Goal: Information Seeking & Learning: Learn about a topic

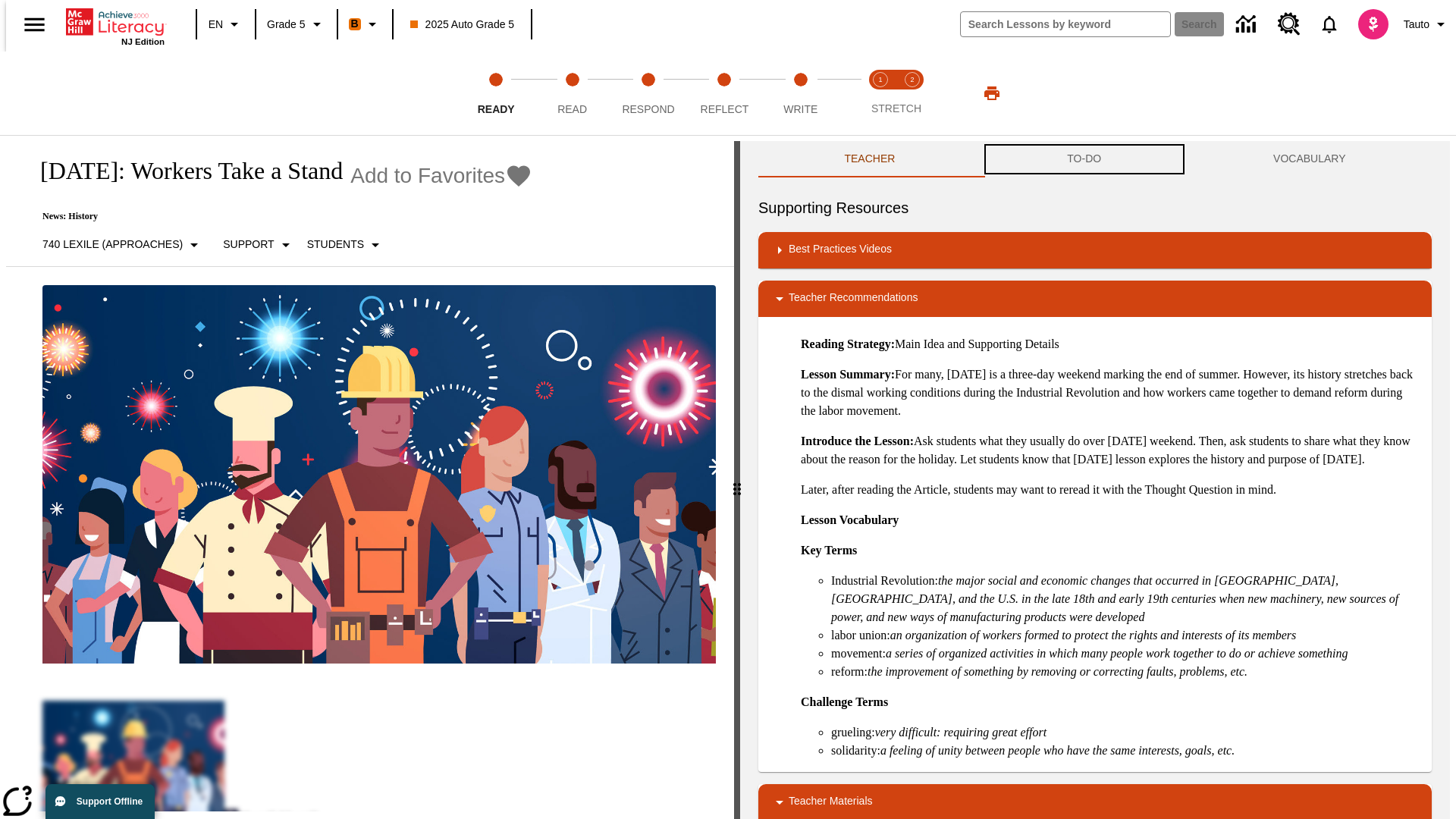
click at [1085, 159] on button "TO-DO" at bounding box center [1085, 159] width 206 height 36
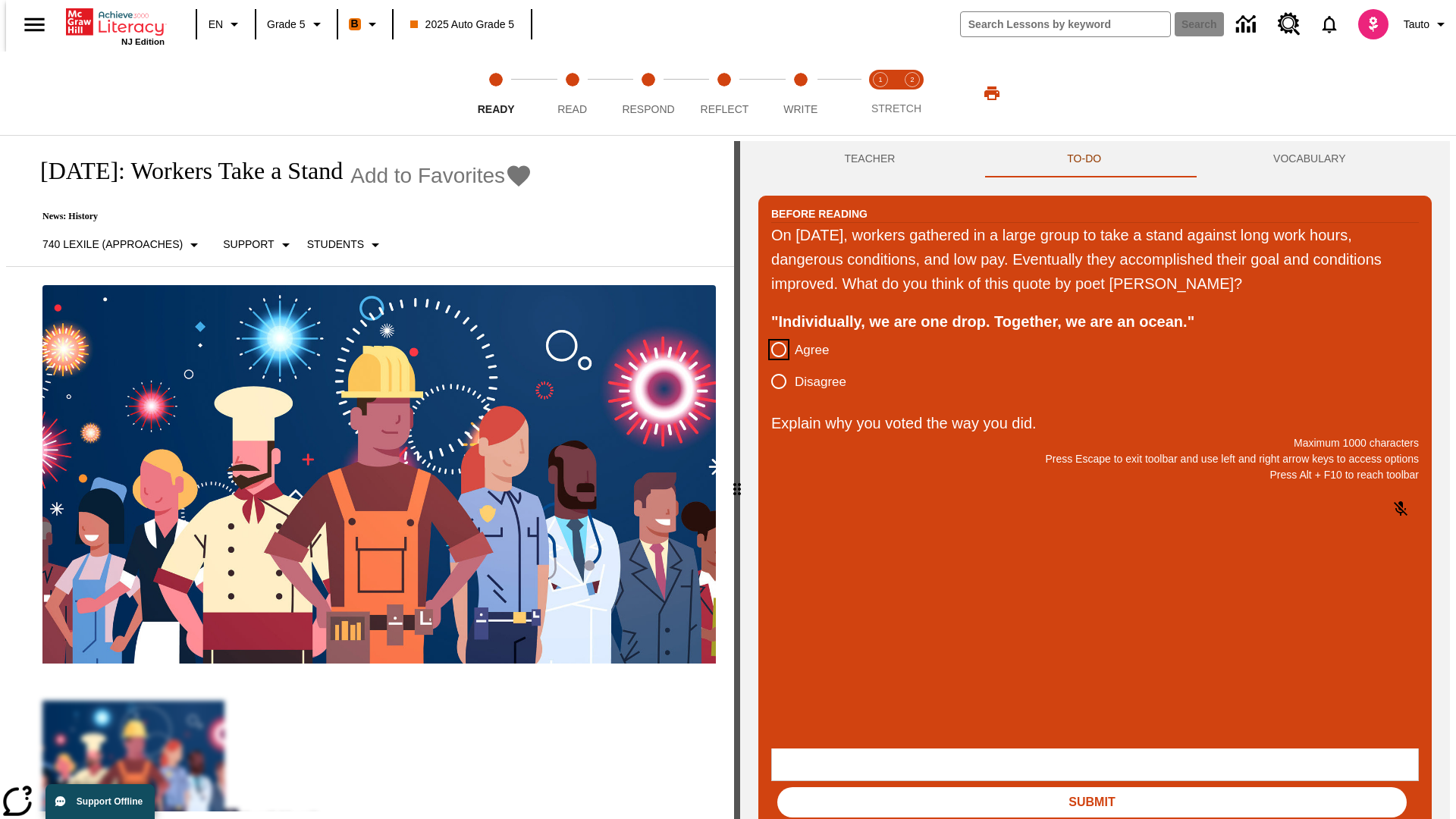
click at [773, 350] on input "Agree" at bounding box center [778, 349] width 32 height 32
radio input "true"
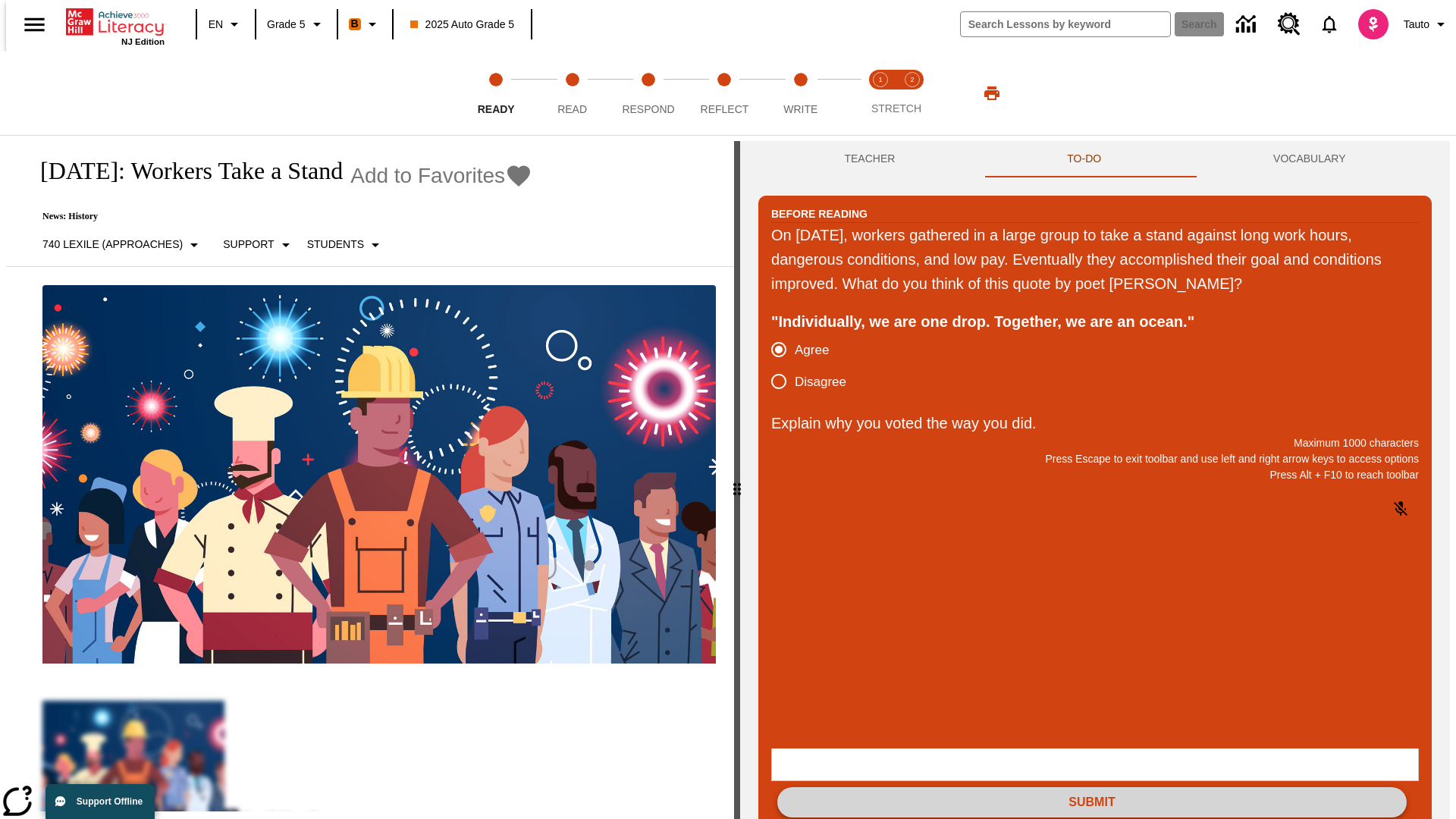
click at [1092, 787] on button "Submit" at bounding box center [1092, 802] width 630 height 30
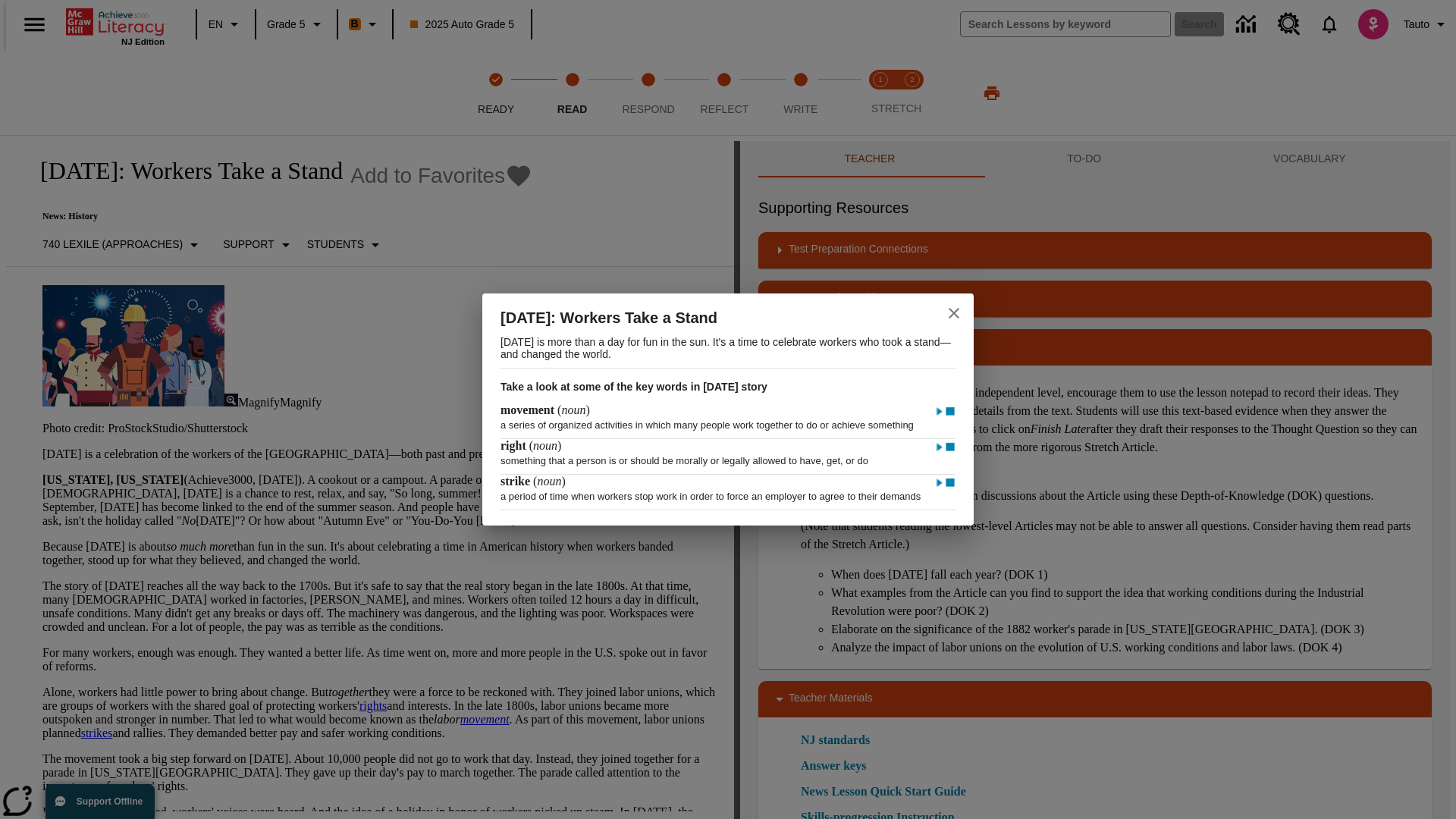
click at [954, 307] on icon "close" at bounding box center [954, 312] width 10 height 10
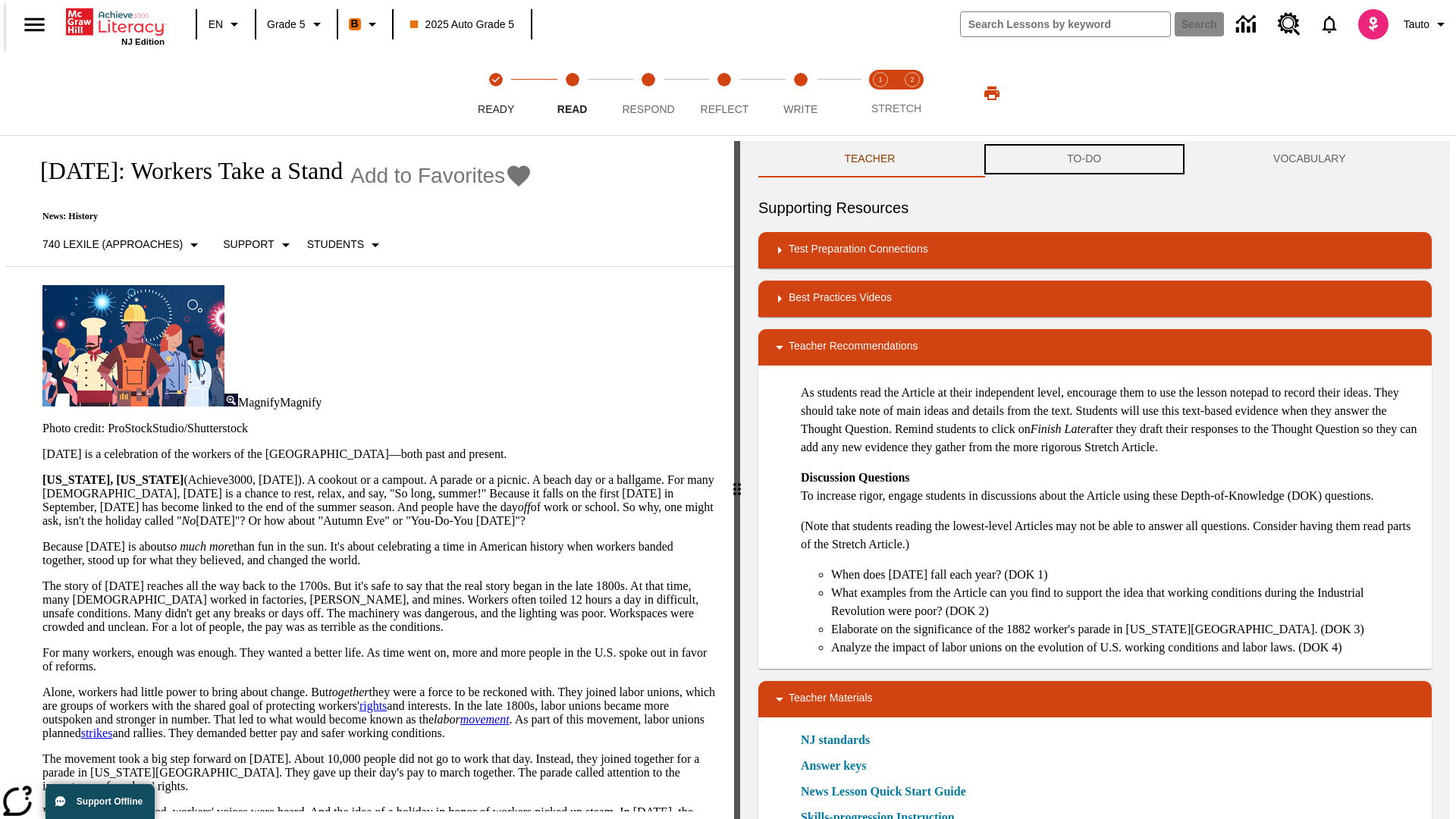
scroll to position [1, 0]
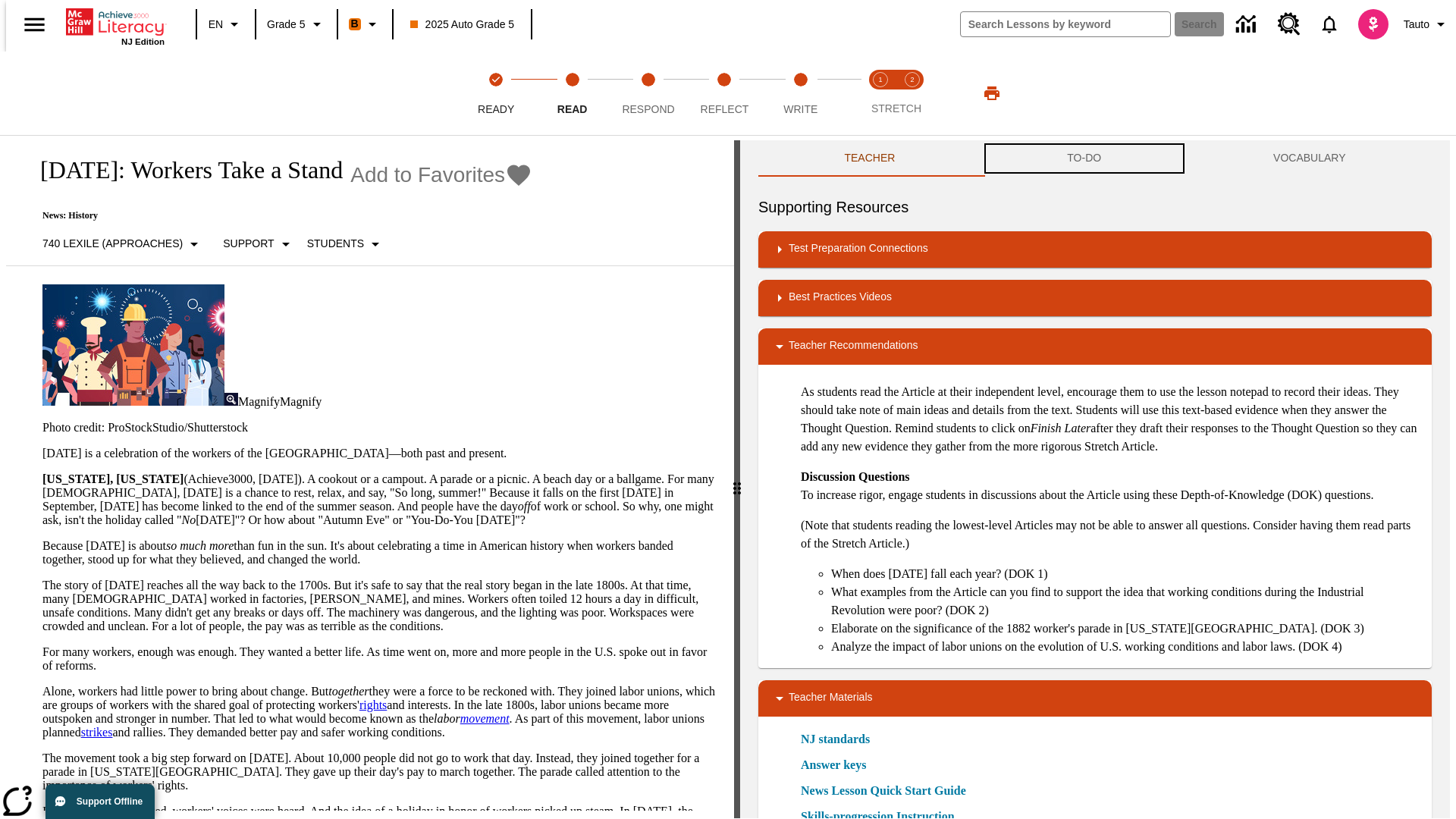
click at [1085, 159] on button "TO-DO" at bounding box center [1085, 158] width 206 height 36
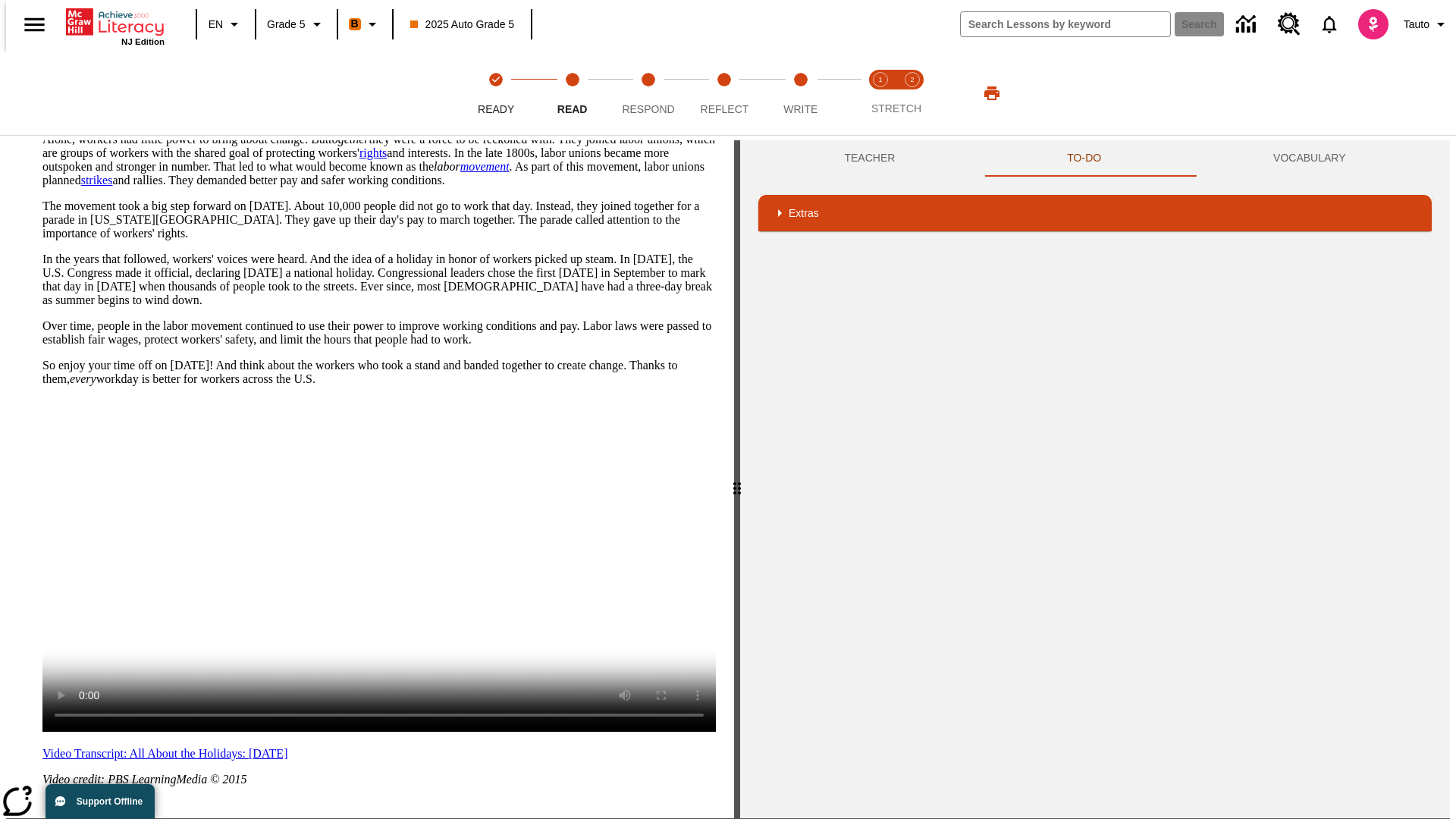
scroll to position [0, 0]
click at [684, 818] on button "Next" at bounding box center [690, 835] width 52 height 28
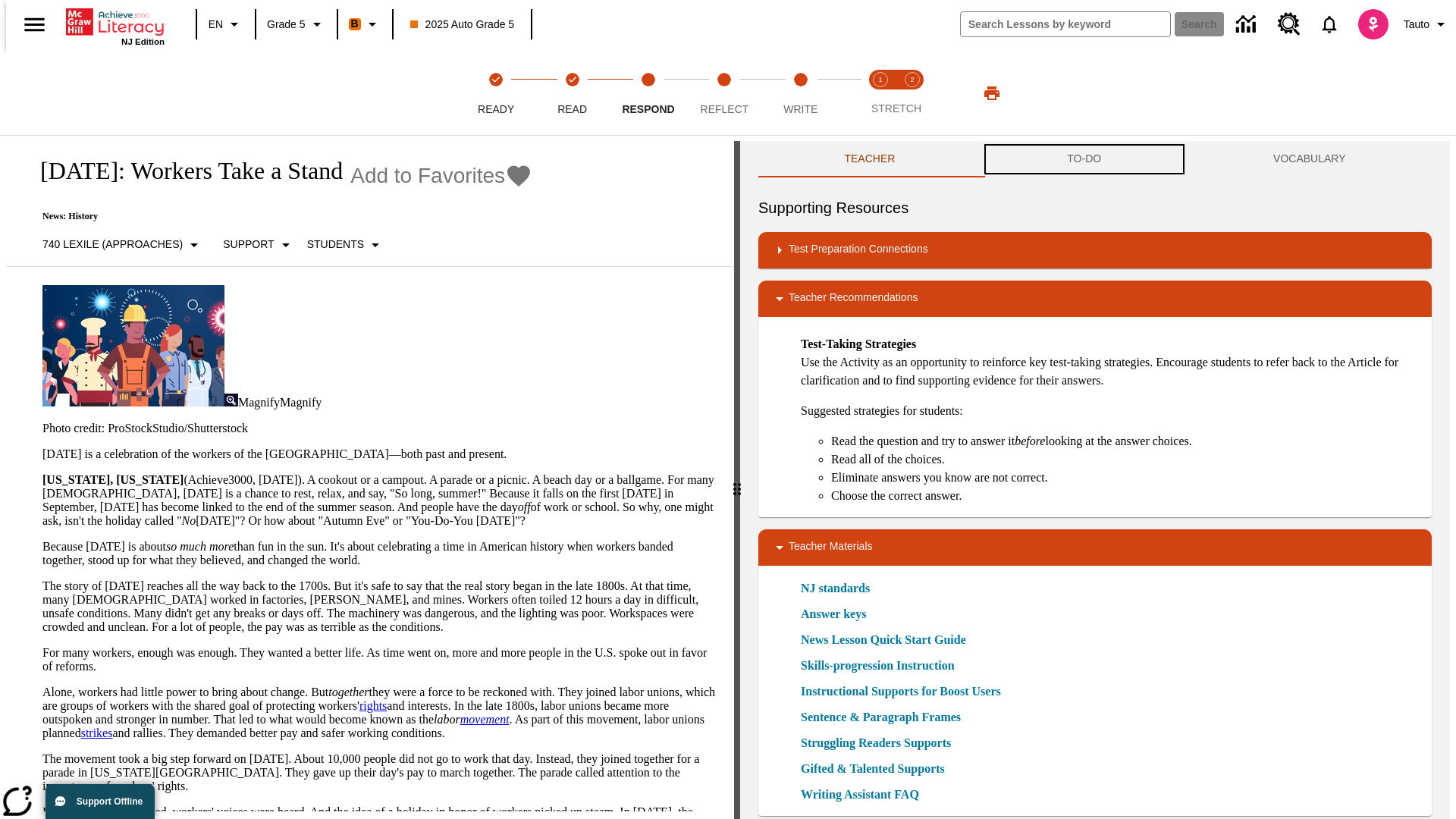
scroll to position [1, 0]
click at [1085, 159] on button "TO-DO" at bounding box center [1085, 158] width 206 height 36
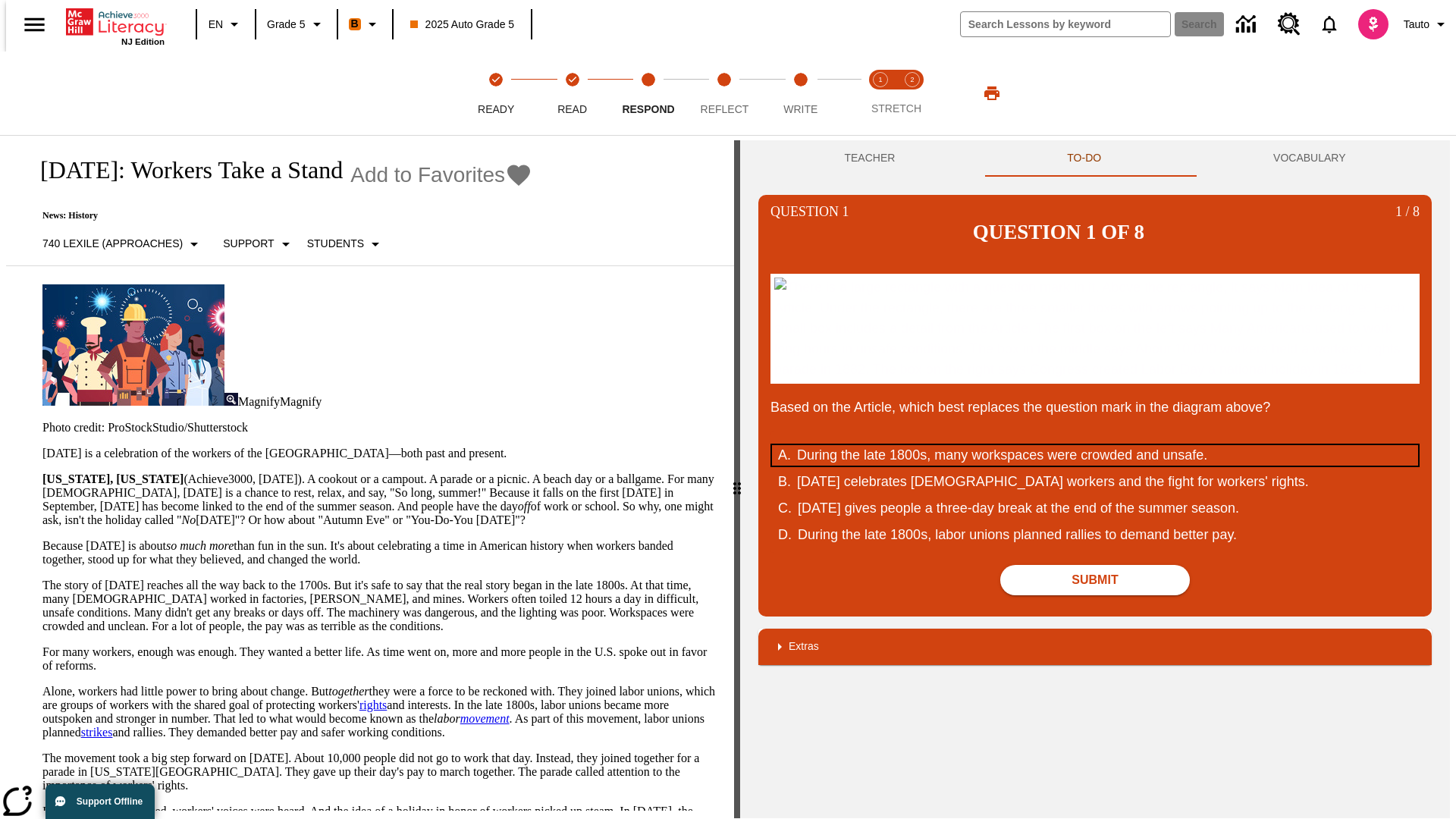
click at [1095, 465] on div "During the late 1800s, many workspaces were crowded and unsafe." at bounding box center [1085, 455] width 576 height 21
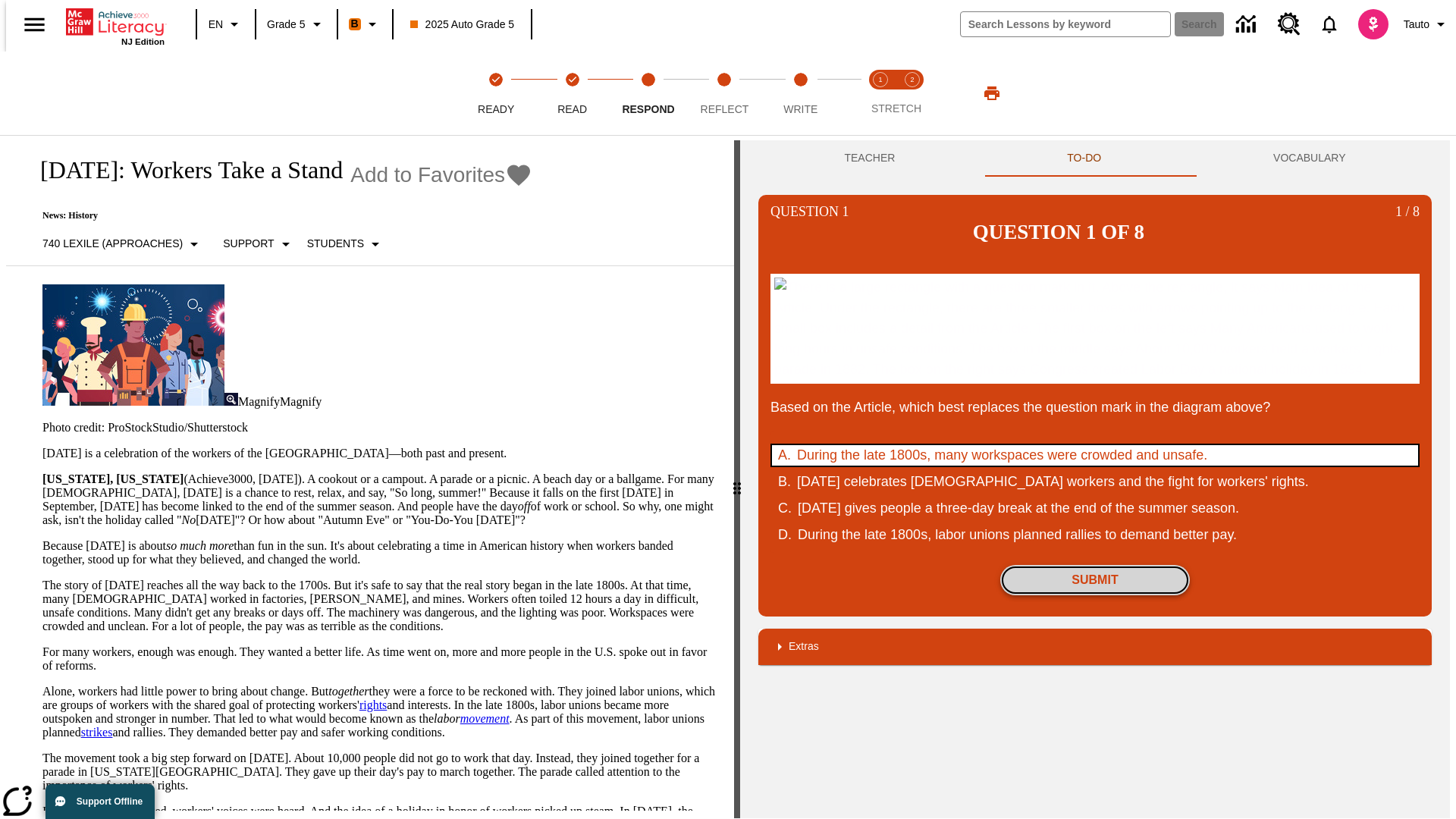
click at [1095, 595] on button "Submit" at bounding box center [1095, 579] width 190 height 30
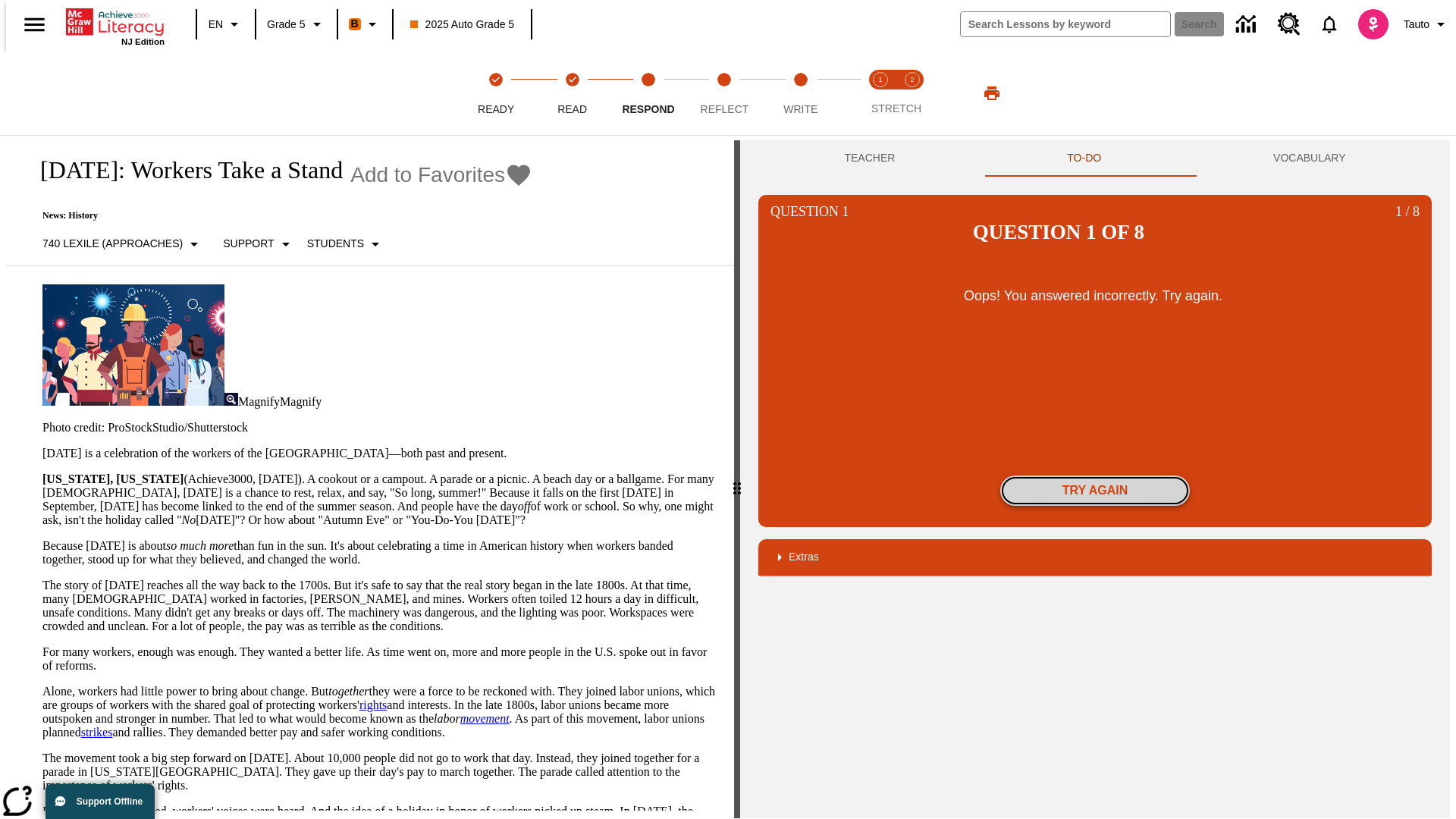
click at [1095, 476] on button "Try again" at bounding box center [1095, 490] width 190 height 30
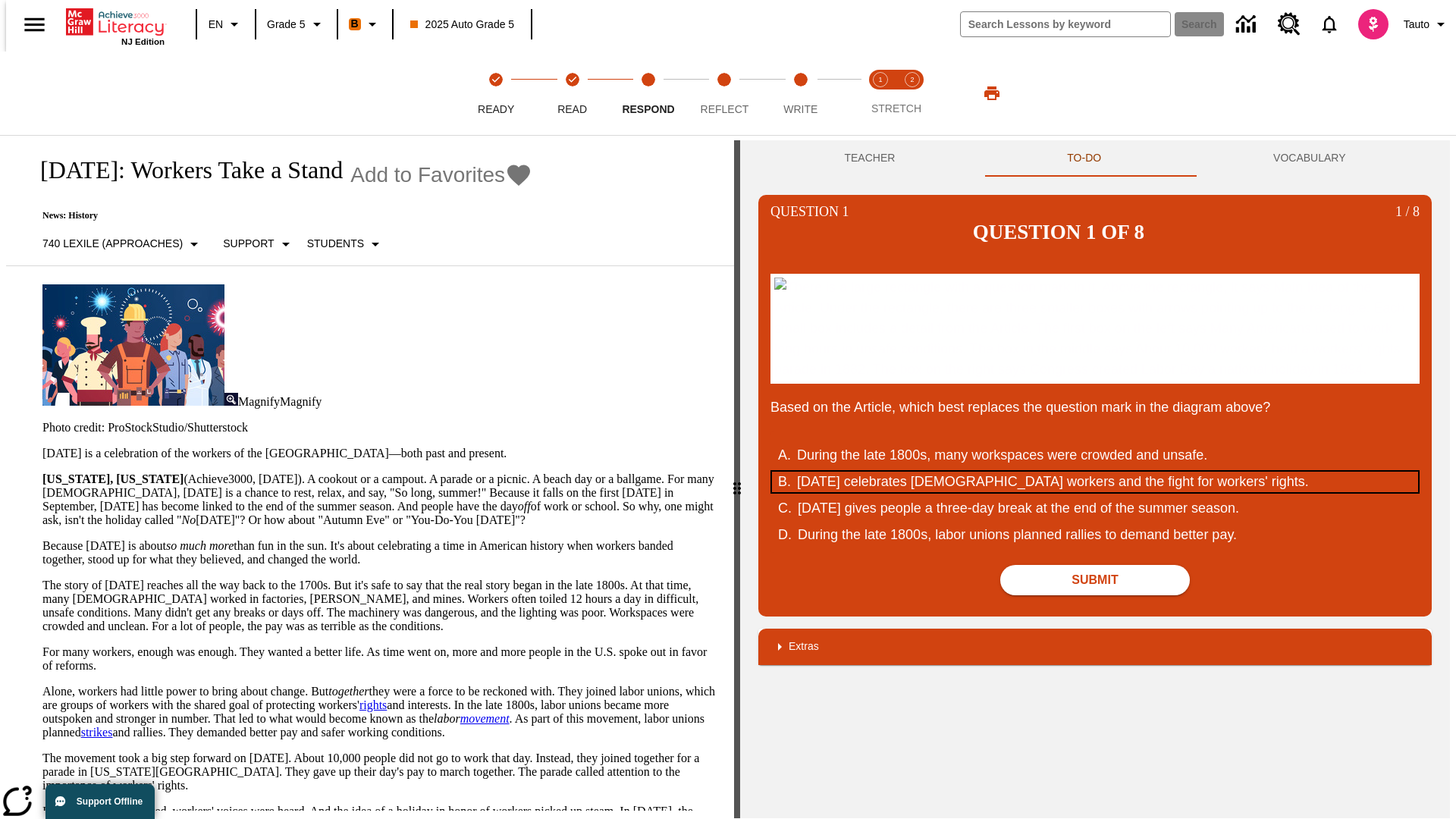
click at [1095, 492] on div "Labor Day celebrates U.S. workers and the fight for workers' rights." at bounding box center [1085, 482] width 576 height 21
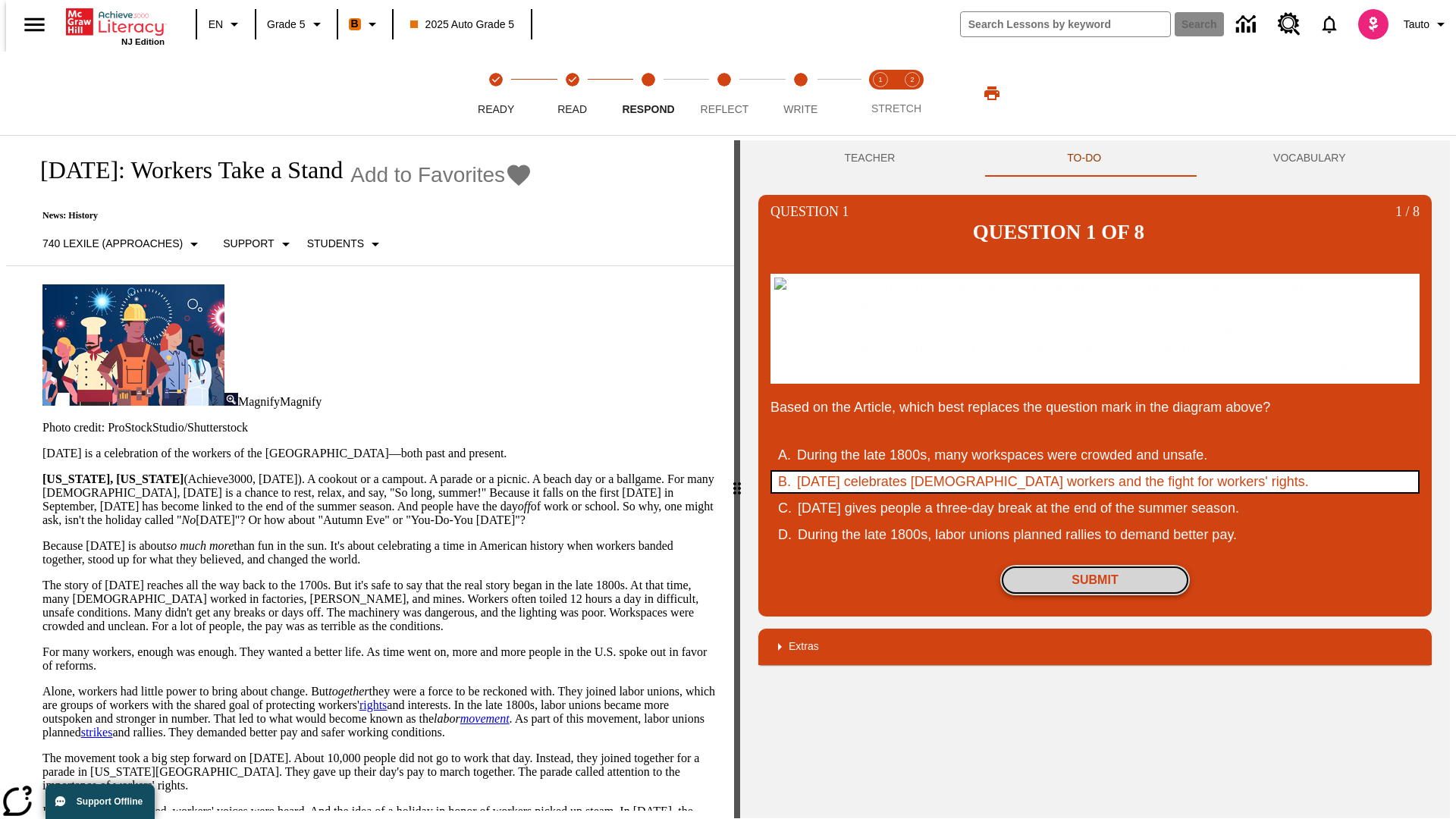
click at [1095, 595] on button "Submit" at bounding box center [1095, 579] width 190 height 30
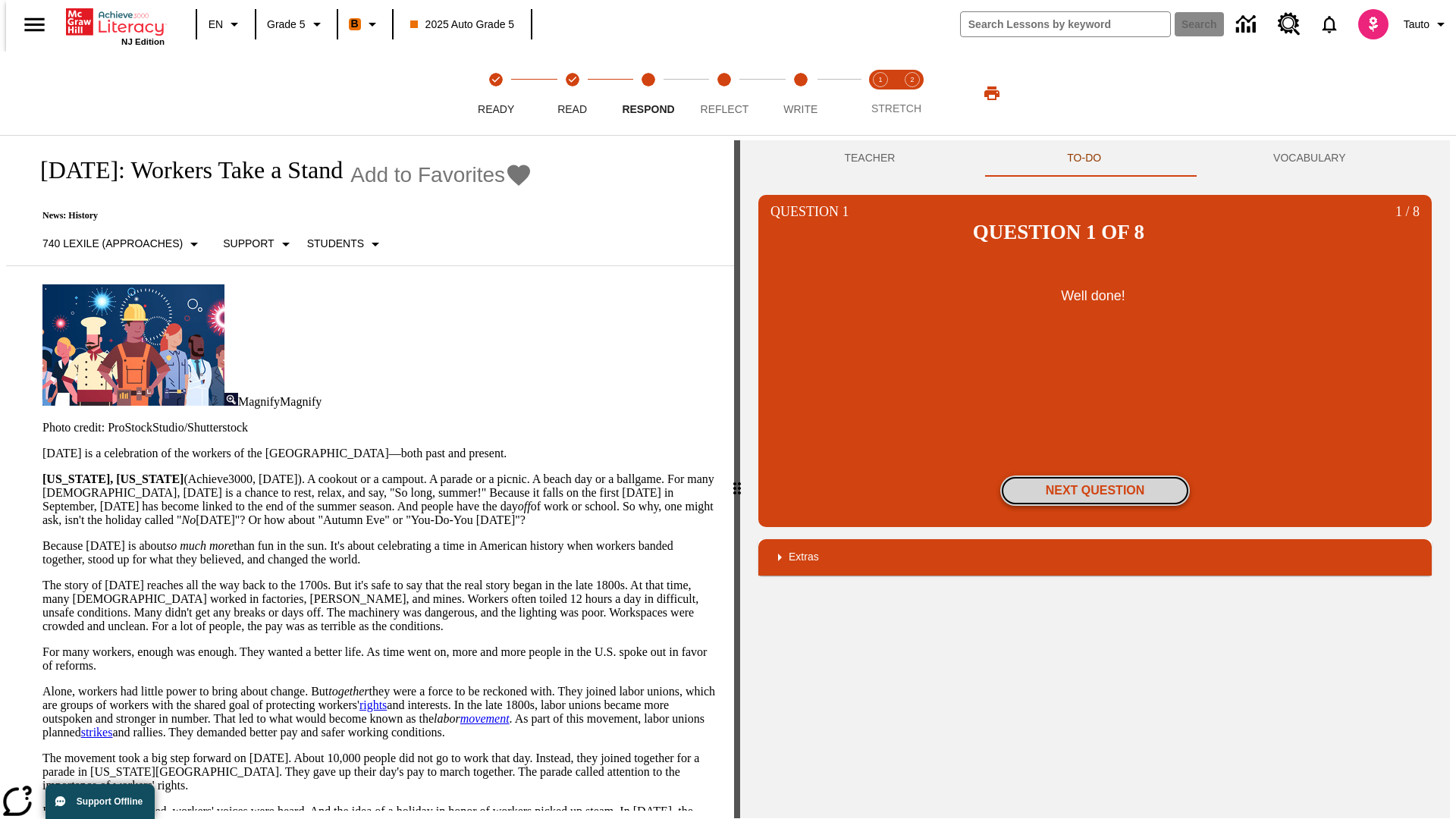
click at [1095, 476] on button "Next Question" at bounding box center [1095, 490] width 190 height 30
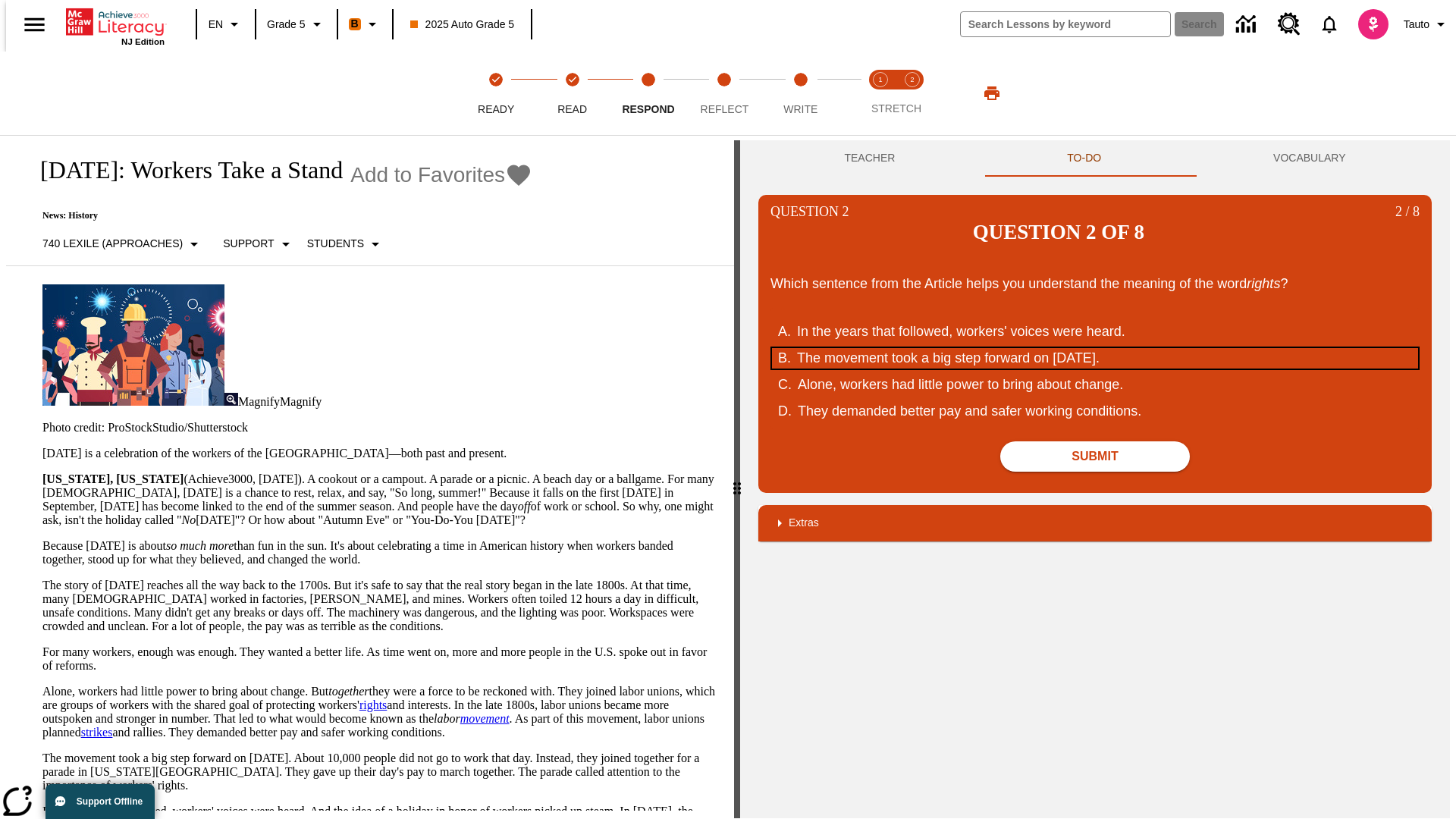
click at [1095, 348] on div "The movement took a big step forward on September 5, 1882." at bounding box center [1085, 358] width 576 height 21
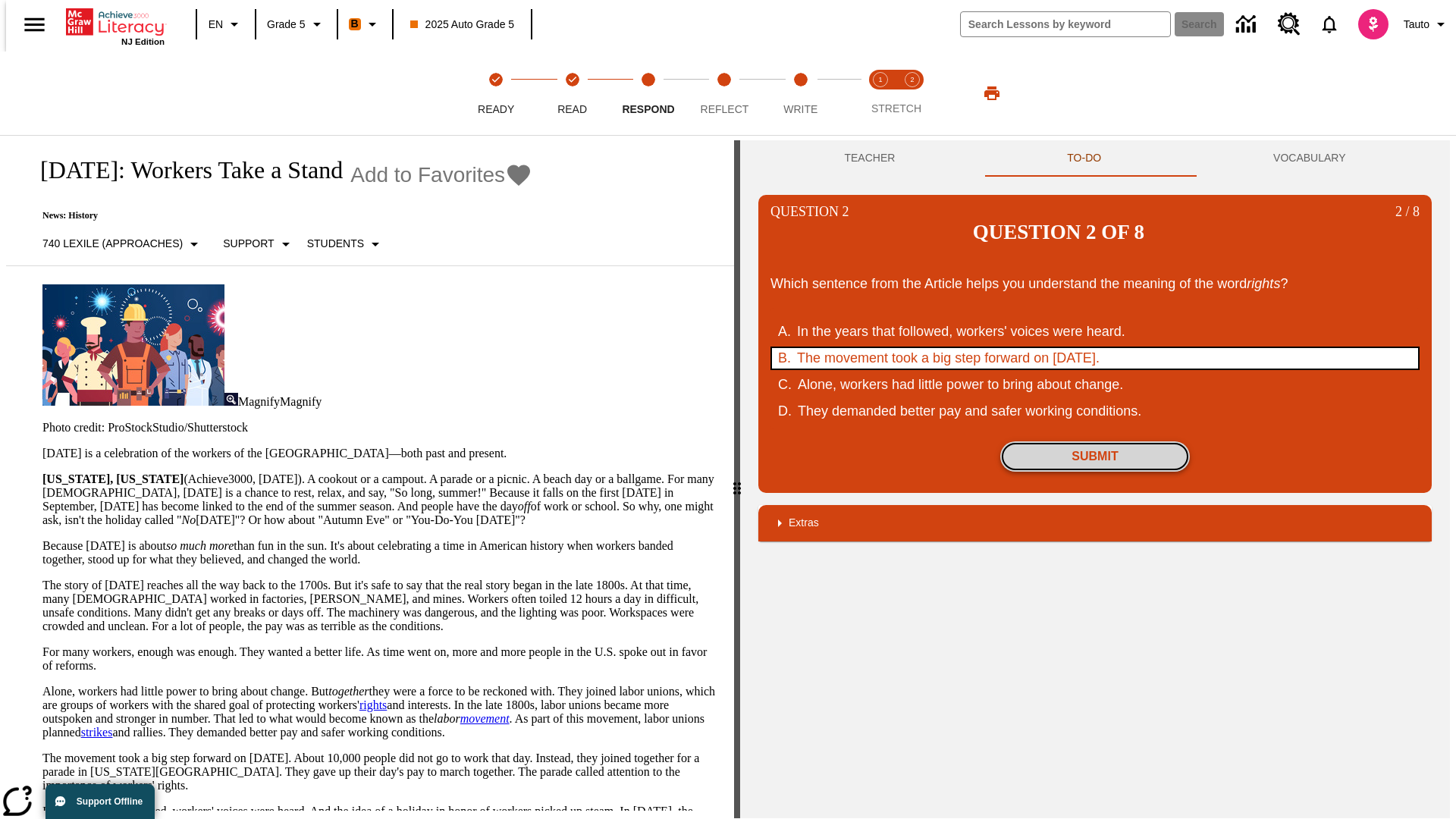
click at [1095, 441] on button "Submit" at bounding box center [1095, 456] width 190 height 30
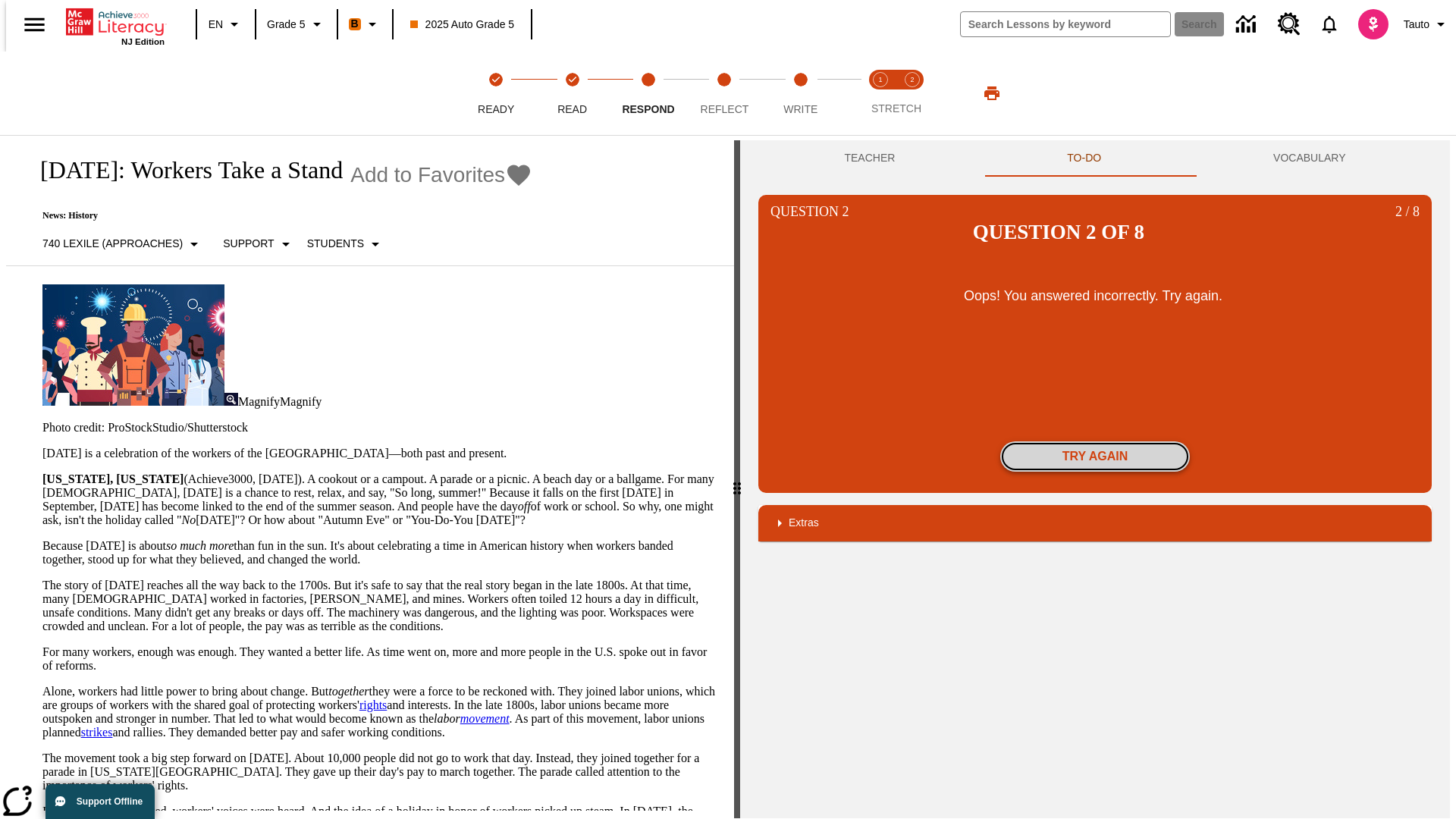
click at [1095, 441] on button "Try again" at bounding box center [1095, 456] width 190 height 30
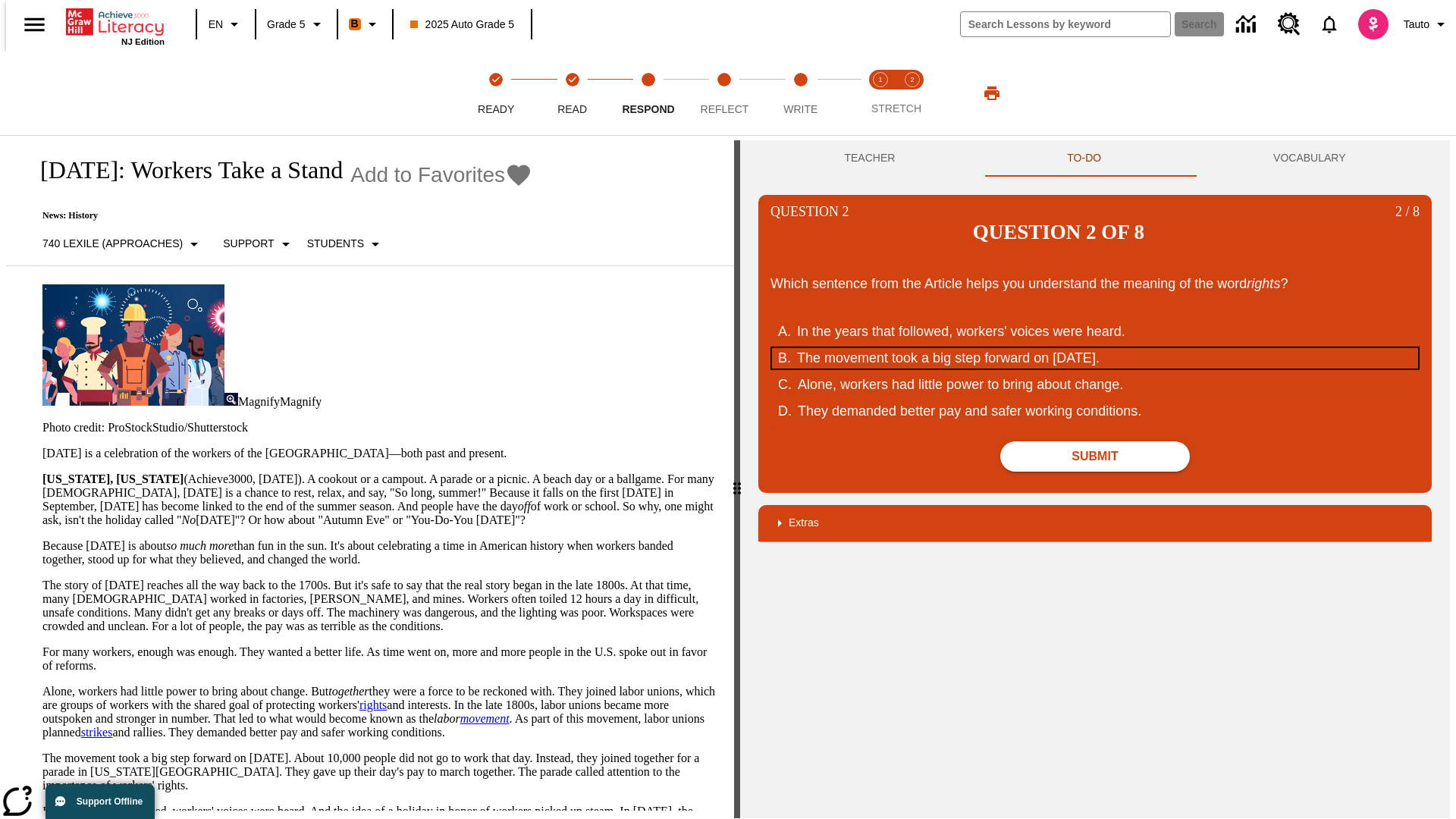
click at [1095, 348] on div "The movement took a big step forward on September 5, 1882." at bounding box center [1085, 358] width 576 height 21
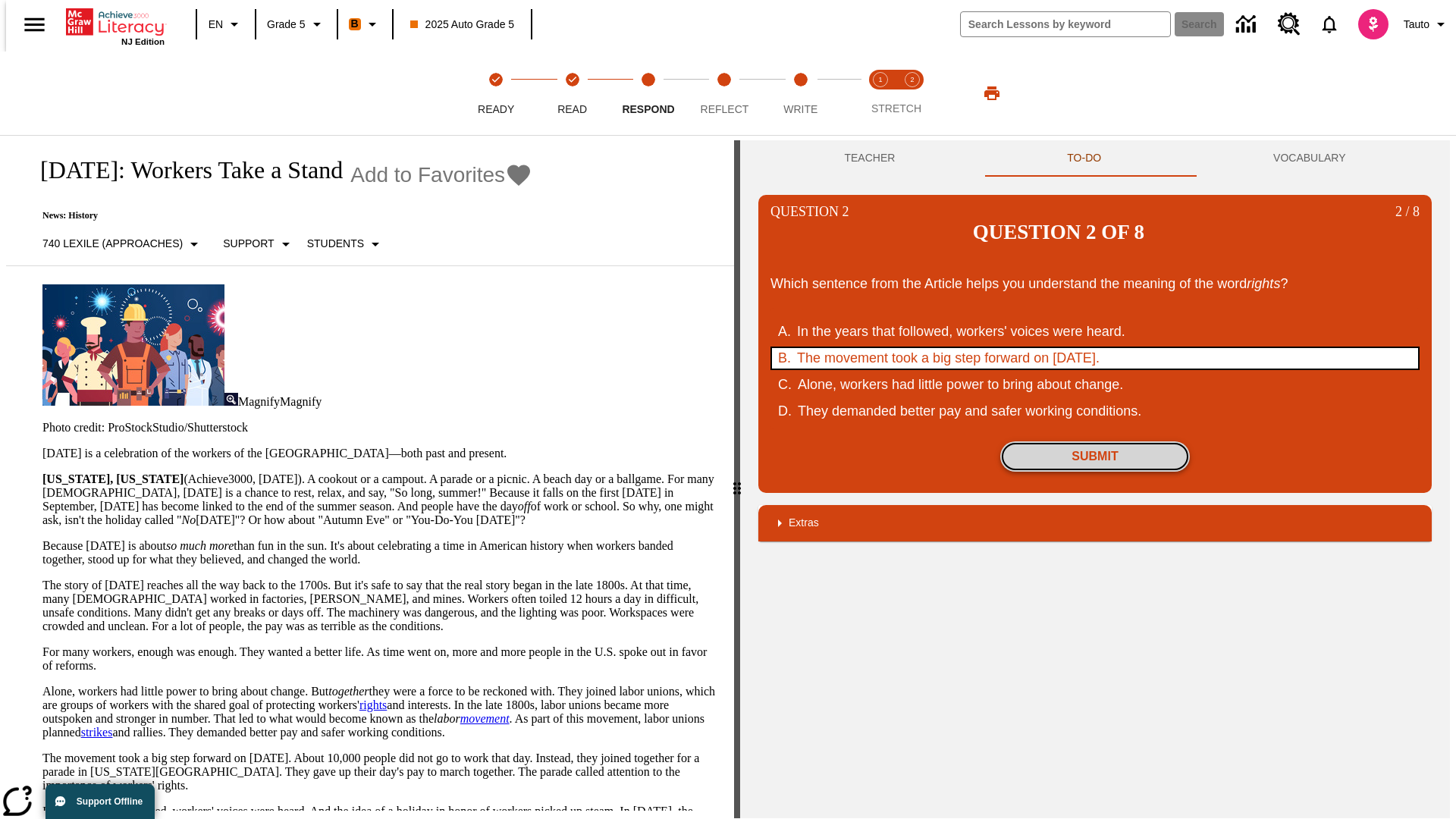
click at [1095, 441] on button "Submit" at bounding box center [1095, 456] width 190 height 30
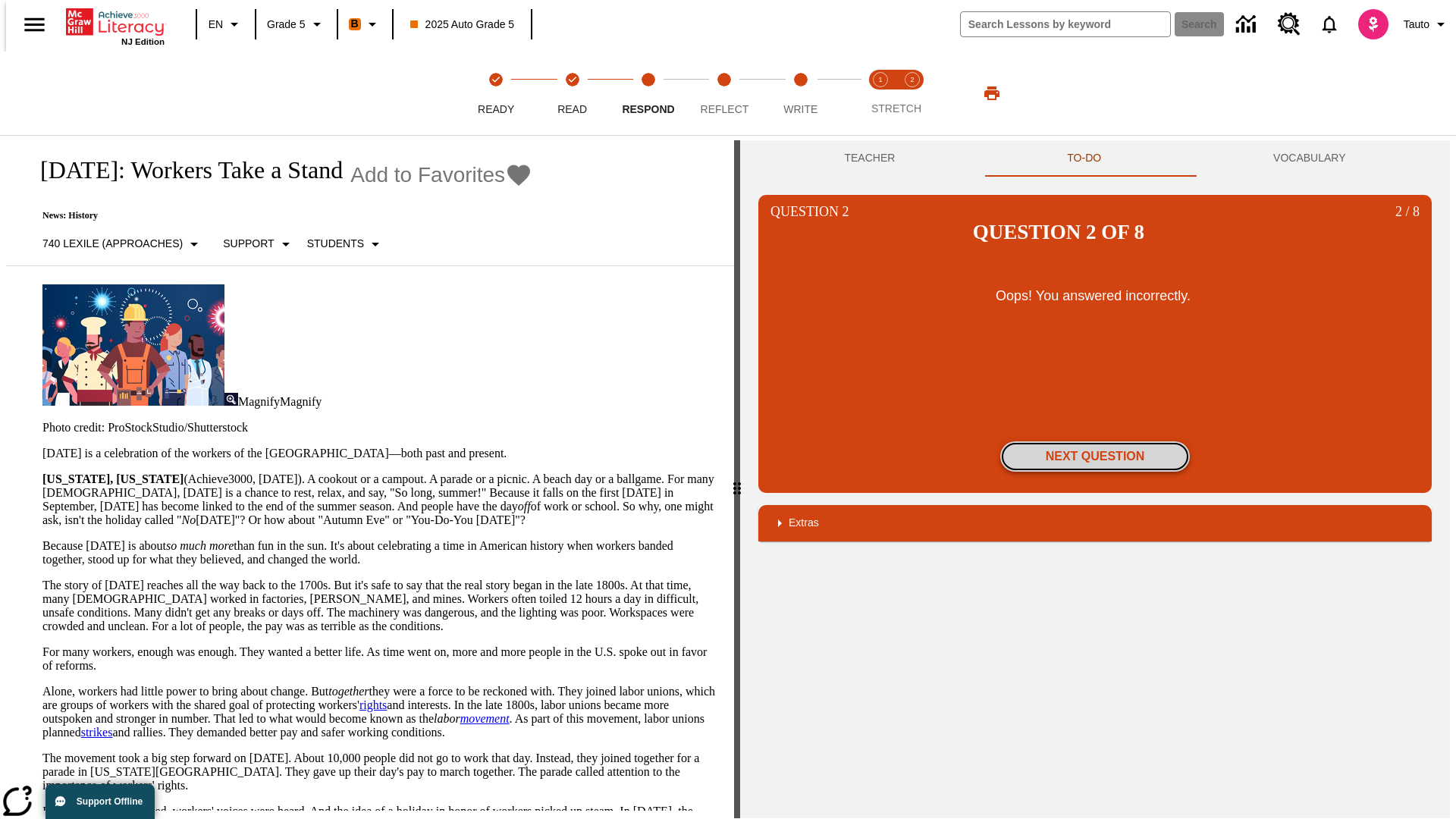
click at [1095, 441] on button "Next Question" at bounding box center [1095, 456] width 190 height 30
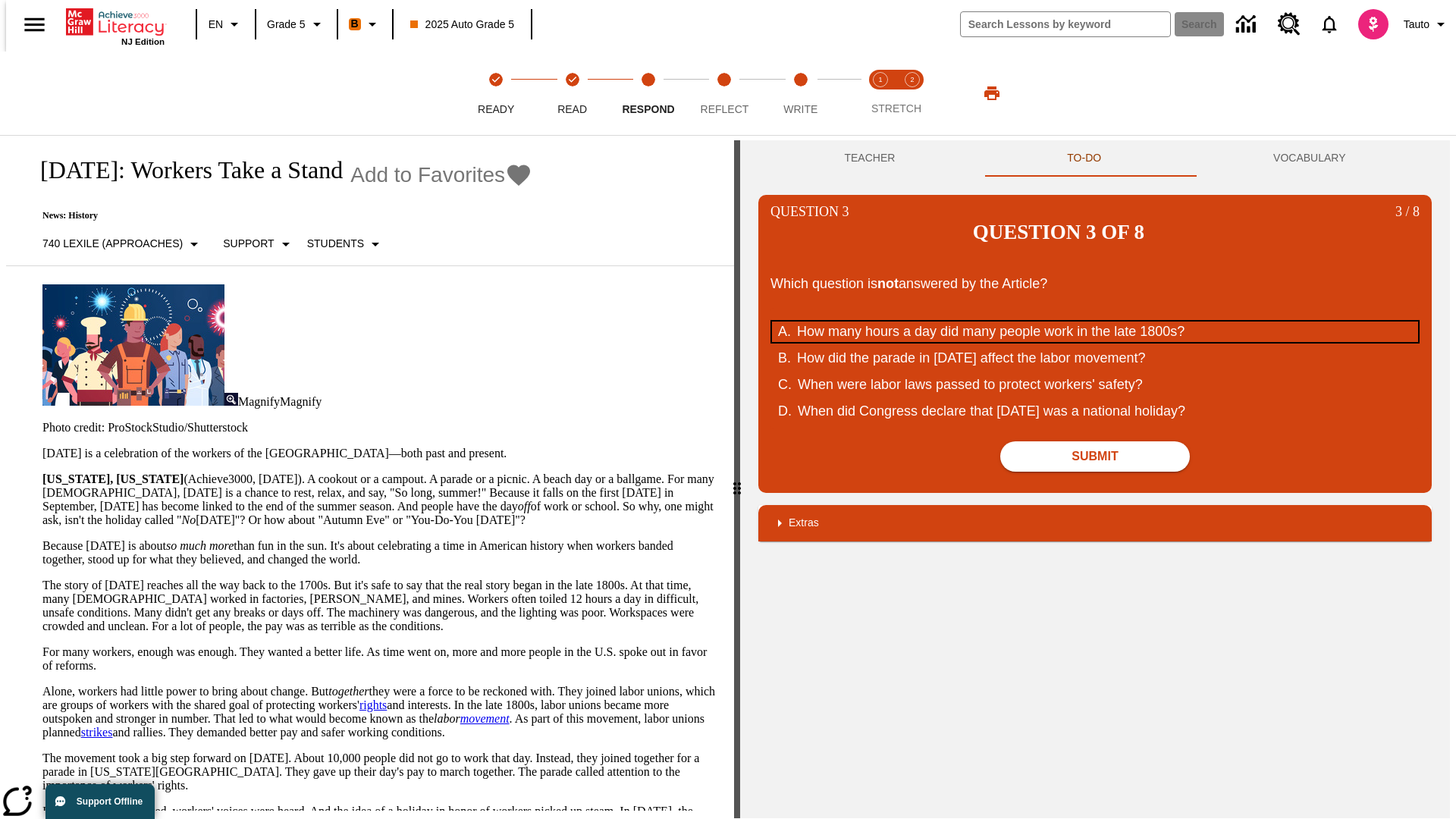
click at [1095, 321] on div "How many hours a day did many people work in the late 1800s?" at bounding box center [1085, 331] width 576 height 21
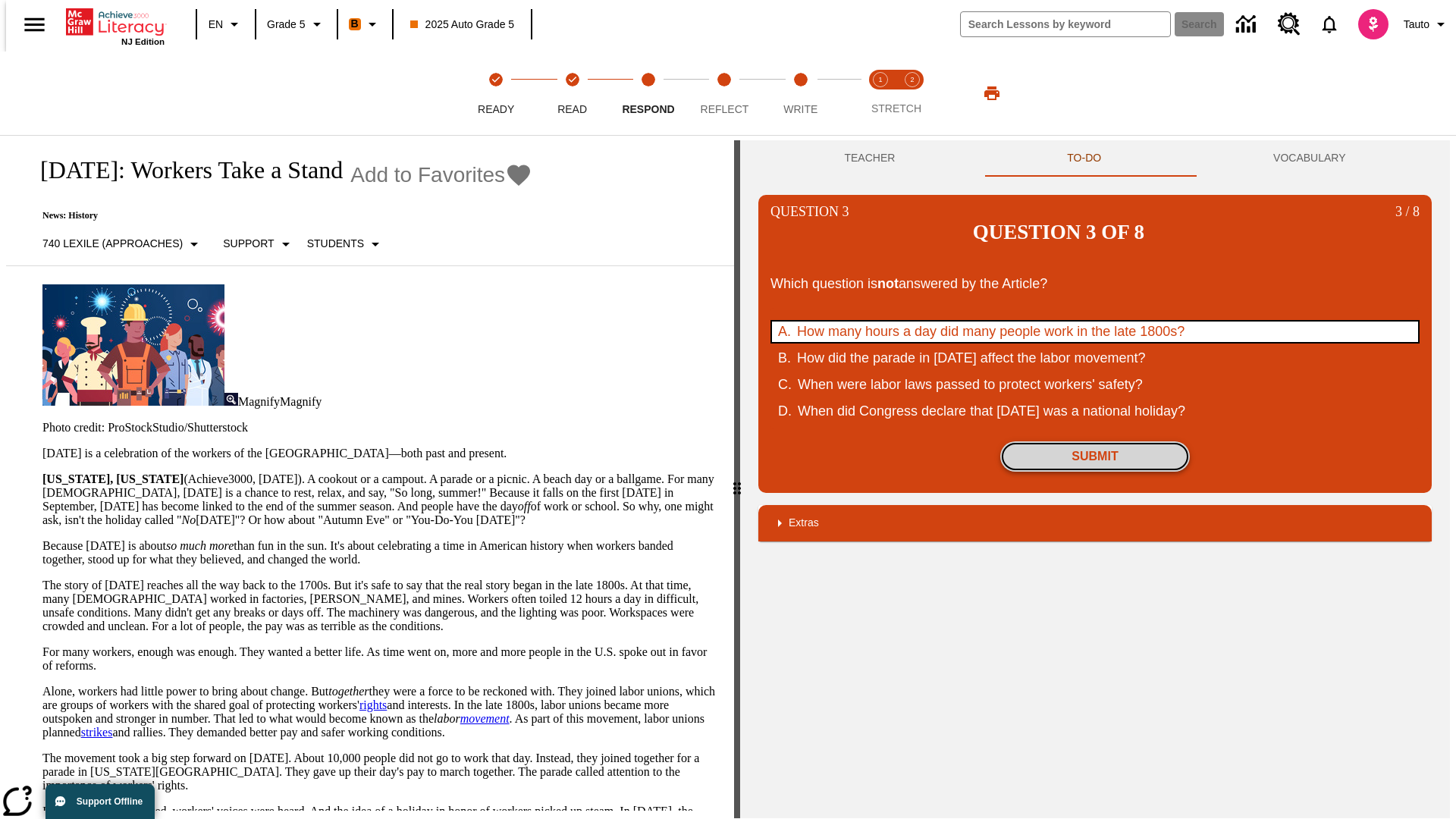
click at [1095, 441] on button "Submit" at bounding box center [1095, 456] width 190 height 30
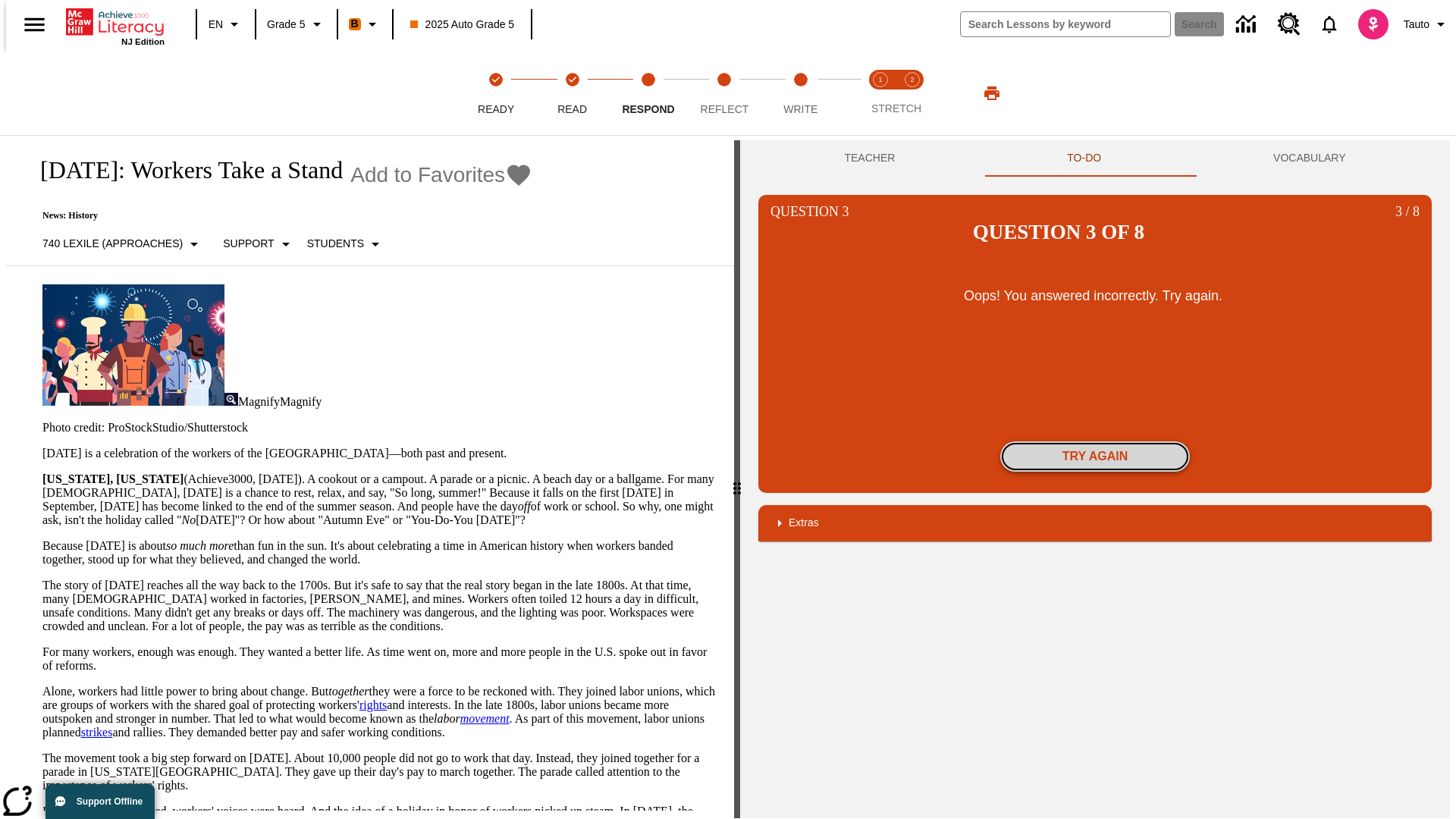
click at [1095, 441] on button "Try again" at bounding box center [1095, 456] width 190 height 30
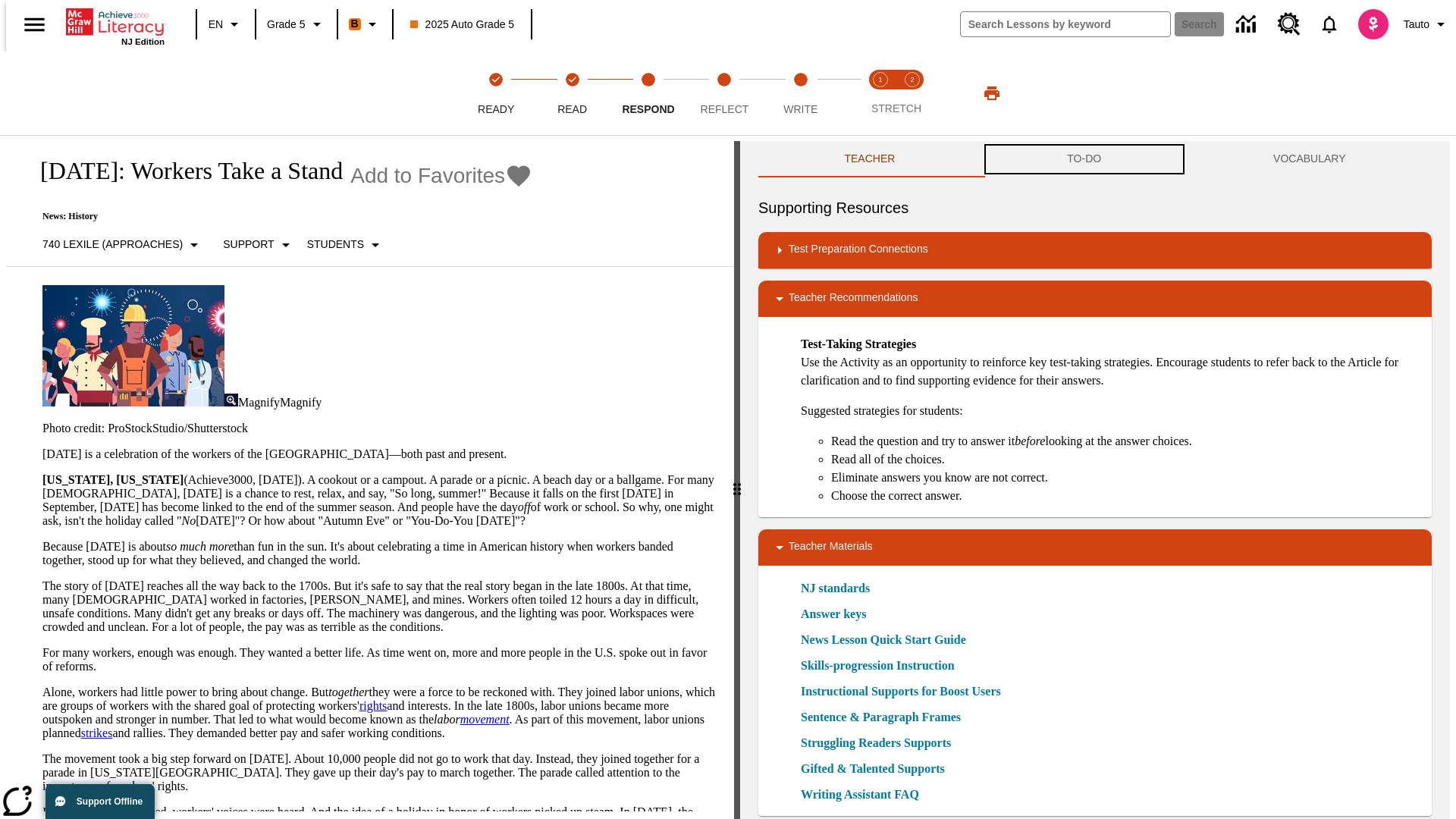
click at [1085, 159] on button "TO-DO" at bounding box center [1085, 159] width 206 height 36
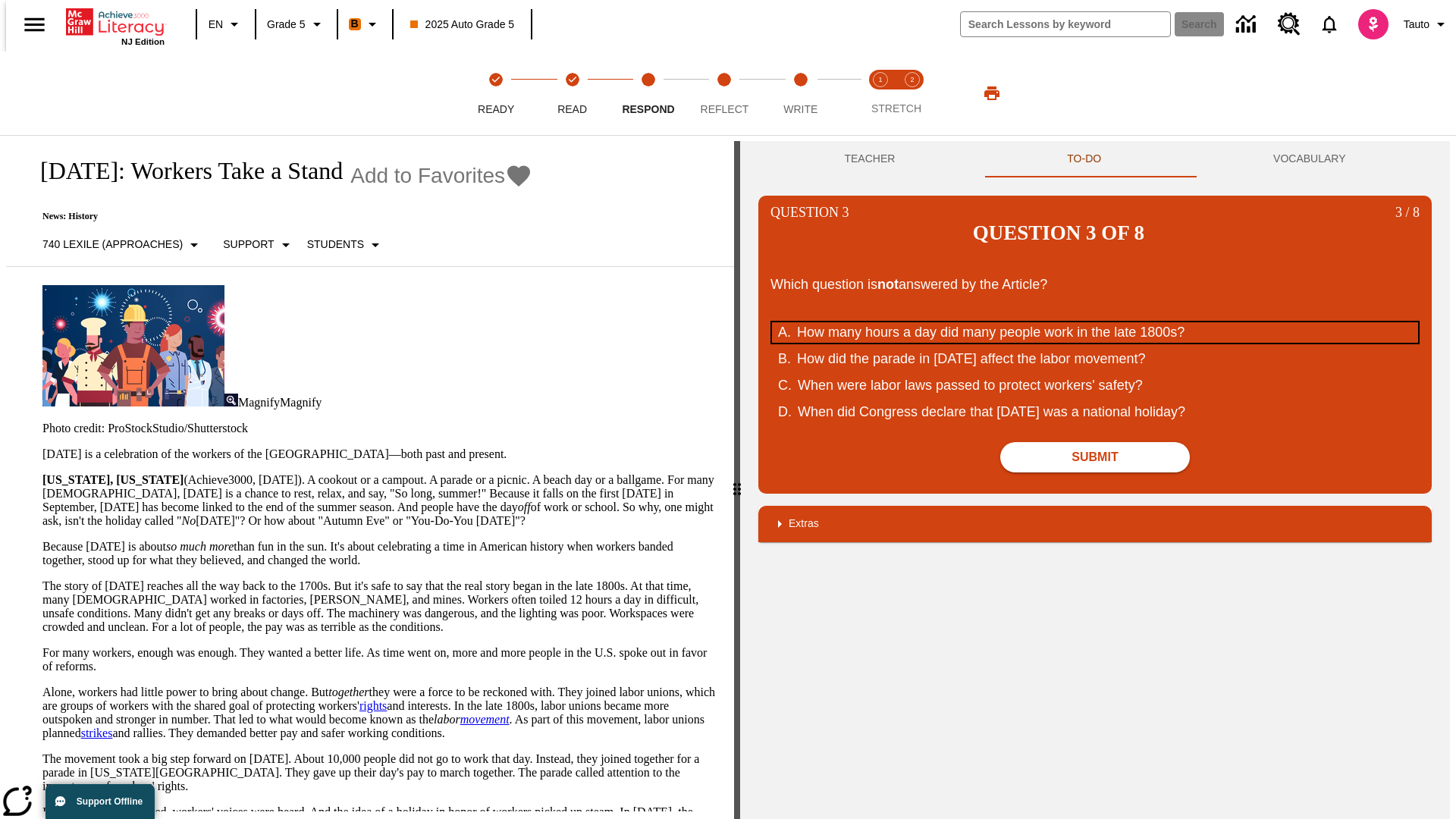
click at [1095, 322] on div "How many hours a day did many people work in the late 1800s?" at bounding box center [1085, 332] width 576 height 21
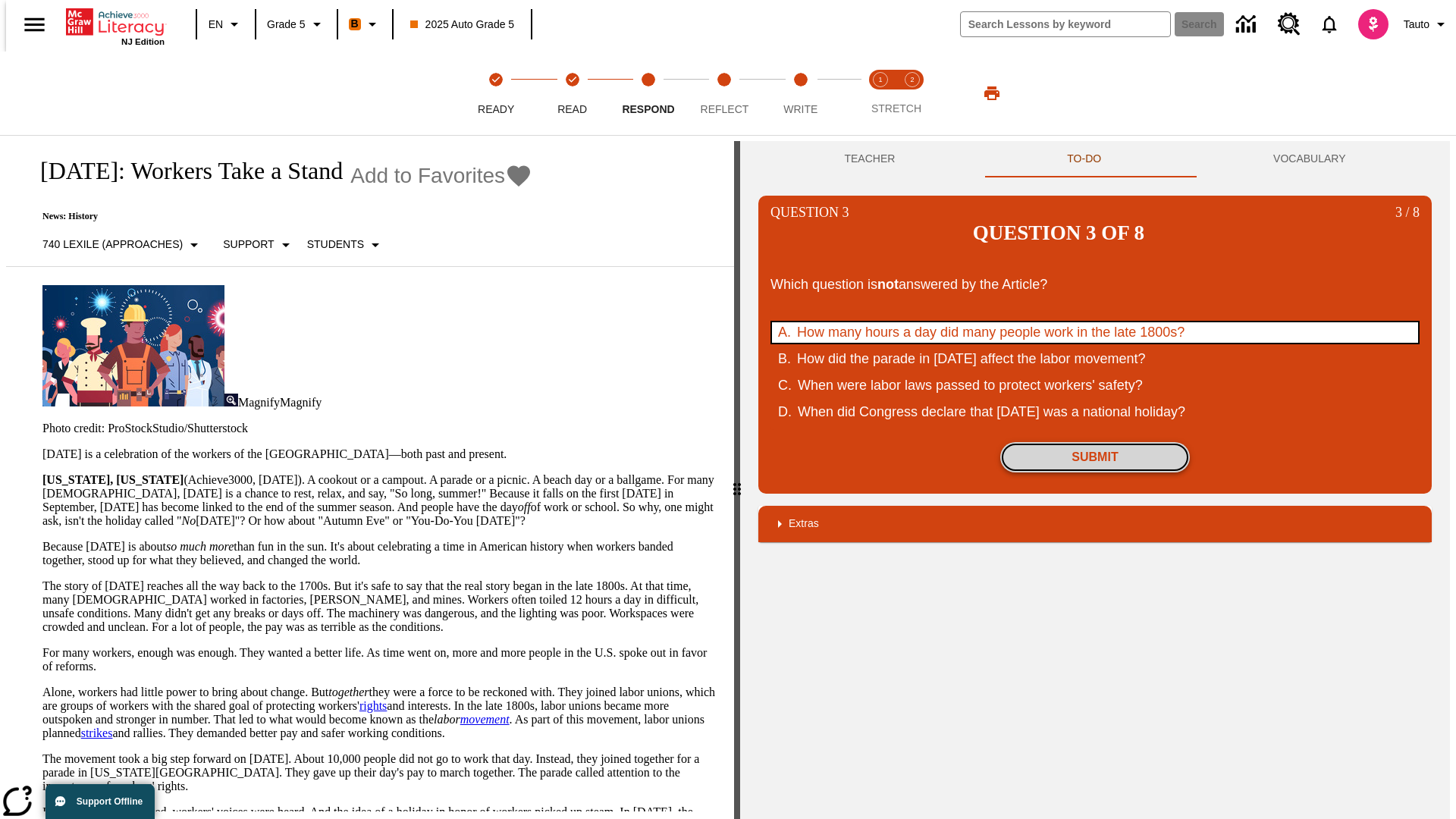
click at [1095, 442] on button "Submit" at bounding box center [1095, 457] width 190 height 30
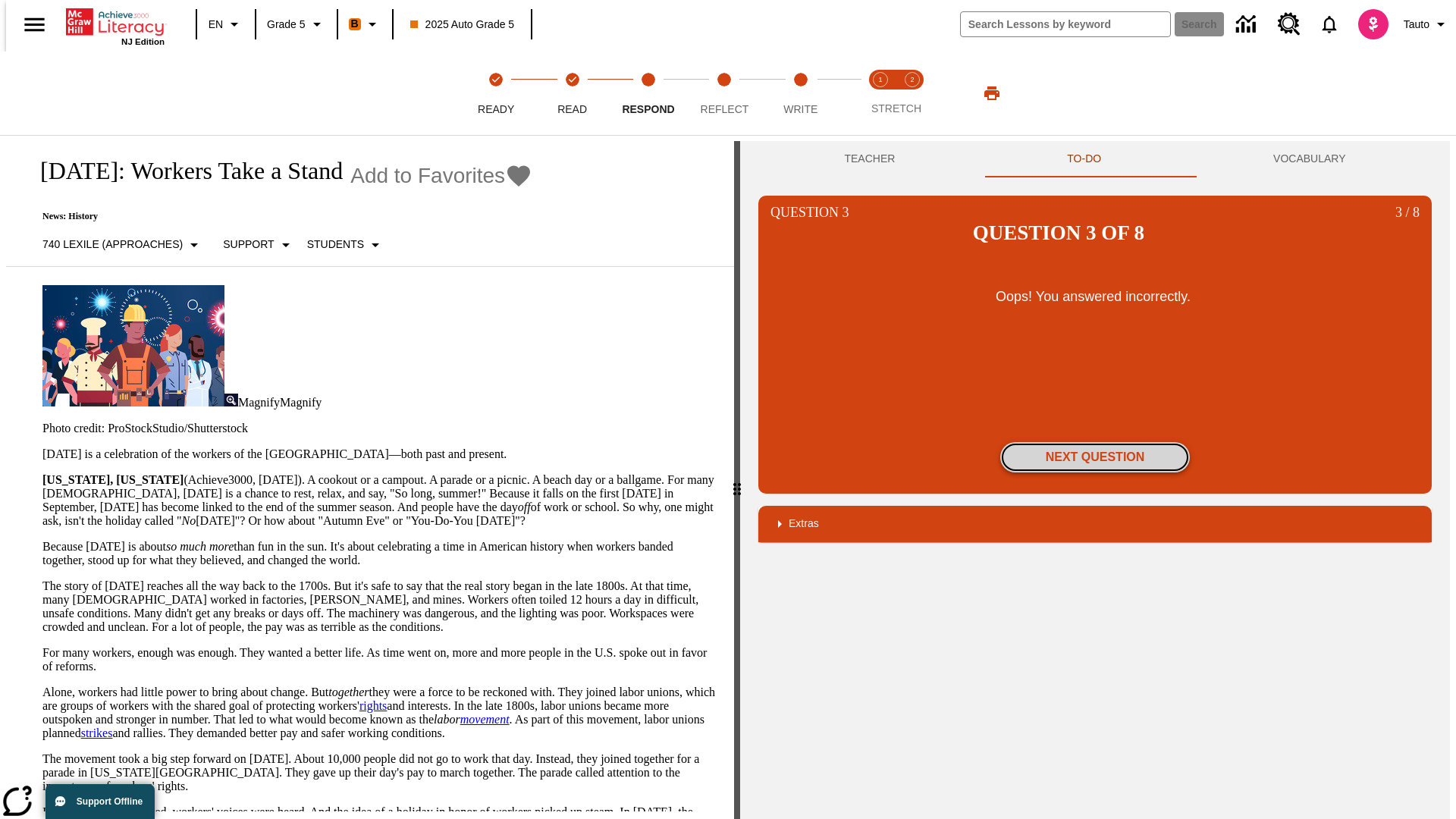
click at [1095, 442] on button "Next Question" at bounding box center [1095, 457] width 190 height 30
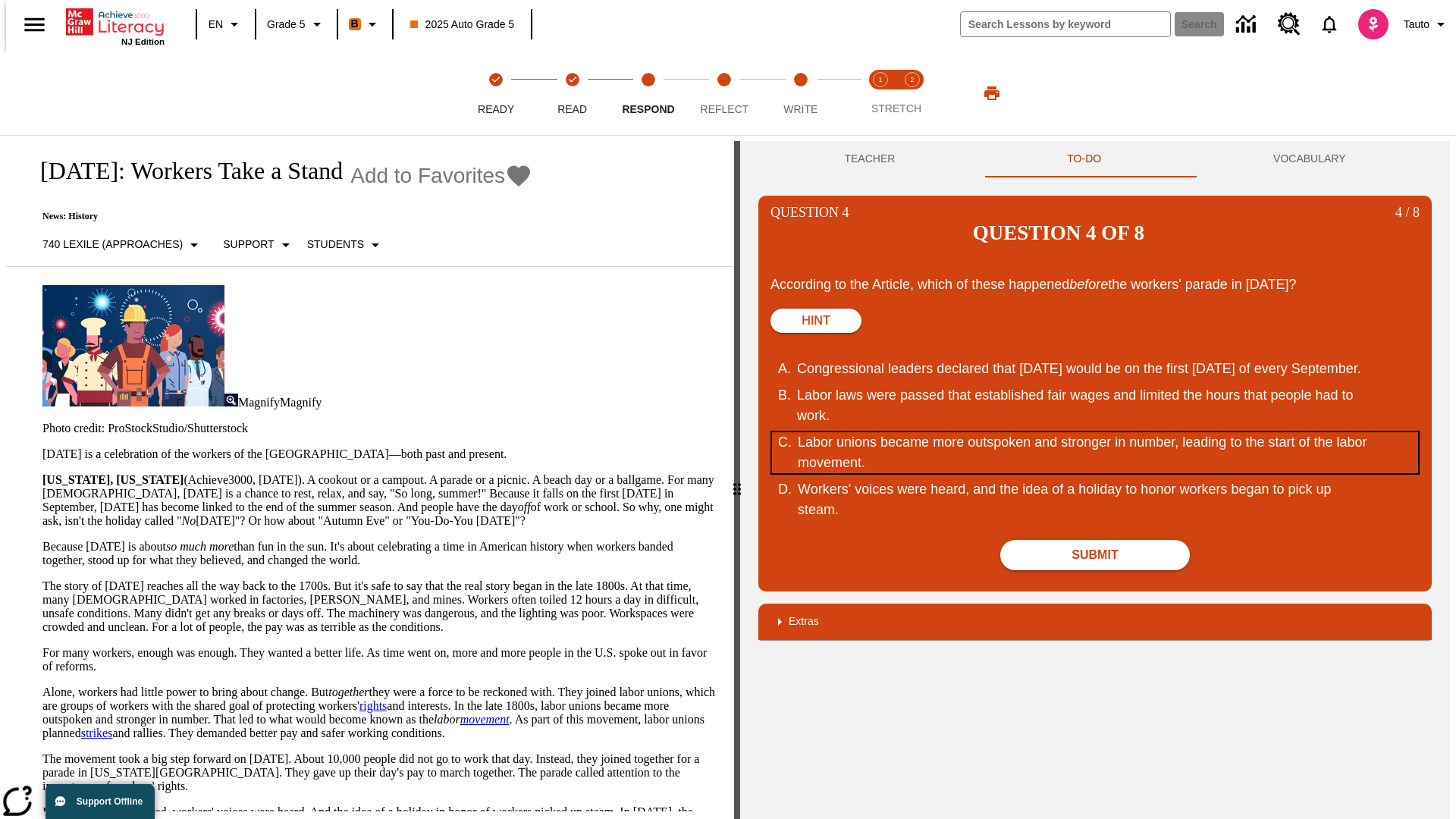
click at [1095, 432] on div "Labor unions became more outspoken and stronger in number, leading to the start…" at bounding box center [1086, 452] width 576 height 41
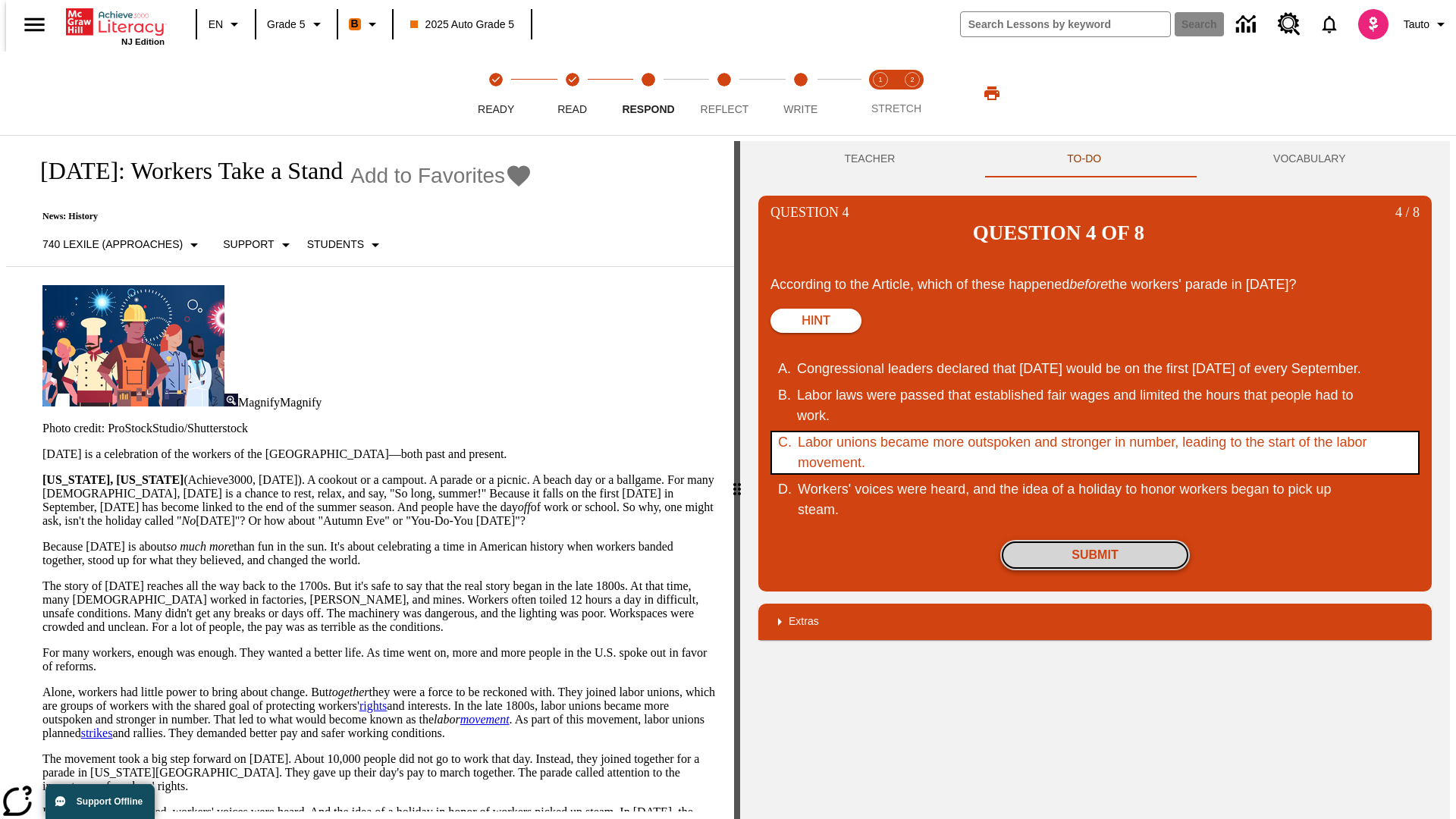
click at [1095, 540] on button "Submit" at bounding box center [1095, 555] width 190 height 30
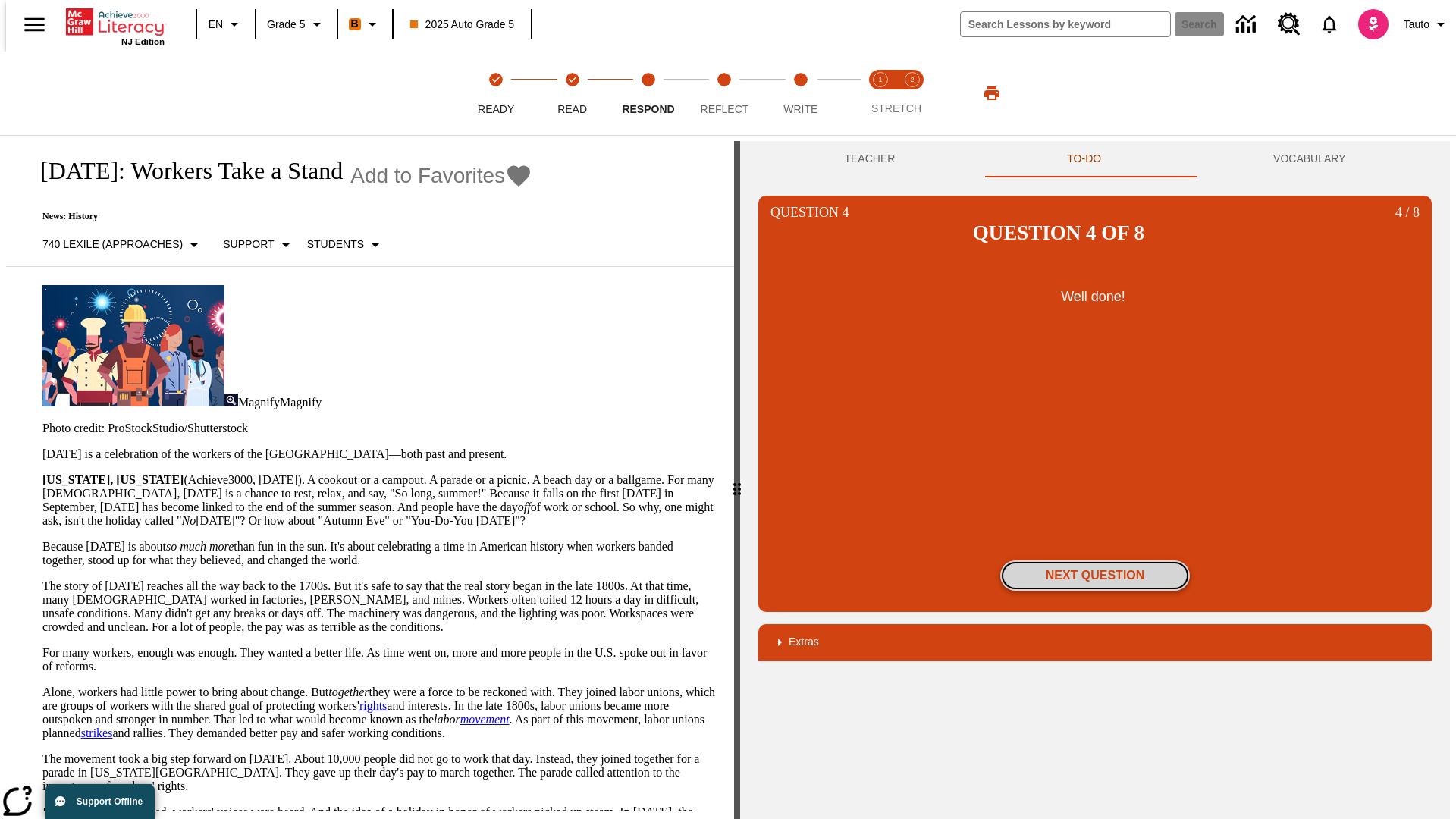
click at [1095, 561] on button "Next Question" at bounding box center [1095, 575] width 190 height 30
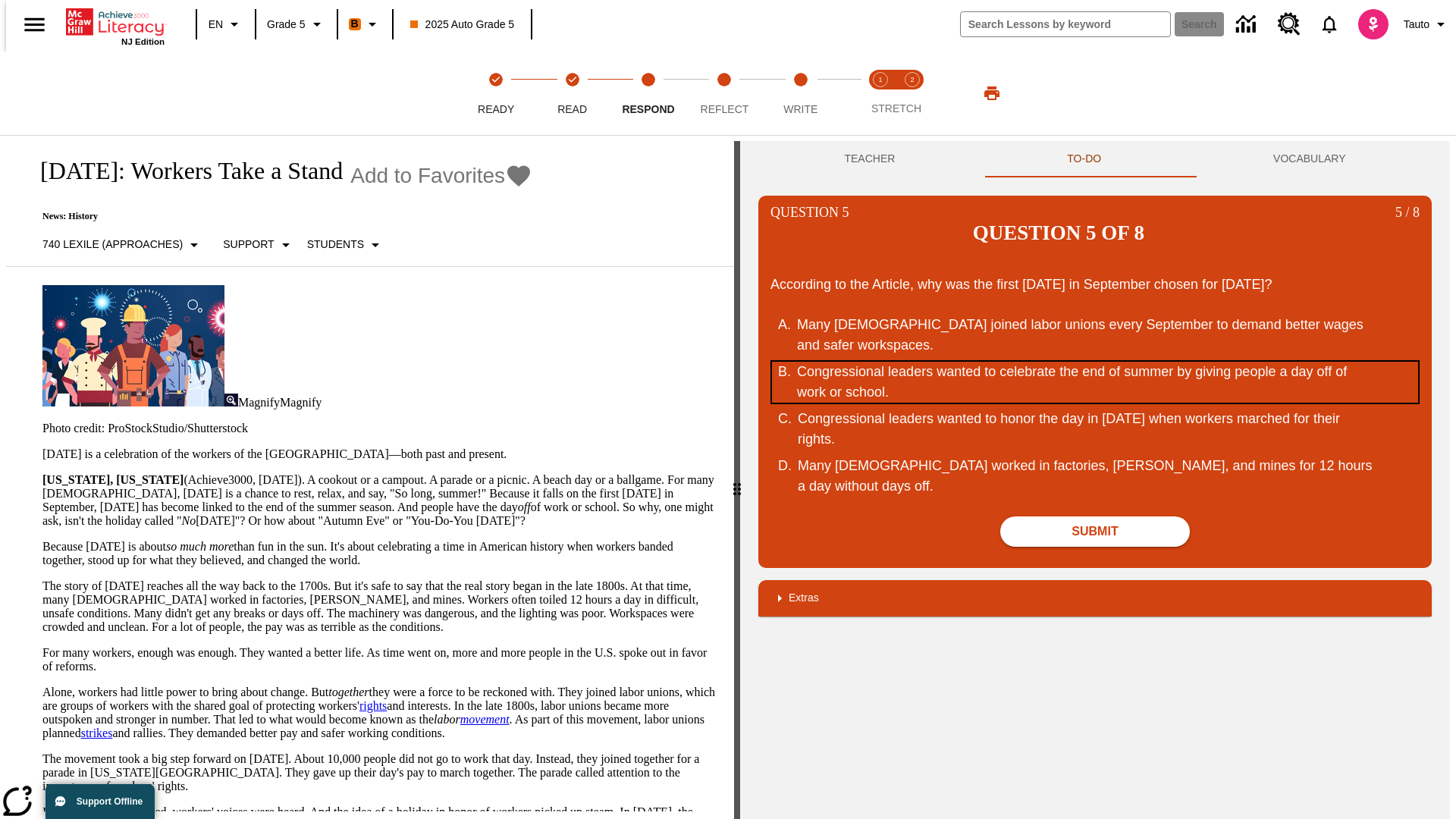
click at [1095, 361] on div "Congressional leaders wanted to celebrate the end of summer by giving people a …" at bounding box center [1085, 382] width 576 height 41
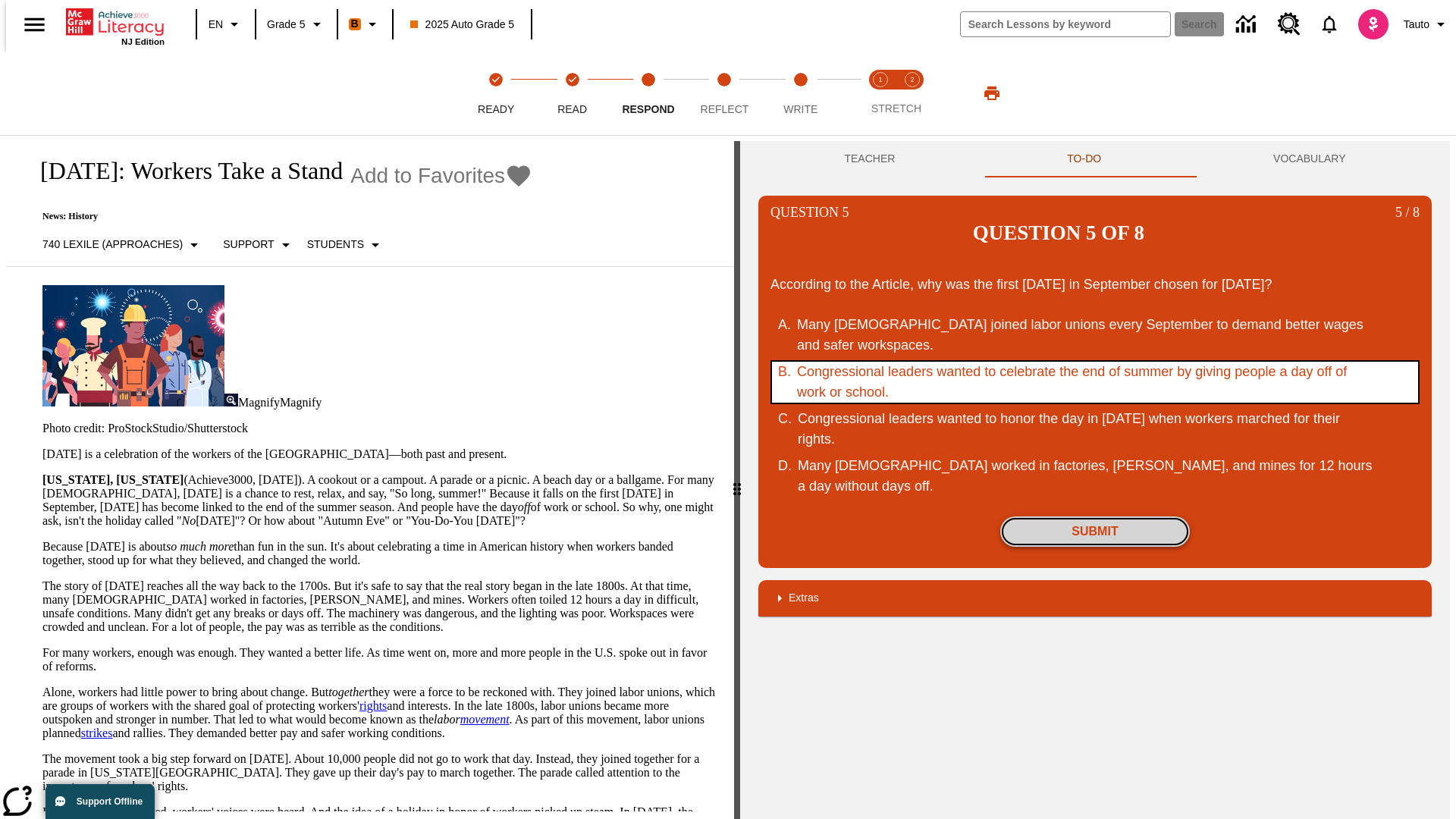
click at [1095, 516] on button "Submit" at bounding box center [1095, 531] width 190 height 30
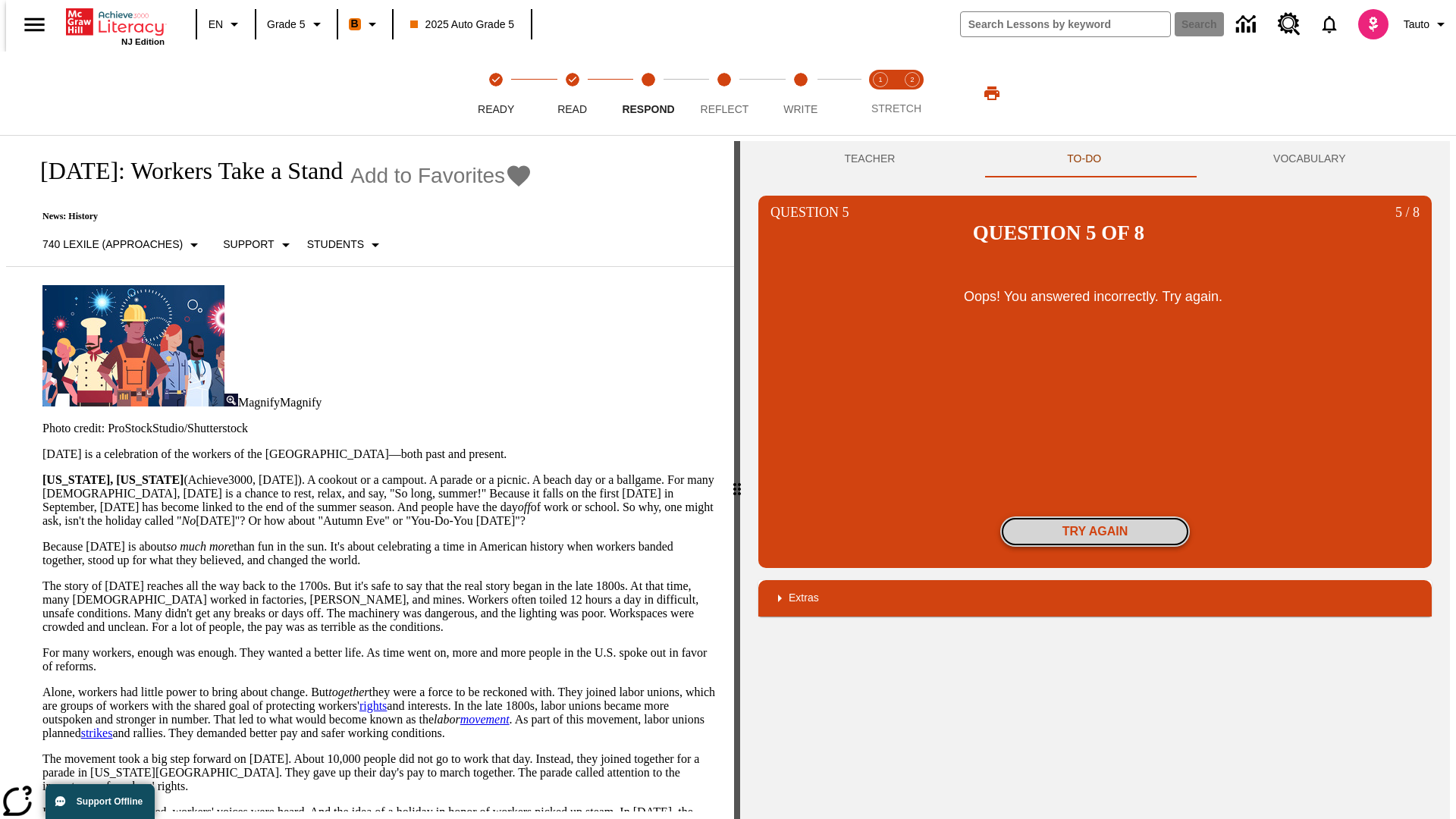
click at [1095, 516] on button "Try again" at bounding box center [1095, 531] width 190 height 30
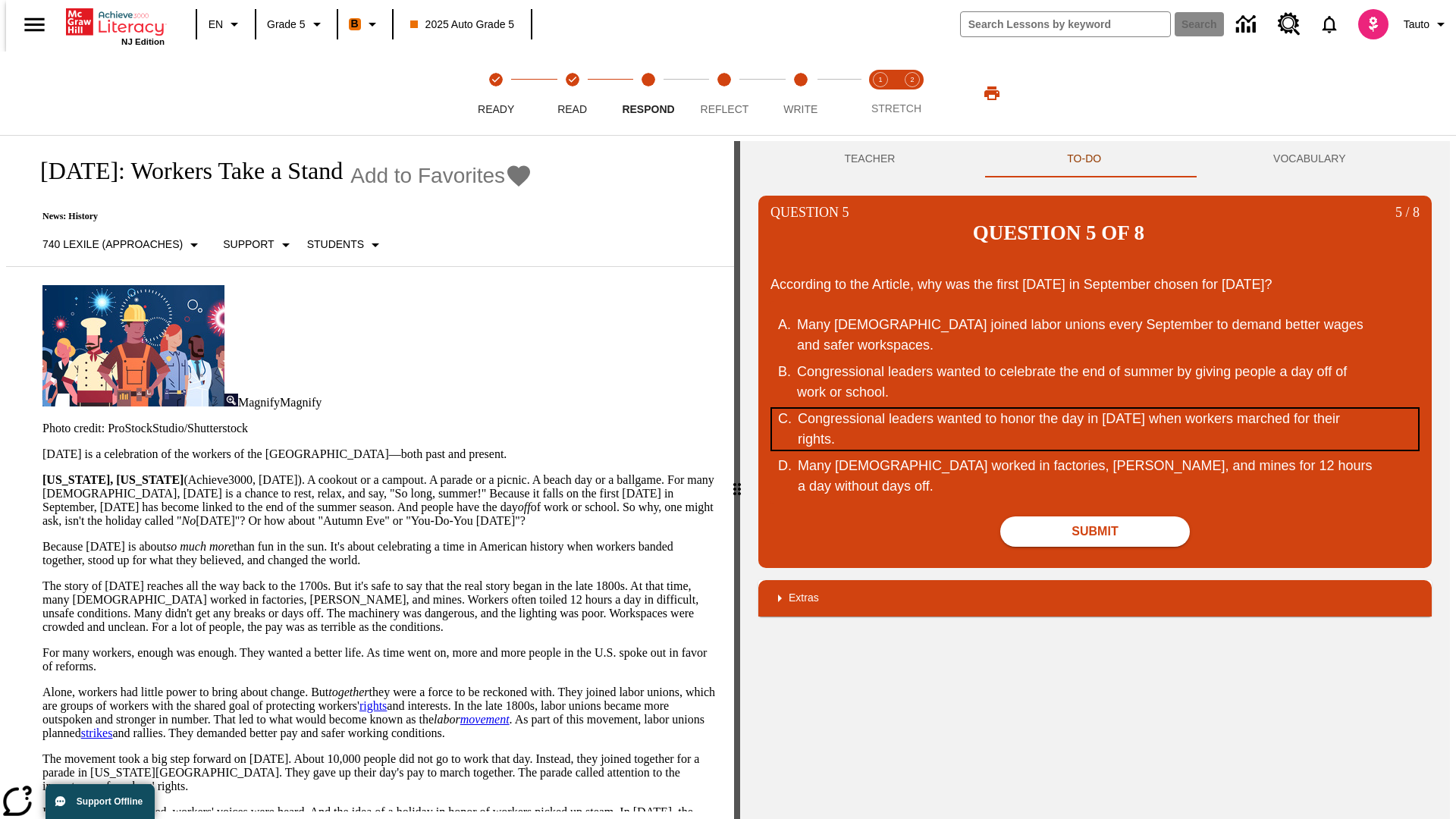
click at [1095, 409] on div "Congressional leaders wanted to honor the day in September of 1882 when workers…" at bounding box center [1086, 429] width 576 height 41
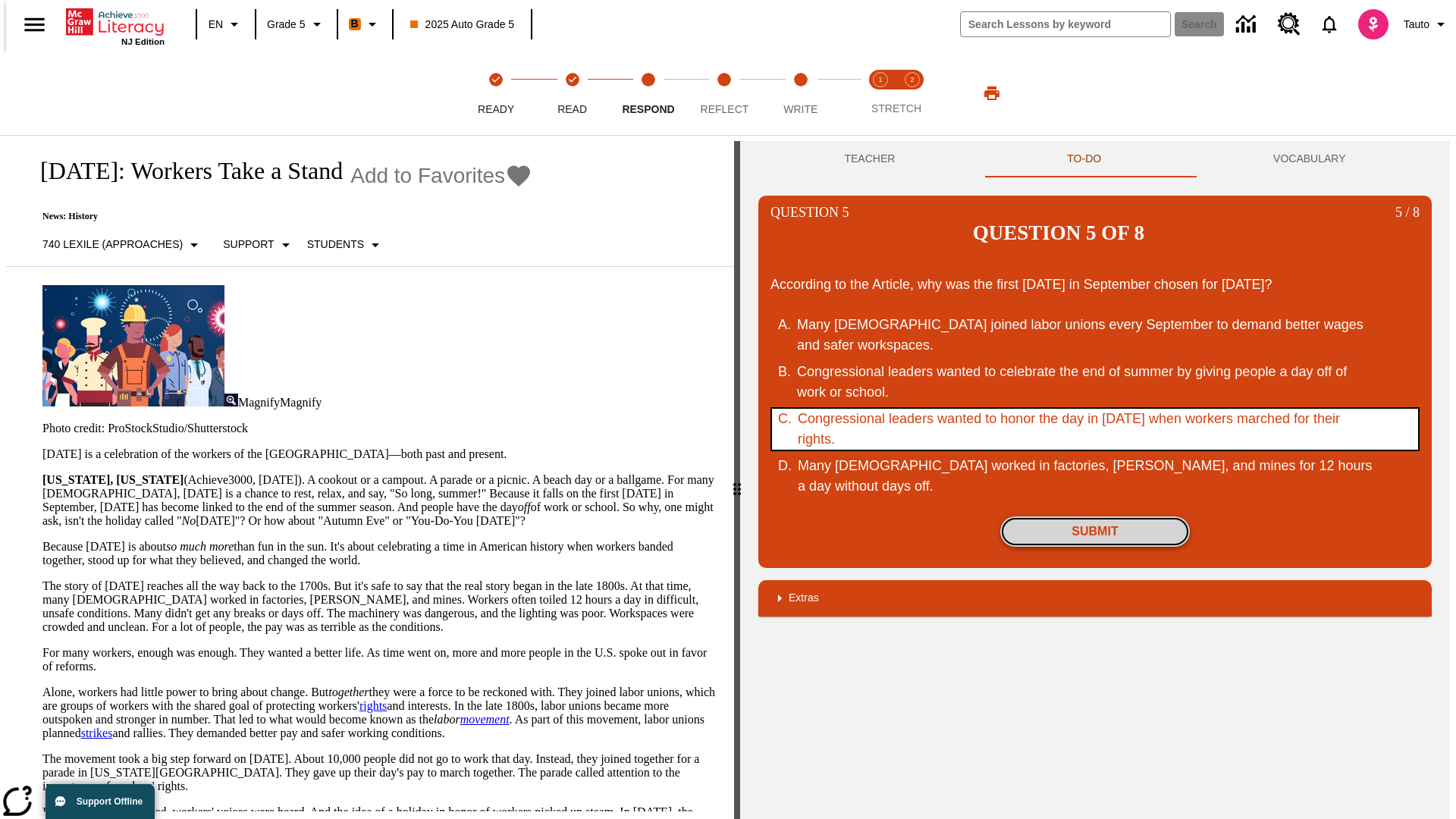
click at [1095, 516] on button "Submit" at bounding box center [1095, 531] width 190 height 30
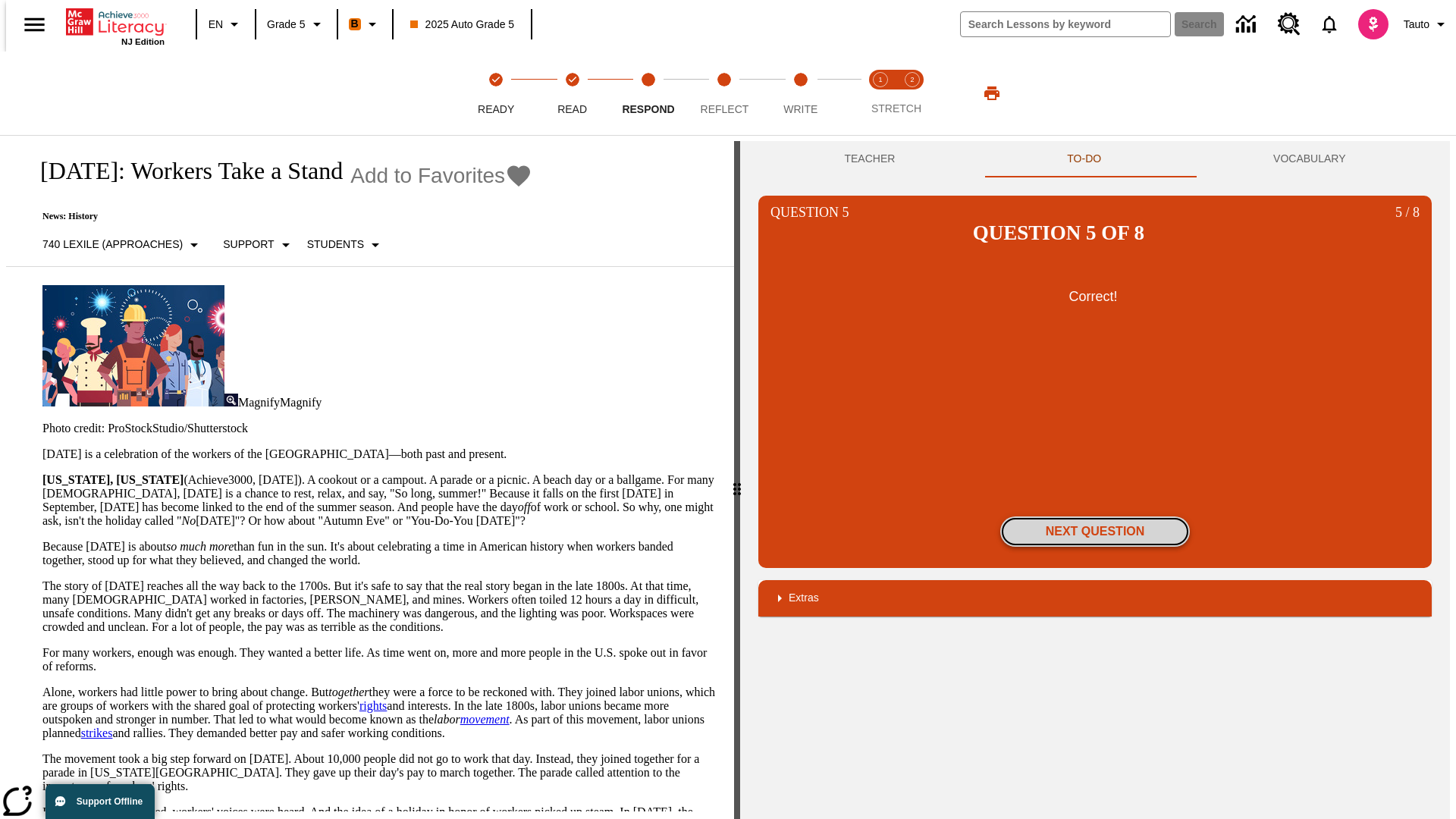
click at [1095, 516] on button "Next Question" at bounding box center [1095, 531] width 190 height 30
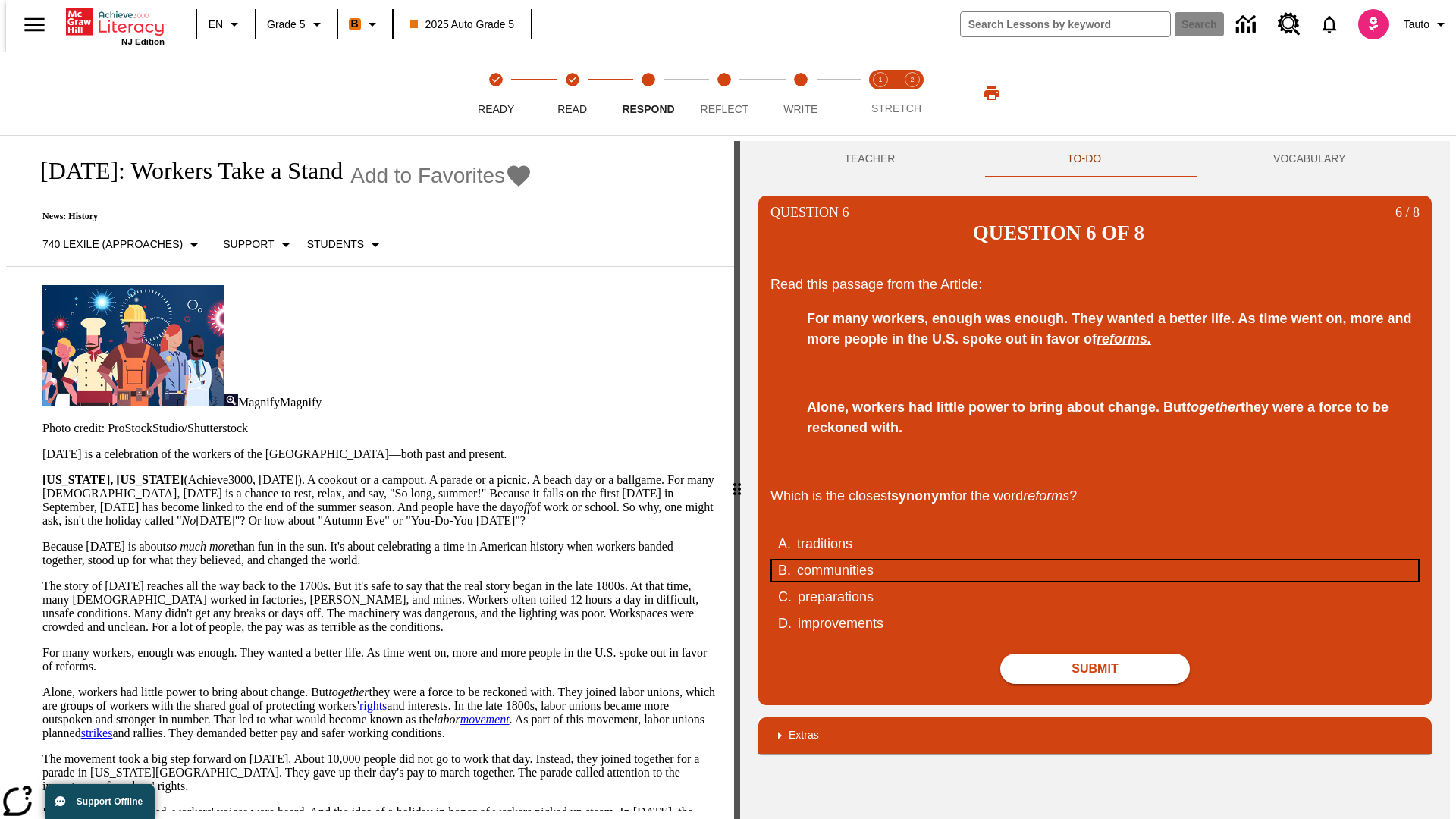
click at [1095, 561] on div "communities" at bounding box center [1085, 571] width 576 height 21
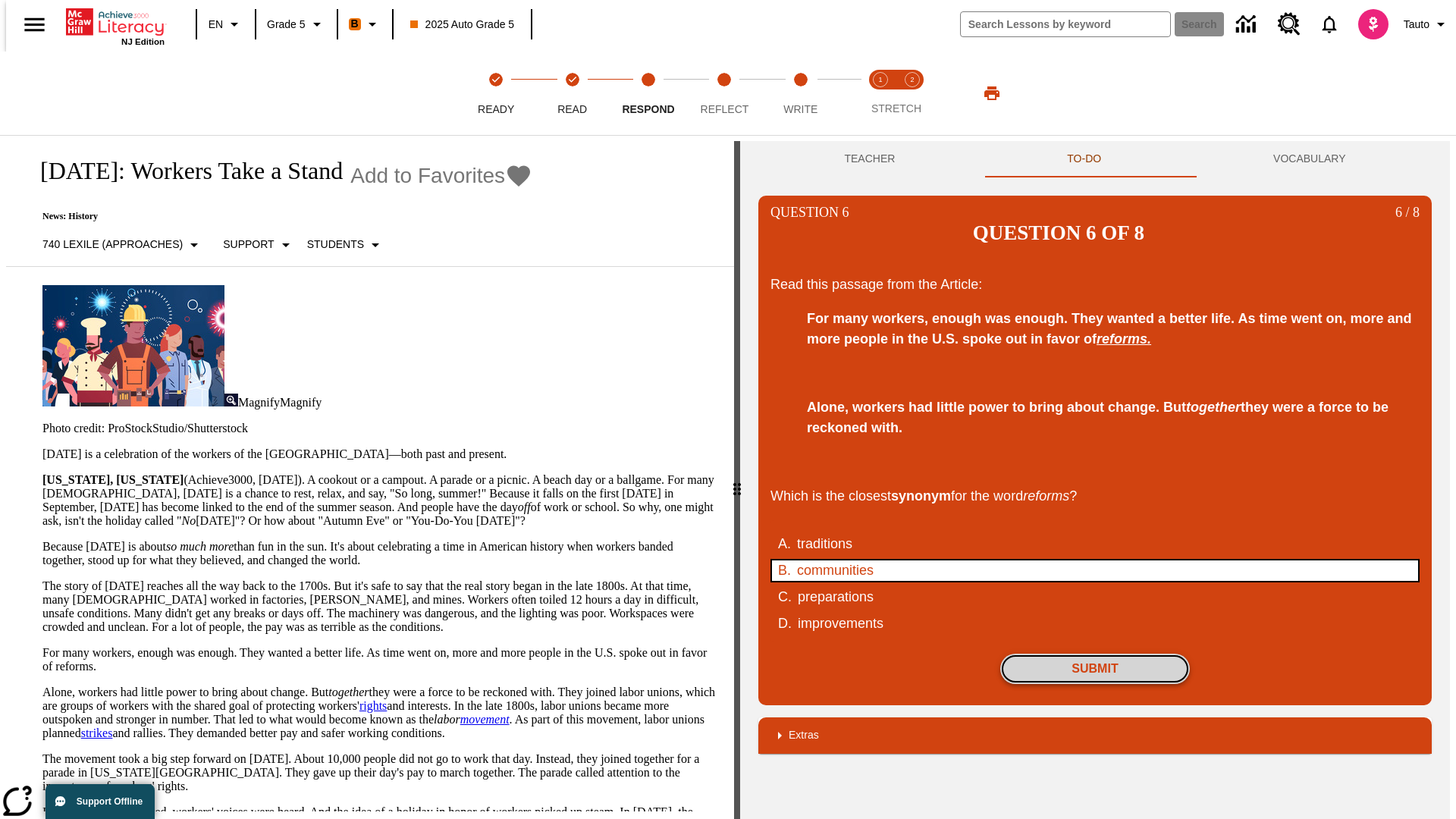
click at [1095, 653] on button "Submit" at bounding box center [1095, 668] width 190 height 30
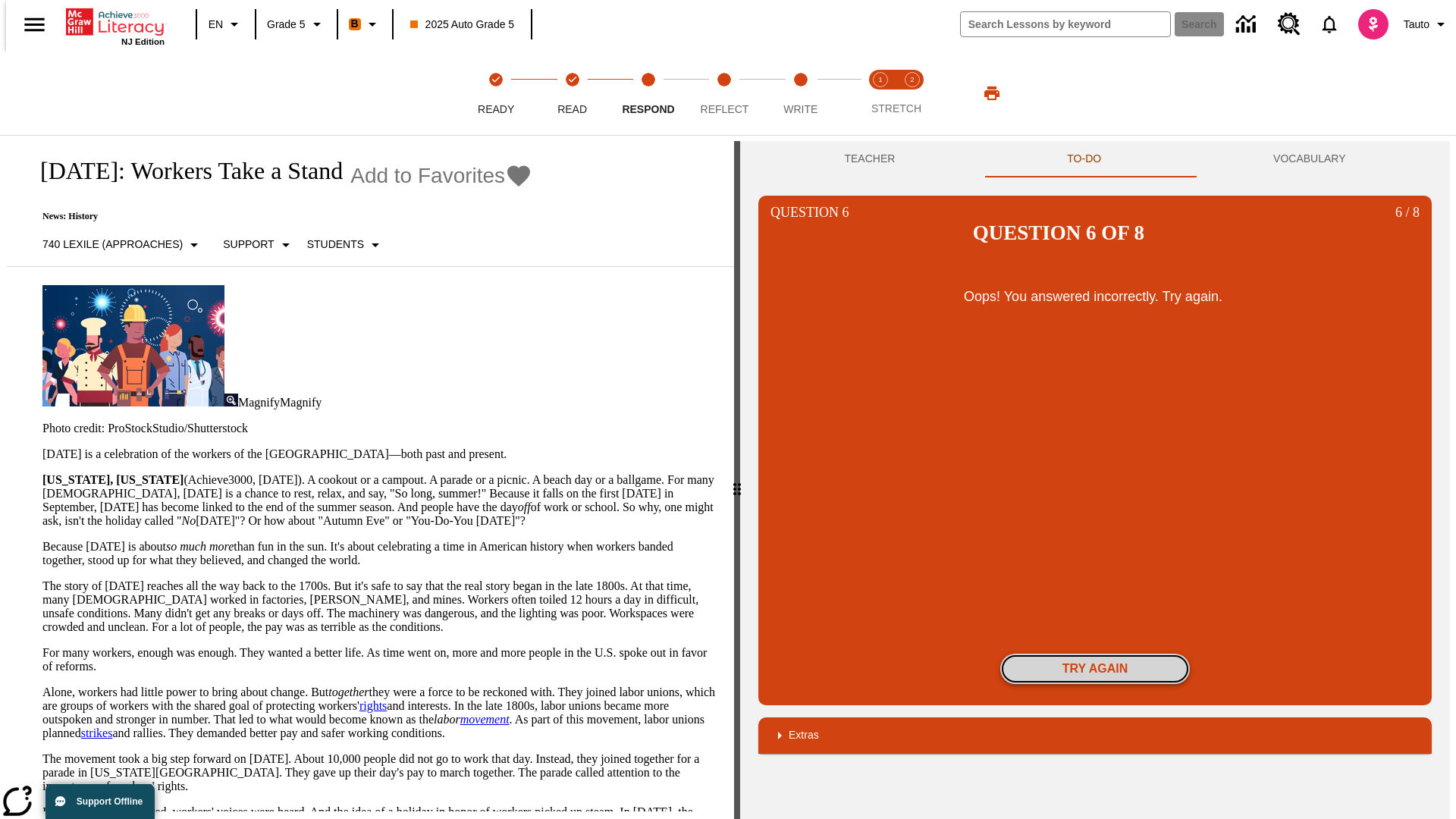
click at [1095, 653] on button "Try again" at bounding box center [1095, 668] width 190 height 30
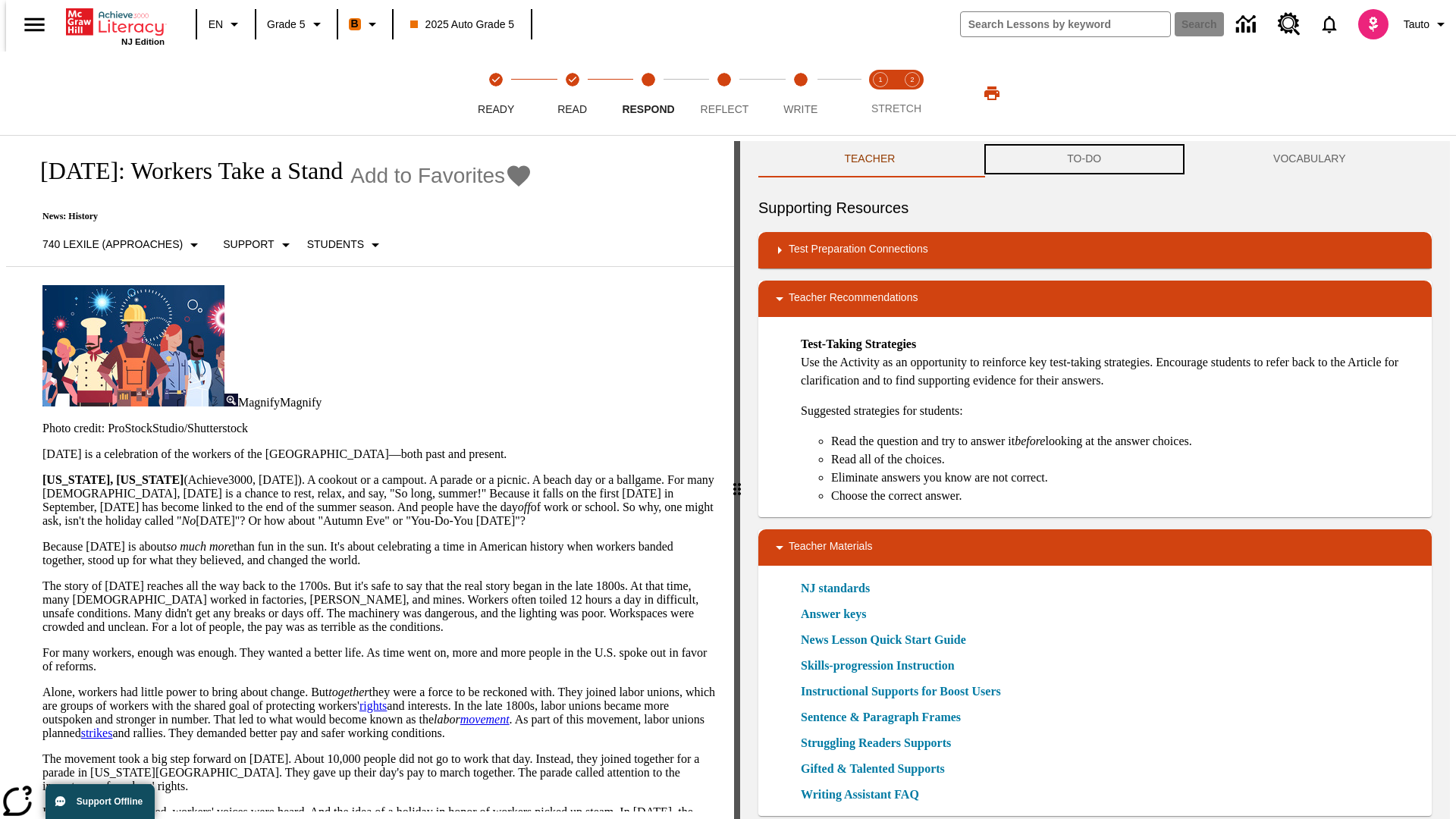
click at [1085, 159] on button "TO-DO" at bounding box center [1085, 159] width 206 height 36
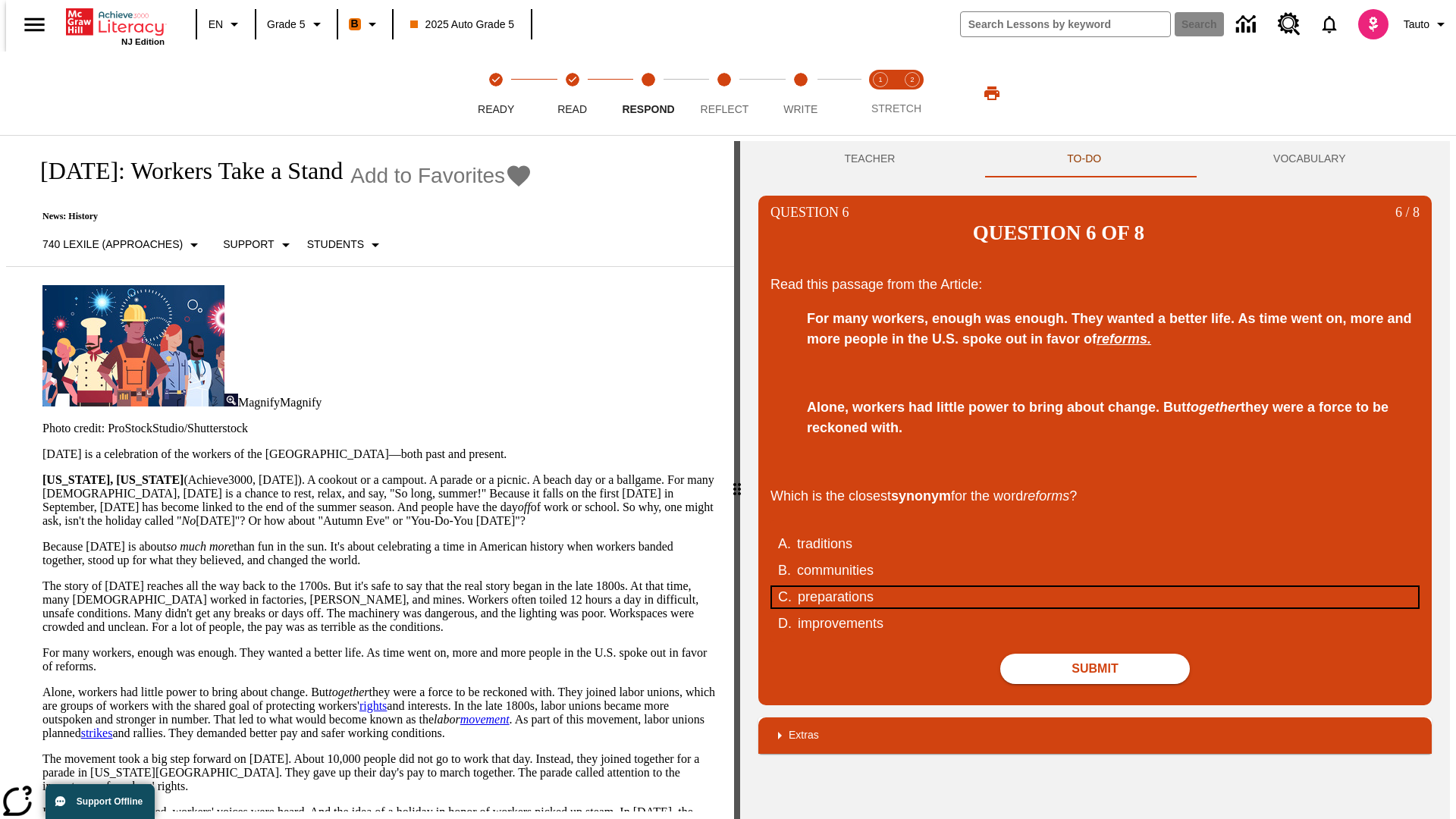
click at [1095, 586] on div "preparations" at bounding box center [1086, 597] width 576 height 21
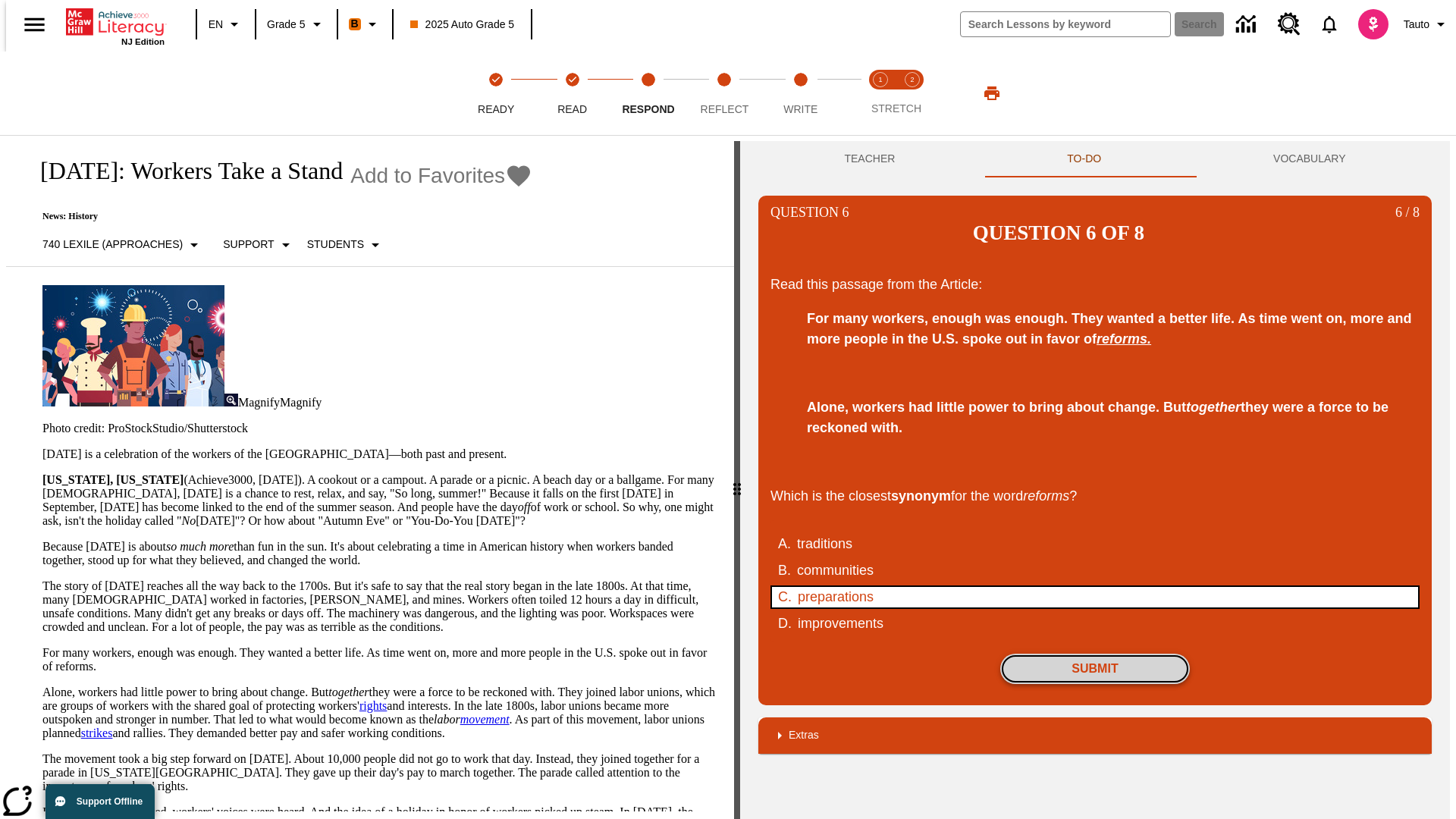
click at [1095, 653] on button "Submit" at bounding box center [1095, 668] width 190 height 30
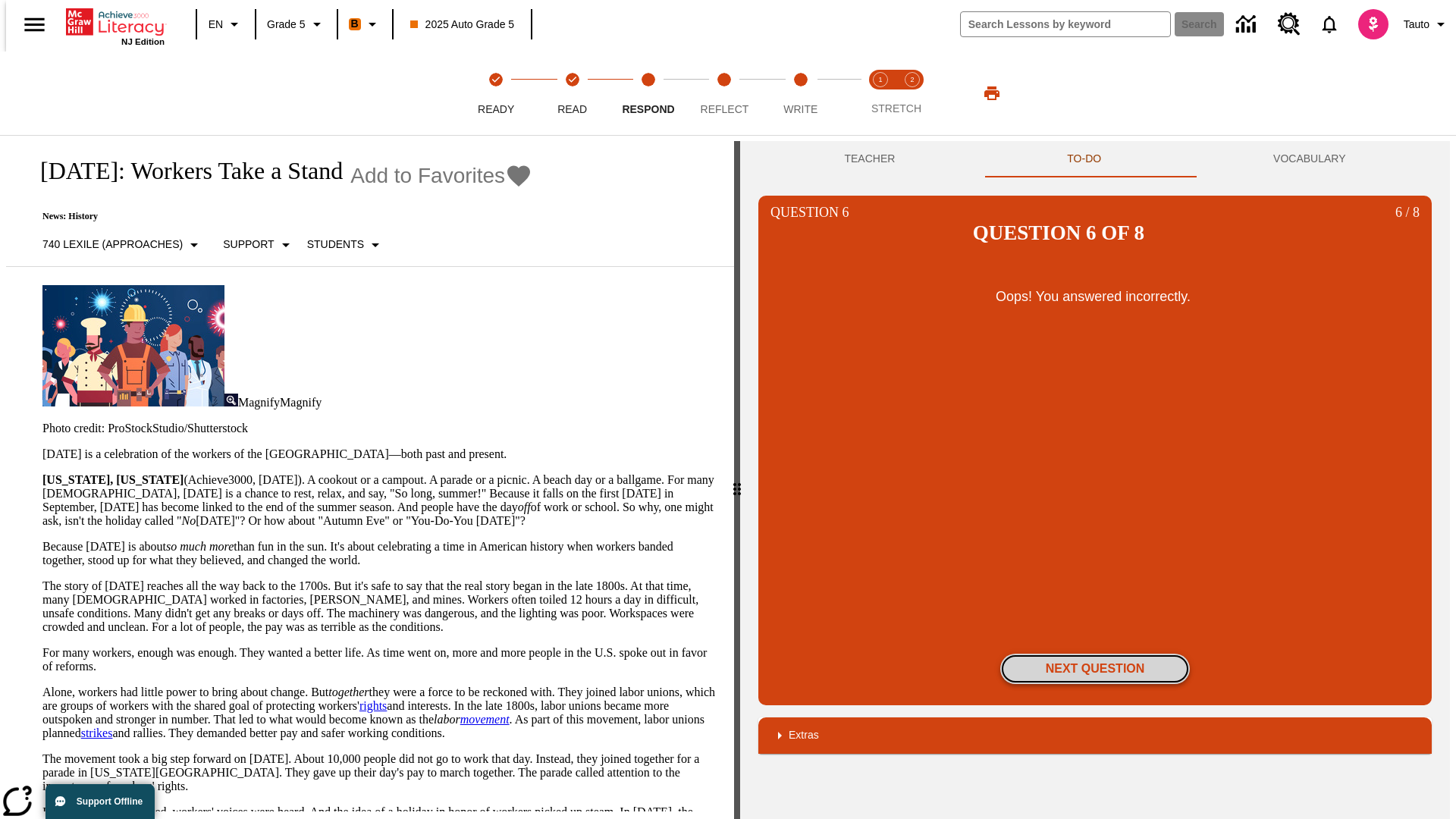
click at [1095, 653] on button "Next Question" at bounding box center [1095, 668] width 190 height 30
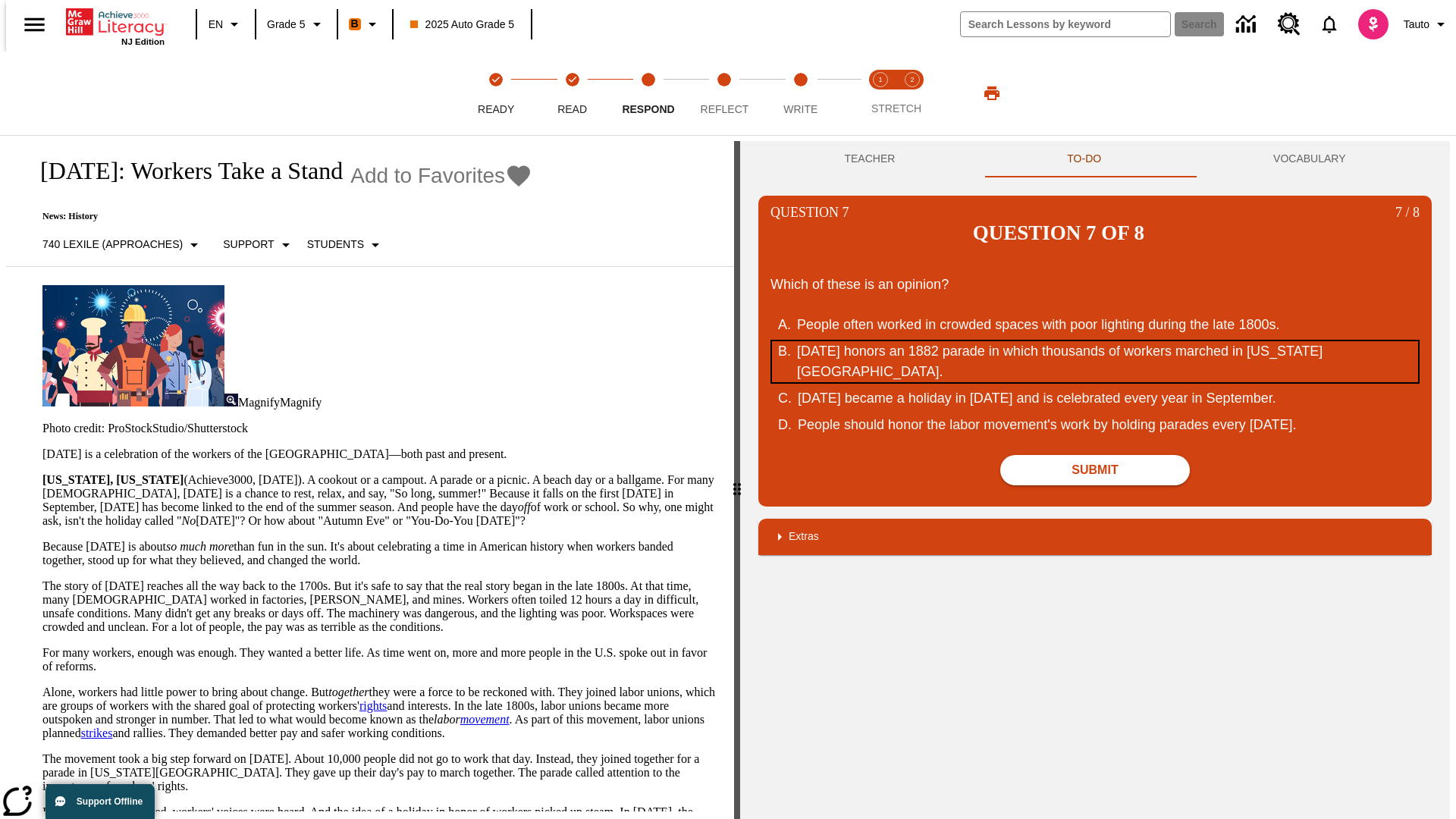
click at [1095, 341] on div "[DATE] honors an 1882 parade in which thousands of workers marched in [US_STATE…" at bounding box center [1085, 361] width 576 height 41
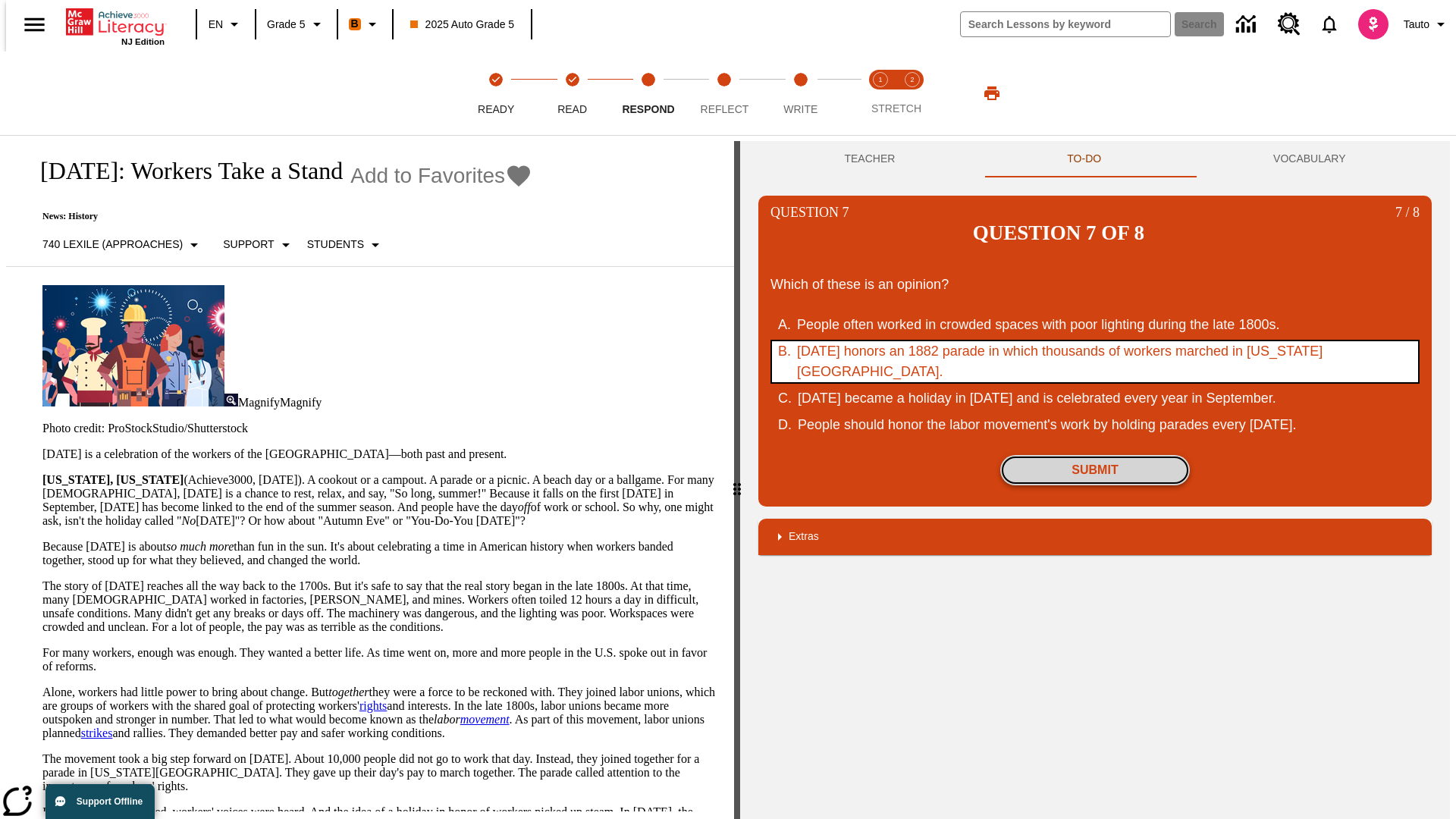
click at [1095, 455] on button "Submit" at bounding box center [1095, 470] width 190 height 30
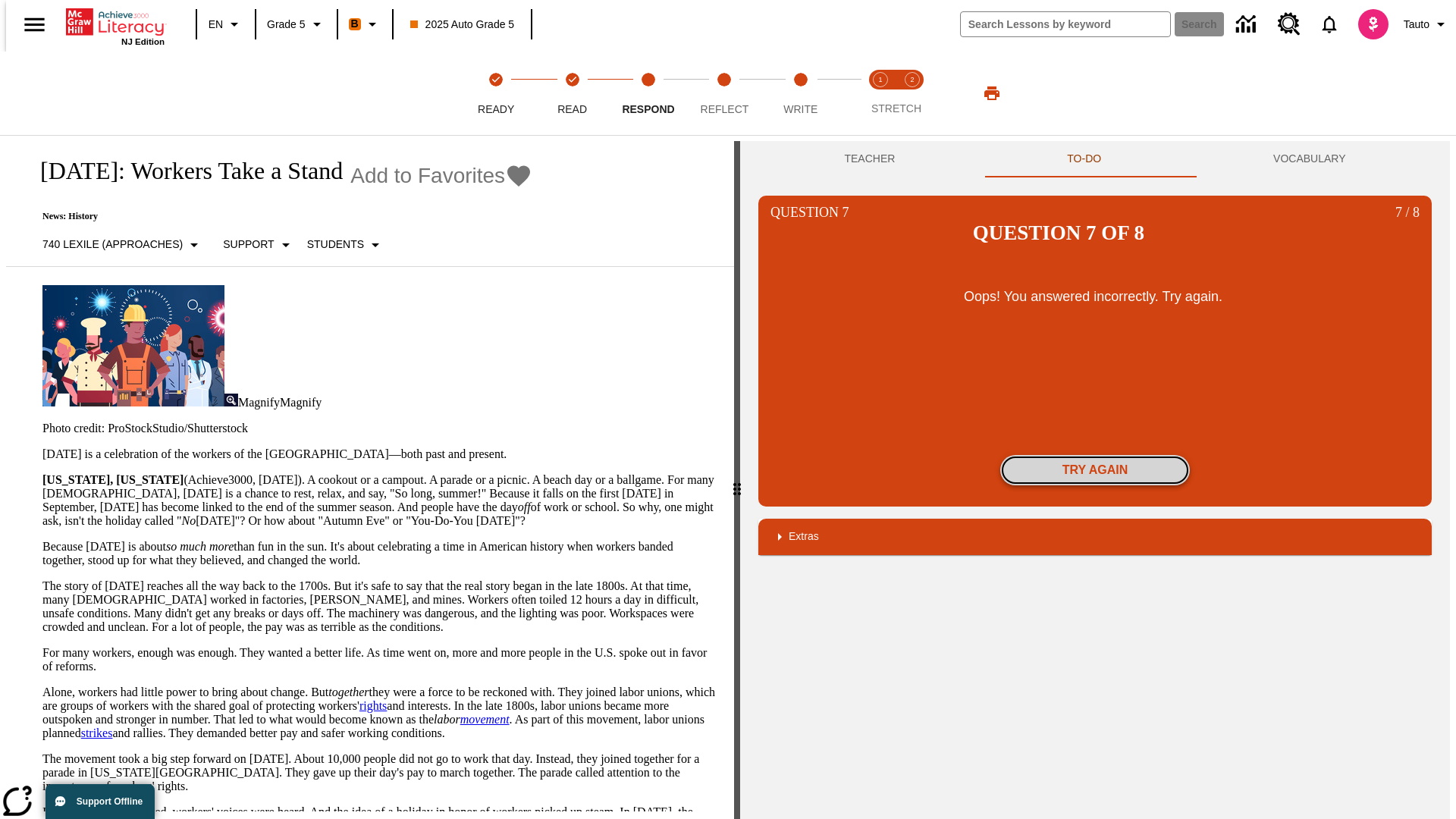
click at [1095, 455] on button "Try again" at bounding box center [1095, 470] width 190 height 30
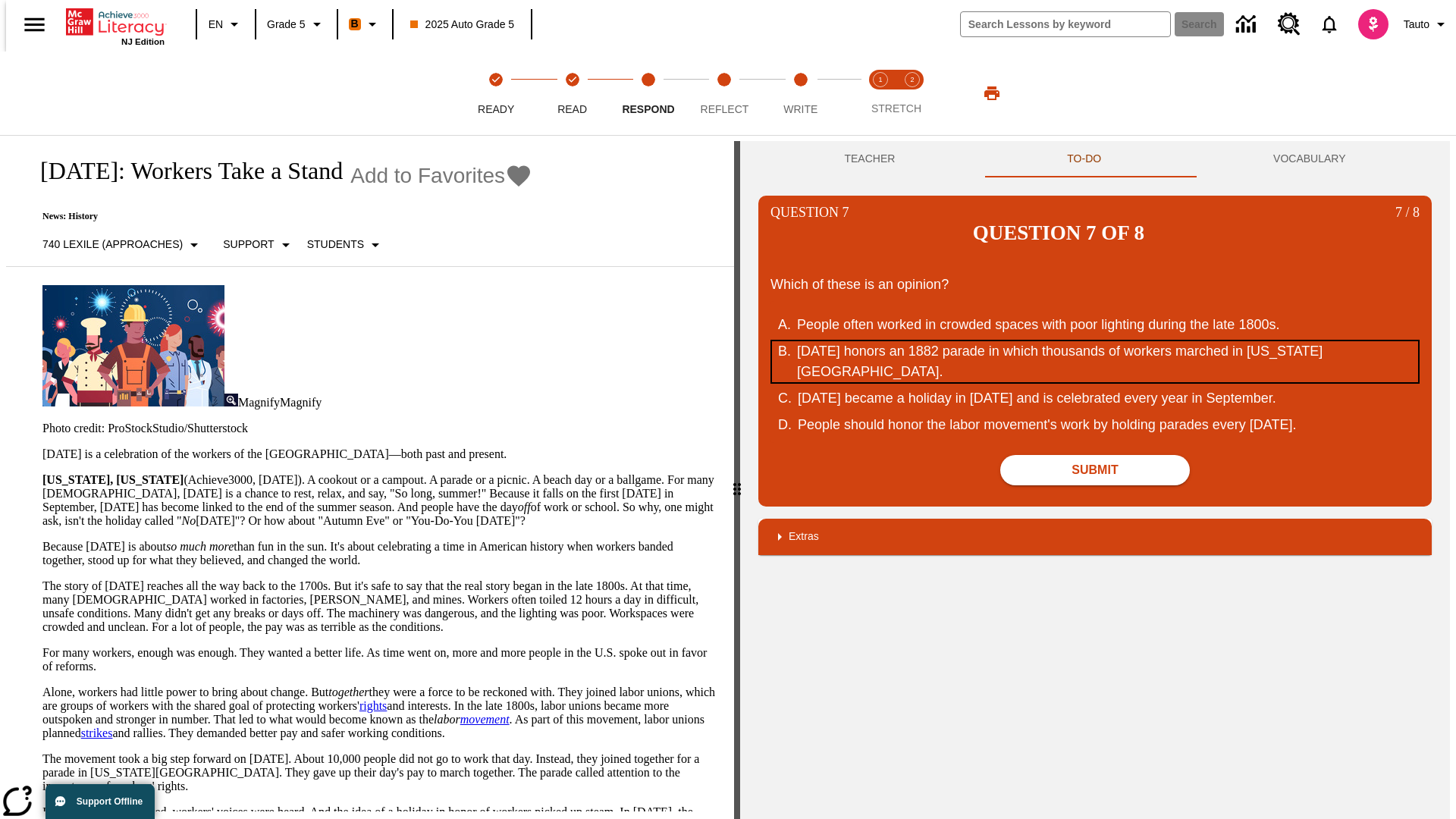
click at [1095, 341] on div "[DATE] honors an 1882 parade in which thousands of workers marched in [US_STATE…" at bounding box center [1085, 361] width 576 height 41
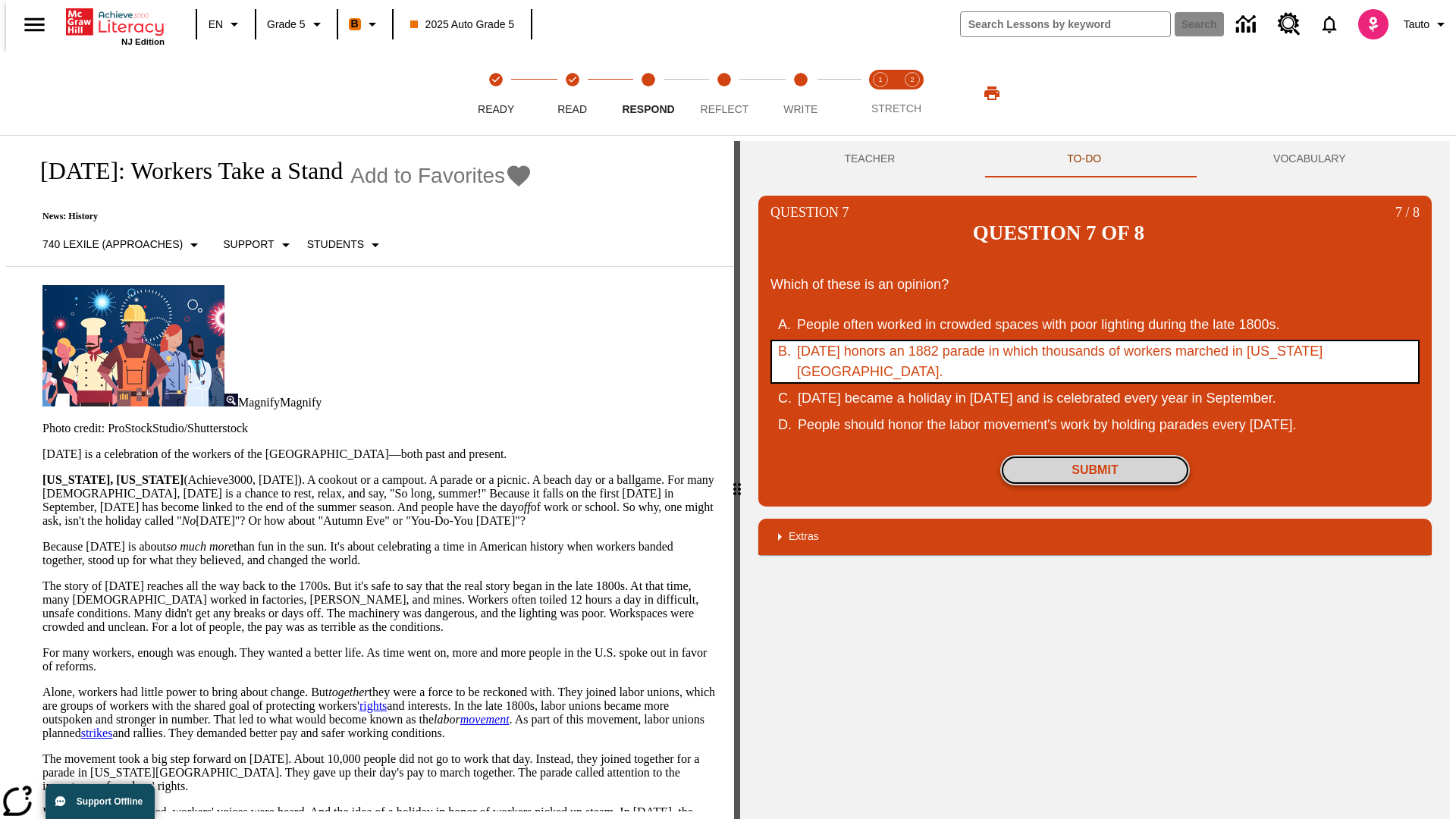
click at [1095, 455] on button "Submit" at bounding box center [1095, 470] width 190 height 30
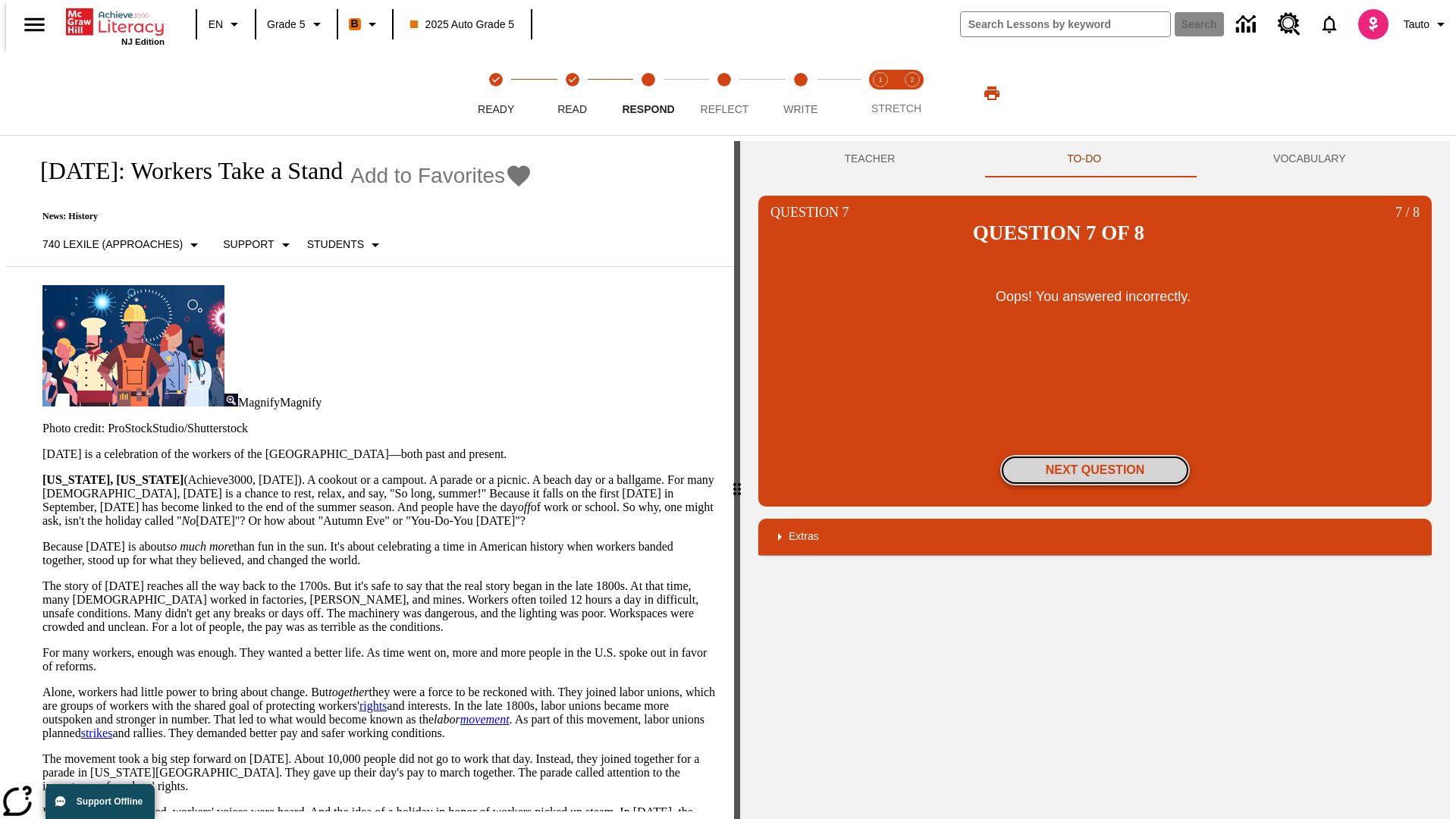
click at [1095, 455] on button "Next Question" at bounding box center [1095, 470] width 190 height 30
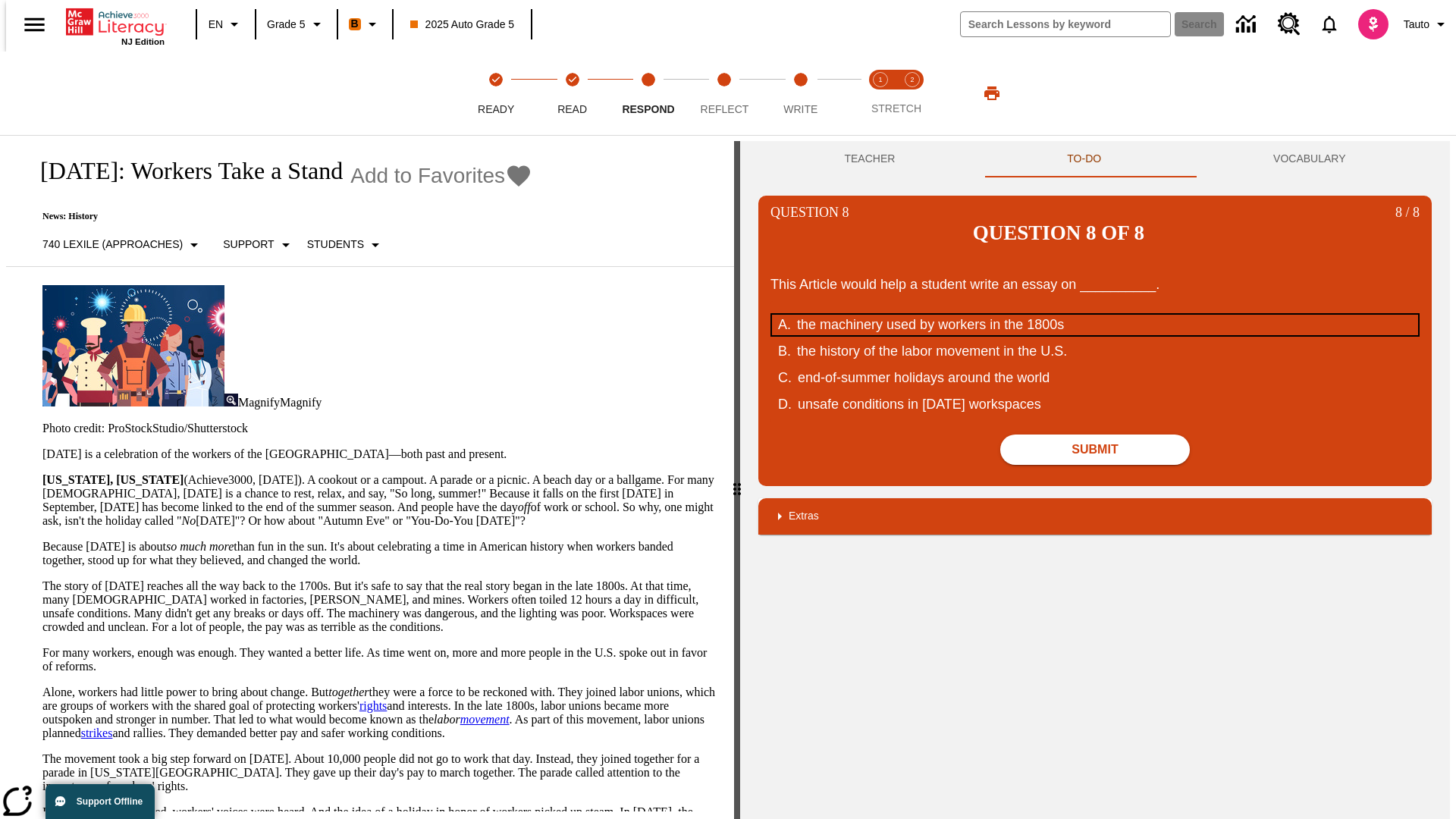
click at [1095, 314] on div "the machinery used by workers in the 1800s" at bounding box center [1085, 325] width 576 height 21
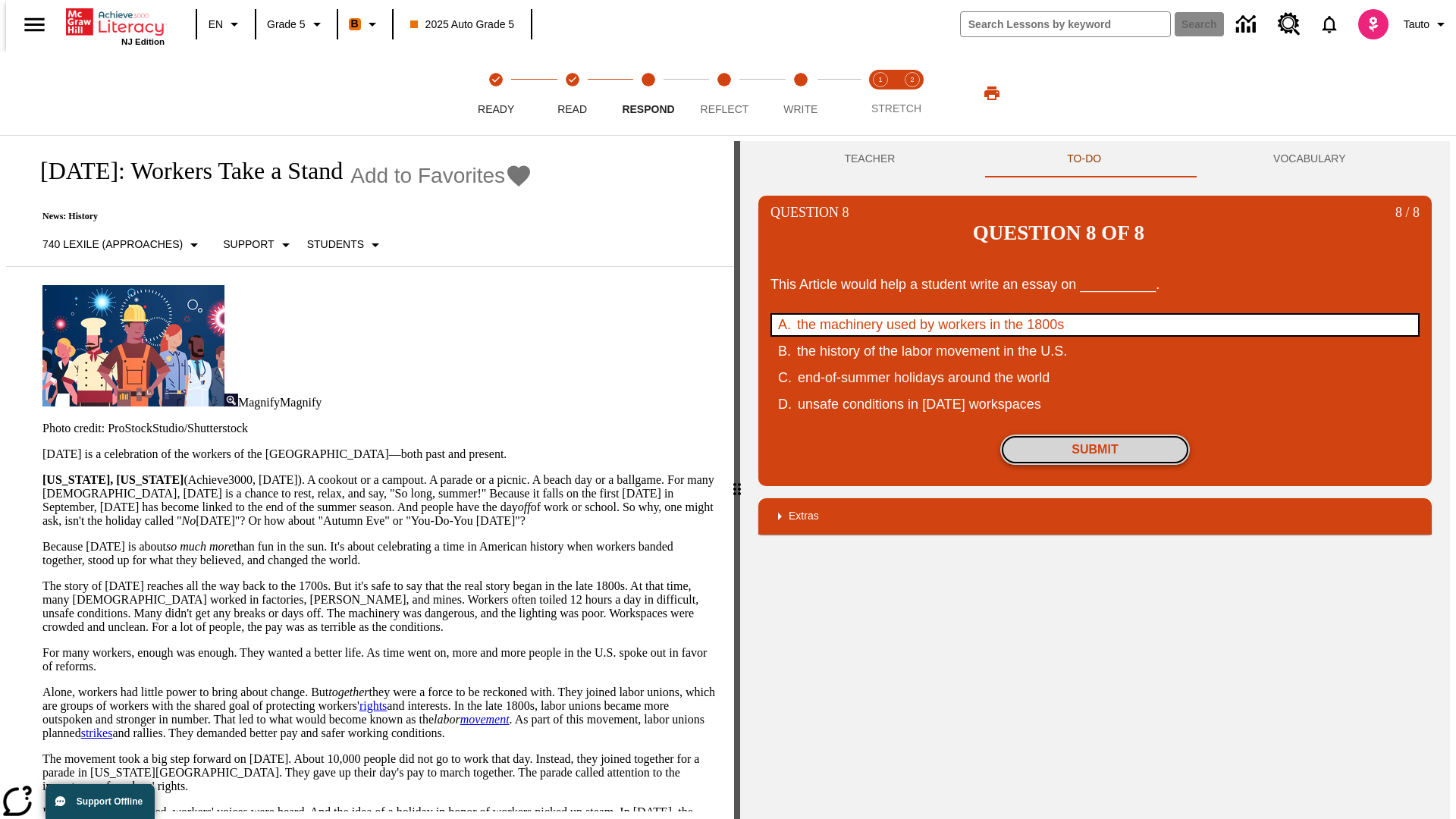
click at [1095, 434] on button "Submit" at bounding box center [1095, 449] width 190 height 30
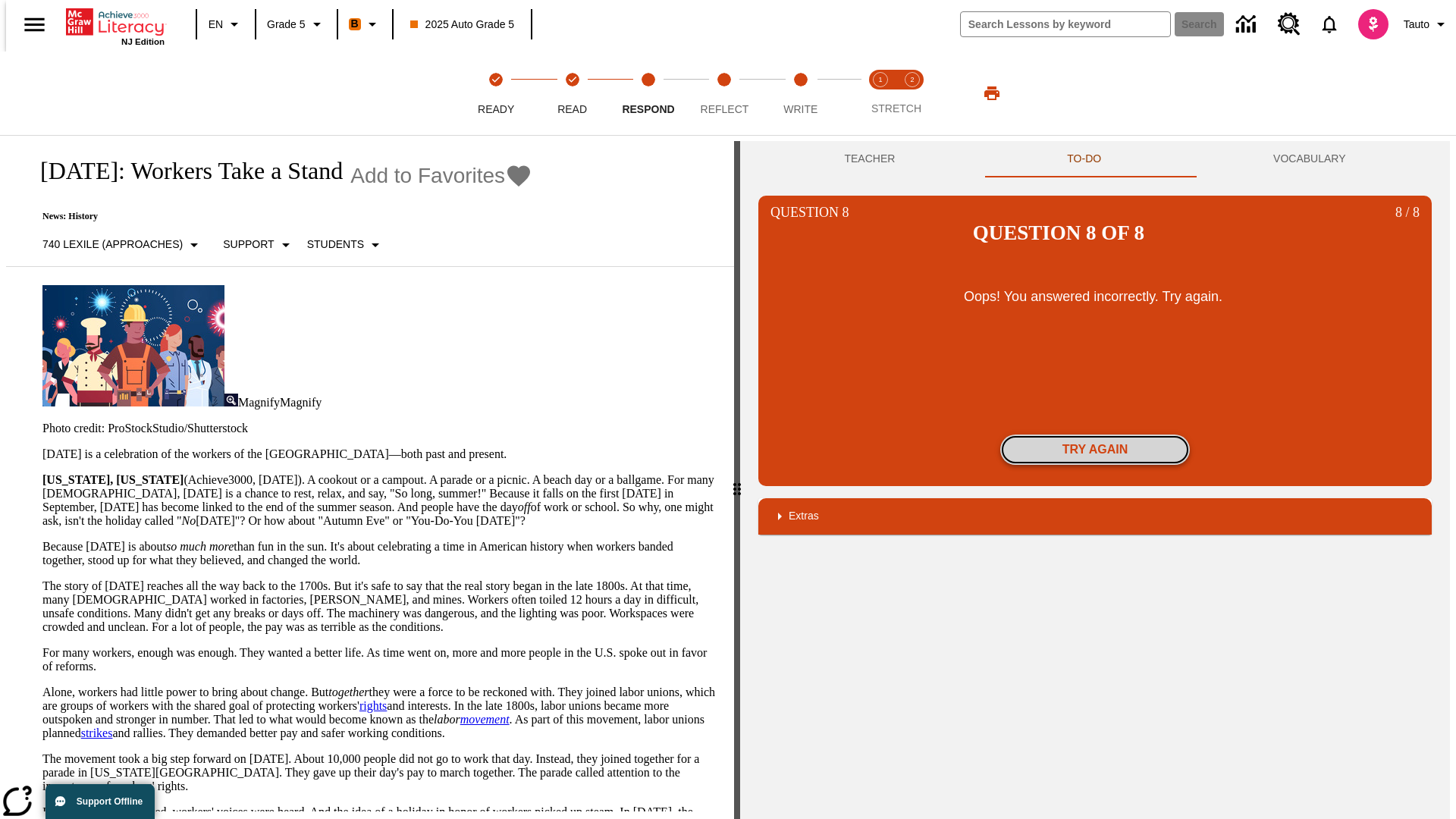
click at [1095, 434] on button "Try again" at bounding box center [1095, 449] width 190 height 30
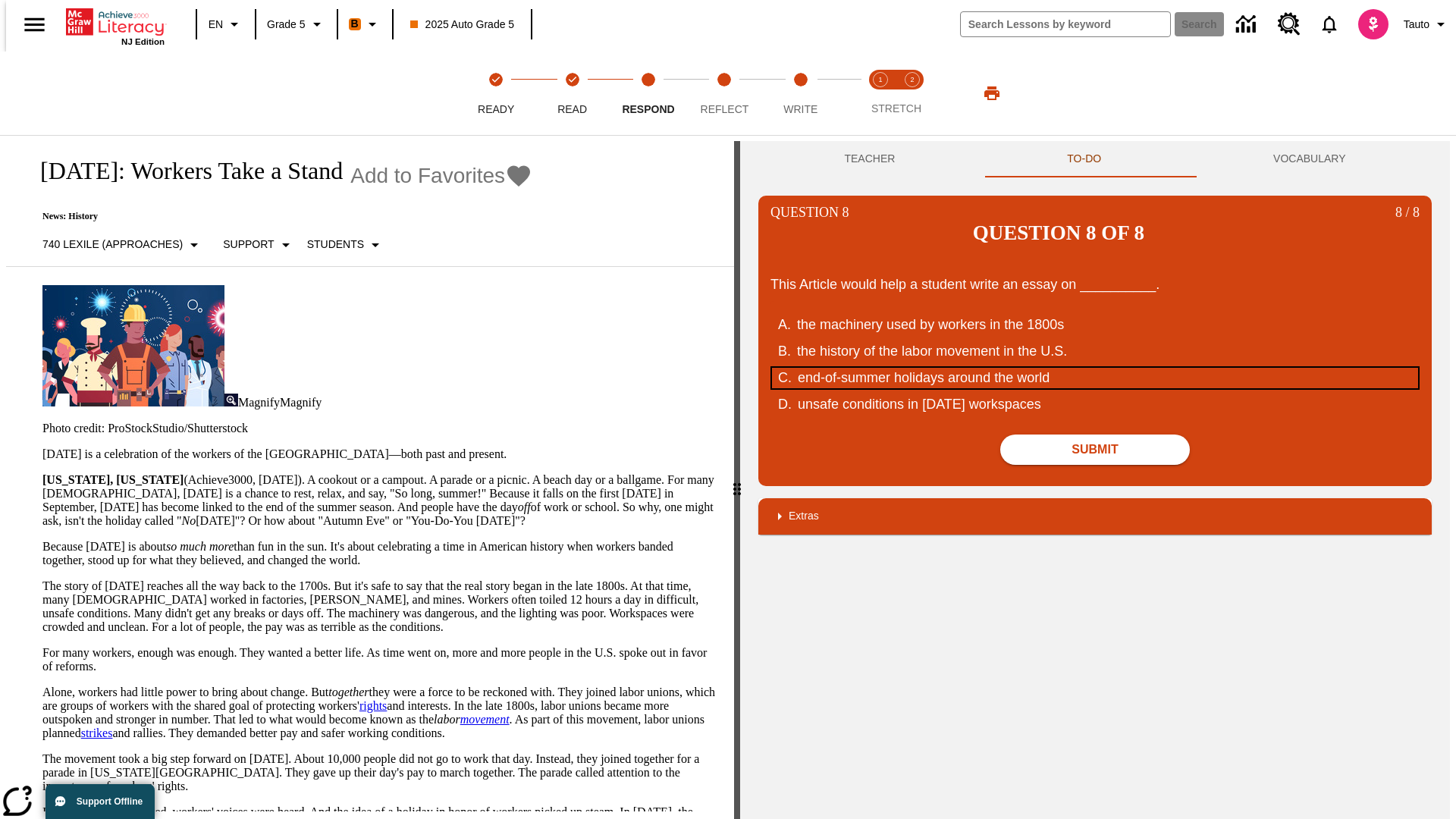
click at [1095, 367] on div "end-of-summer holidays around the world" at bounding box center [1086, 378] width 576 height 21
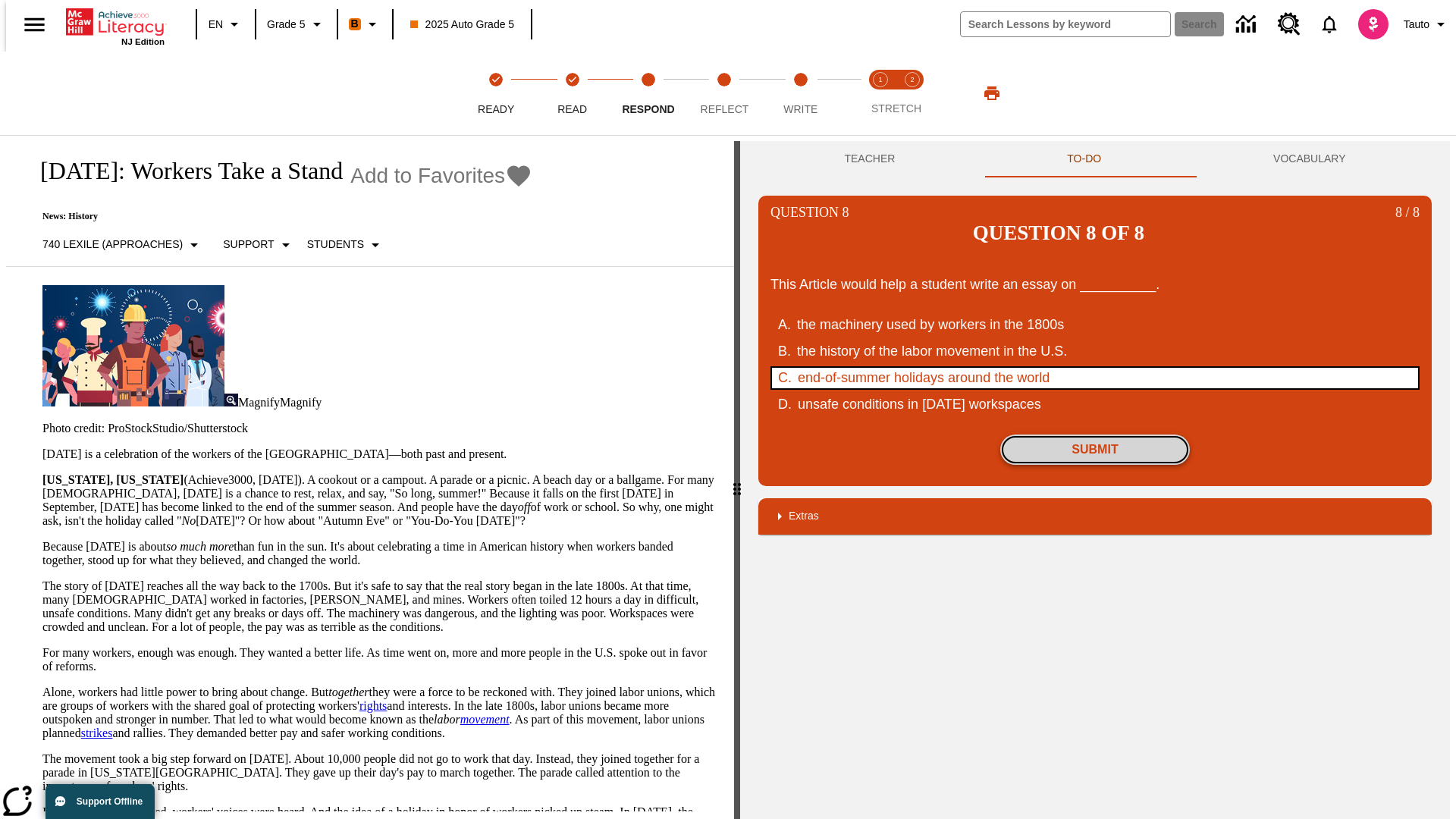
click at [1095, 434] on button "Submit" at bounding box center [1095, 449] width 190 height 30
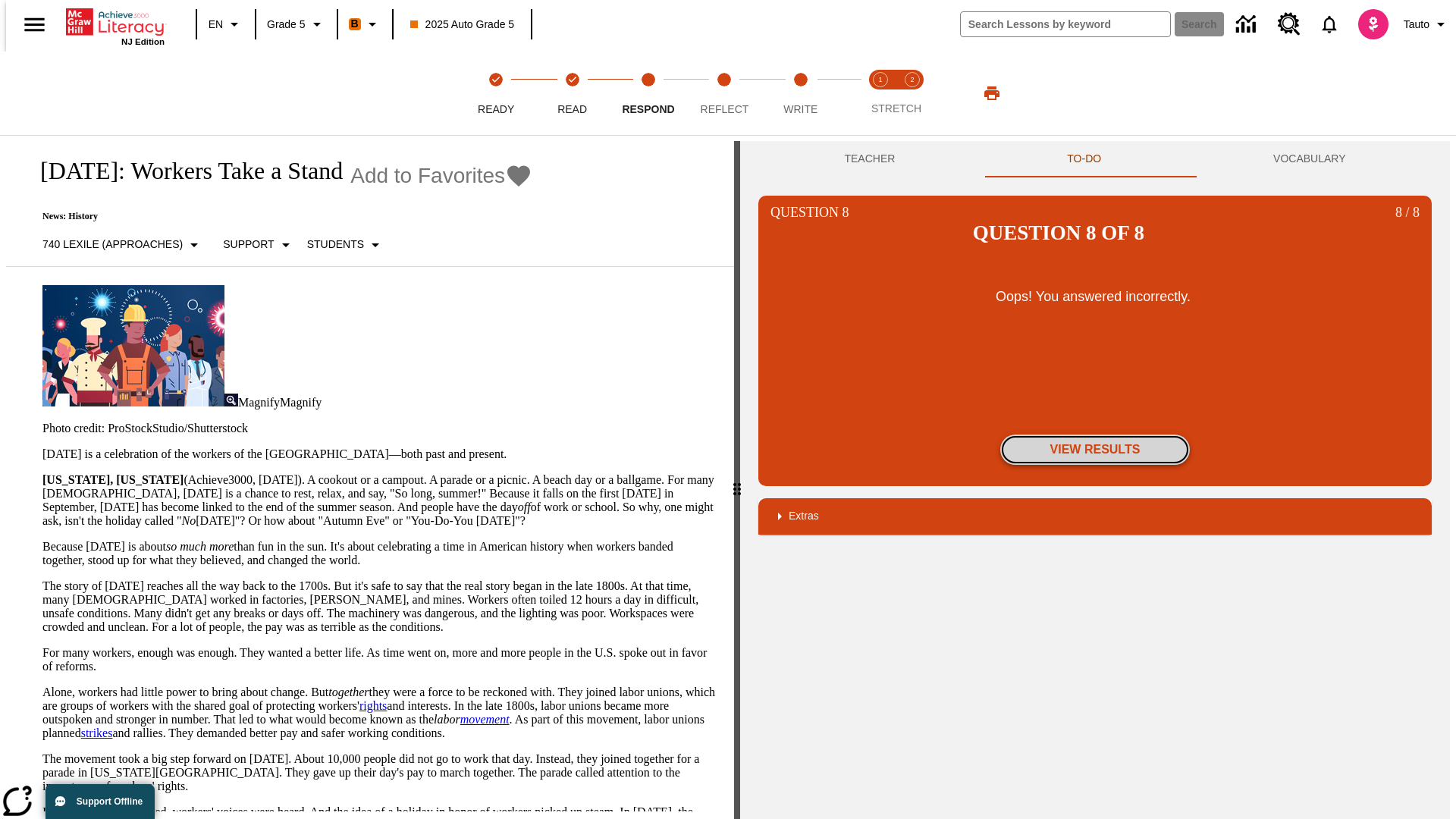
click at [1095, 434] on button "View Results" at bounding box center [1095, 449] width 190 height 30
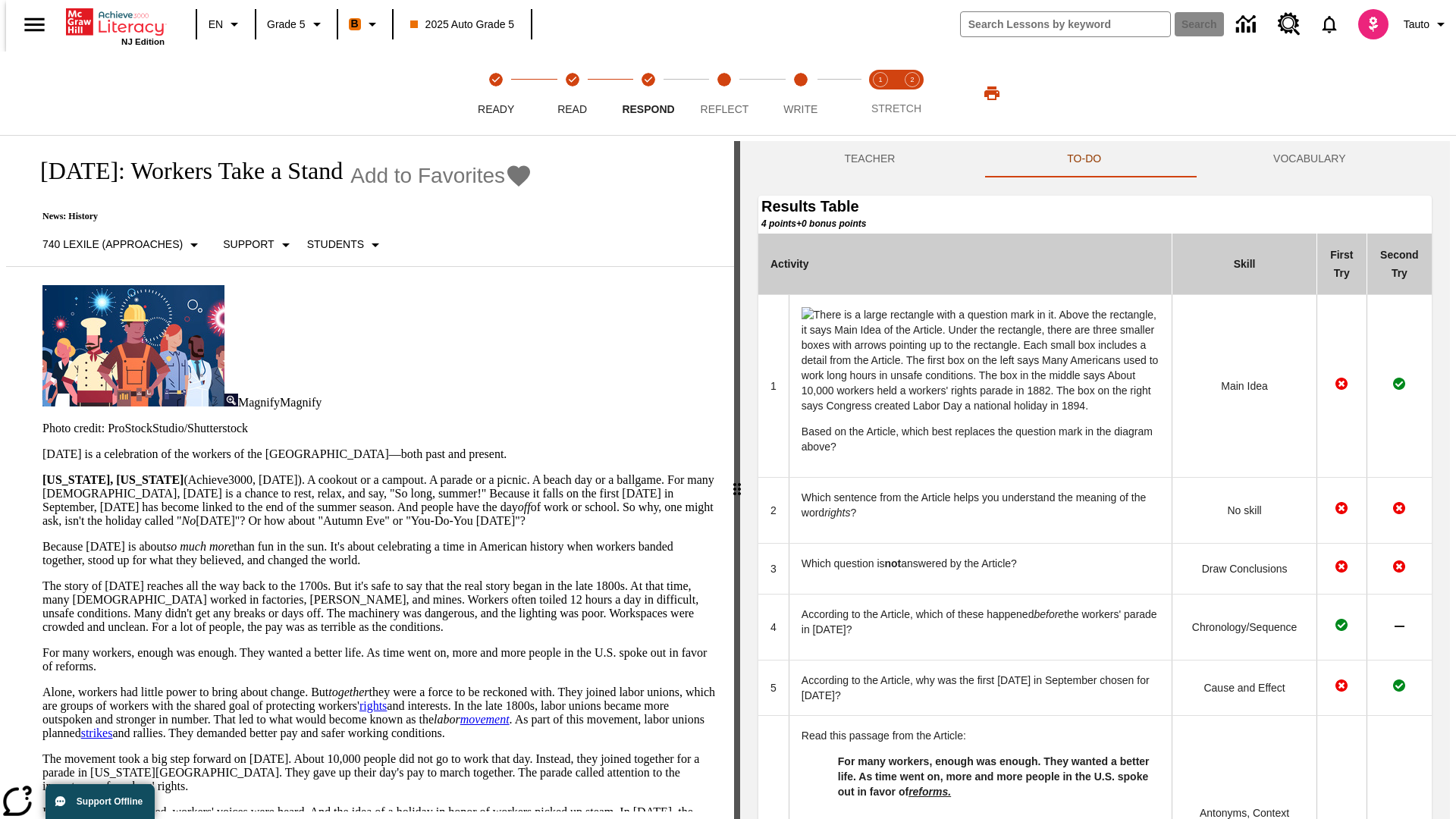
scroll to position [540, 0]
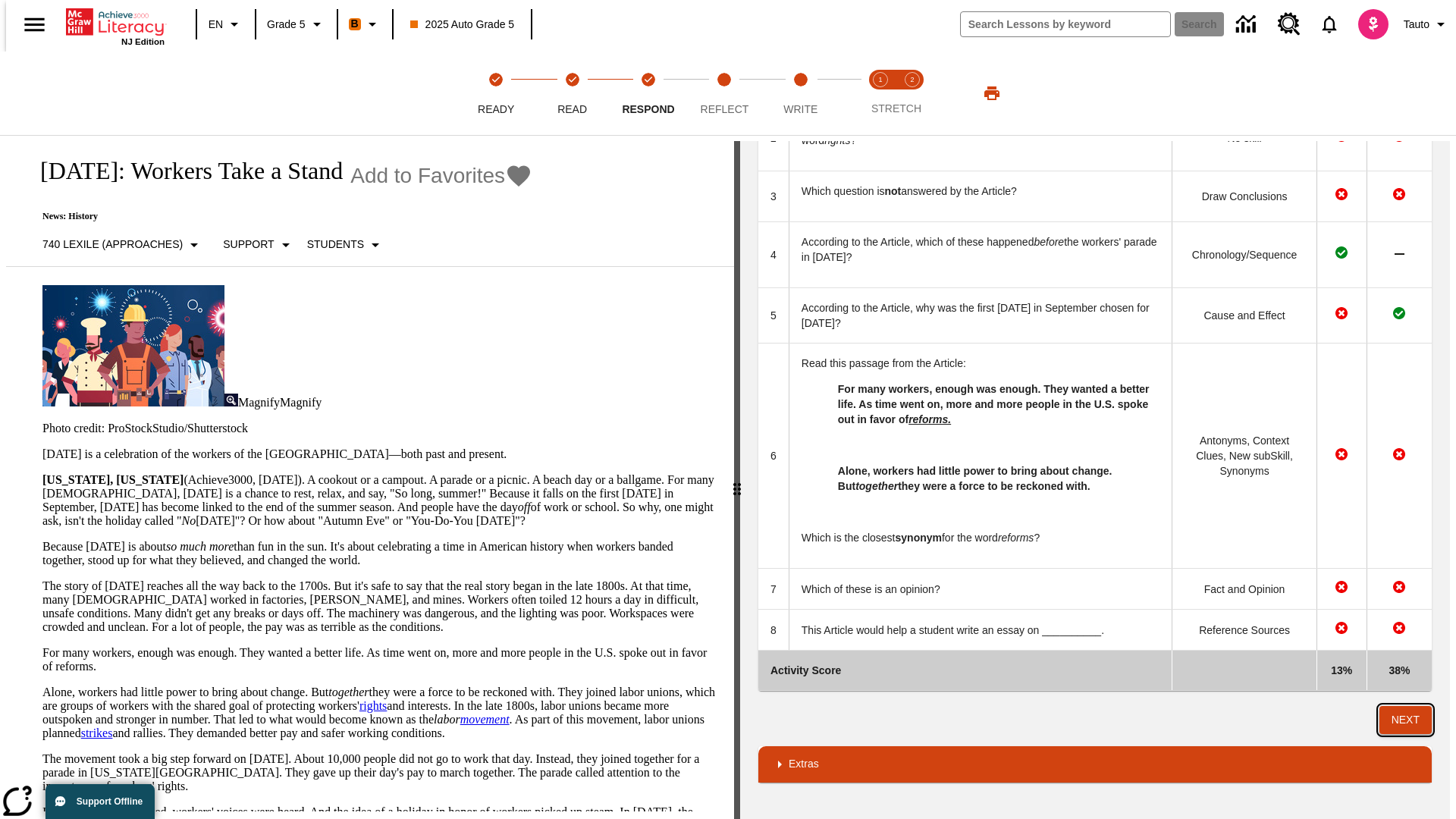
click at [1412, 719] on button "Next" at bounding box center [1405, 719] width 52 height 28
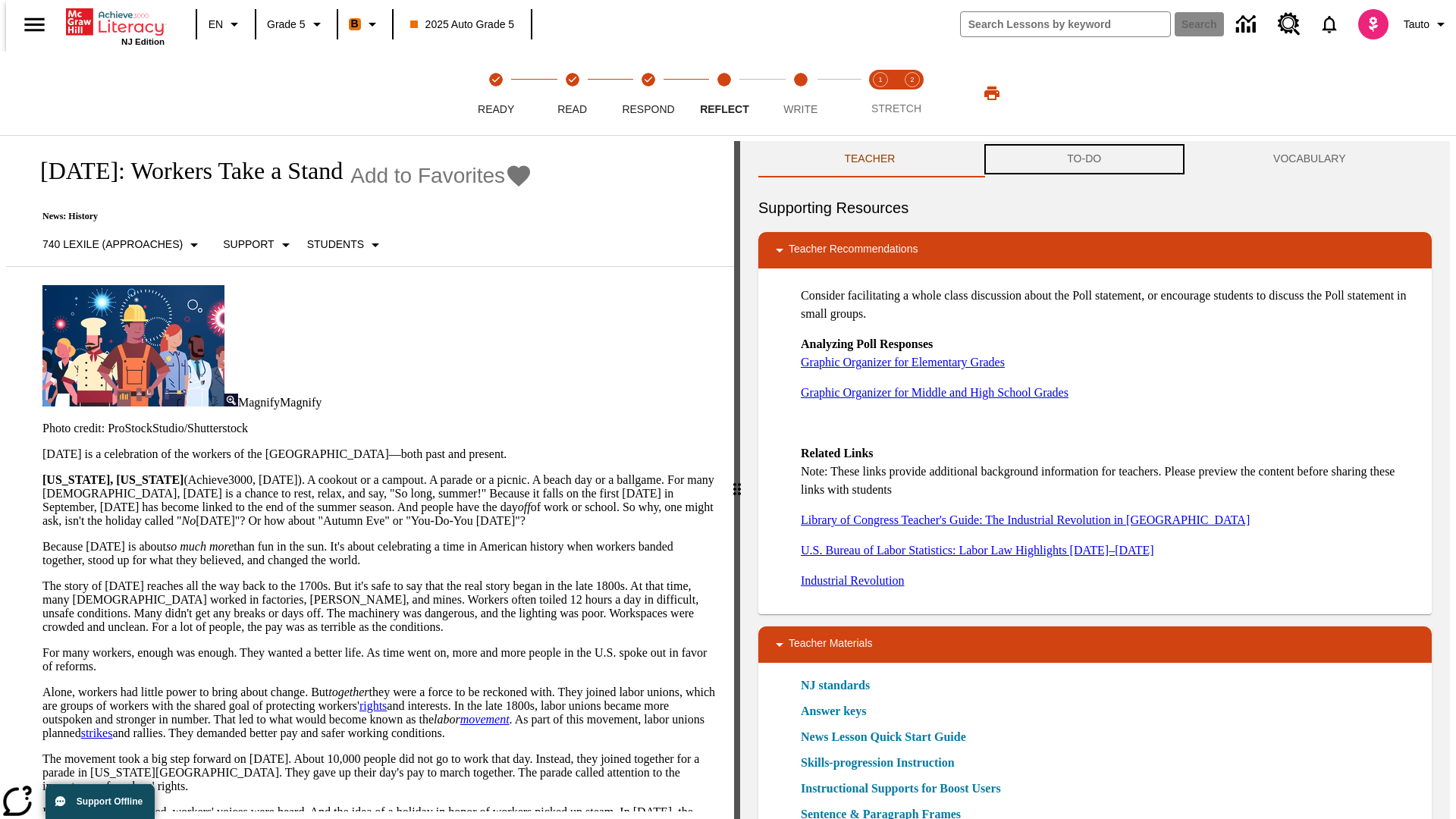
click at [1085, 159] on button "TO-DO" at bounding box center [1085, 159] width 206 height 36
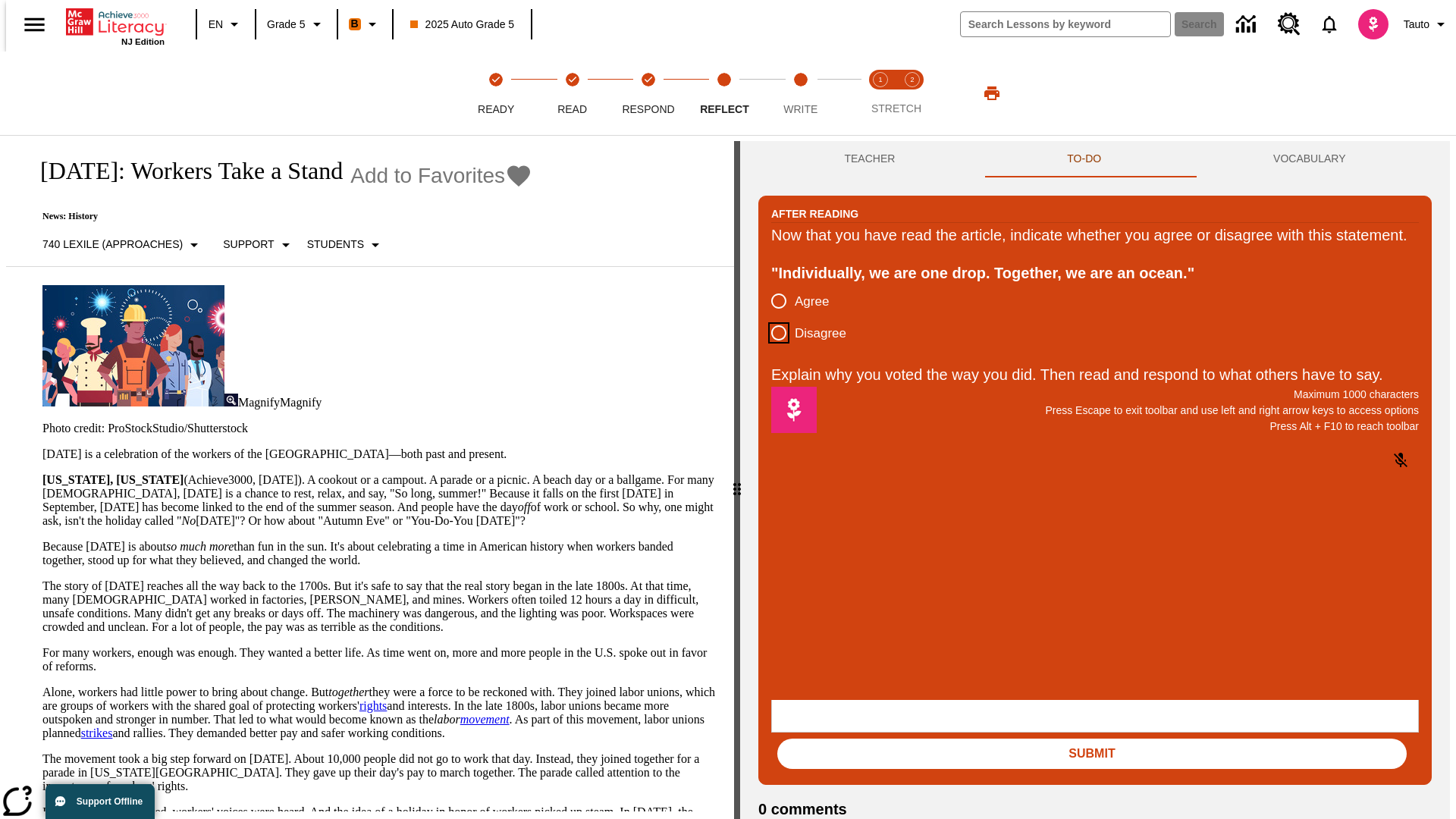
click at [773, 349] on input "Disagree" at bounding box center [778, 332] width 32 height 32
radio input "true"
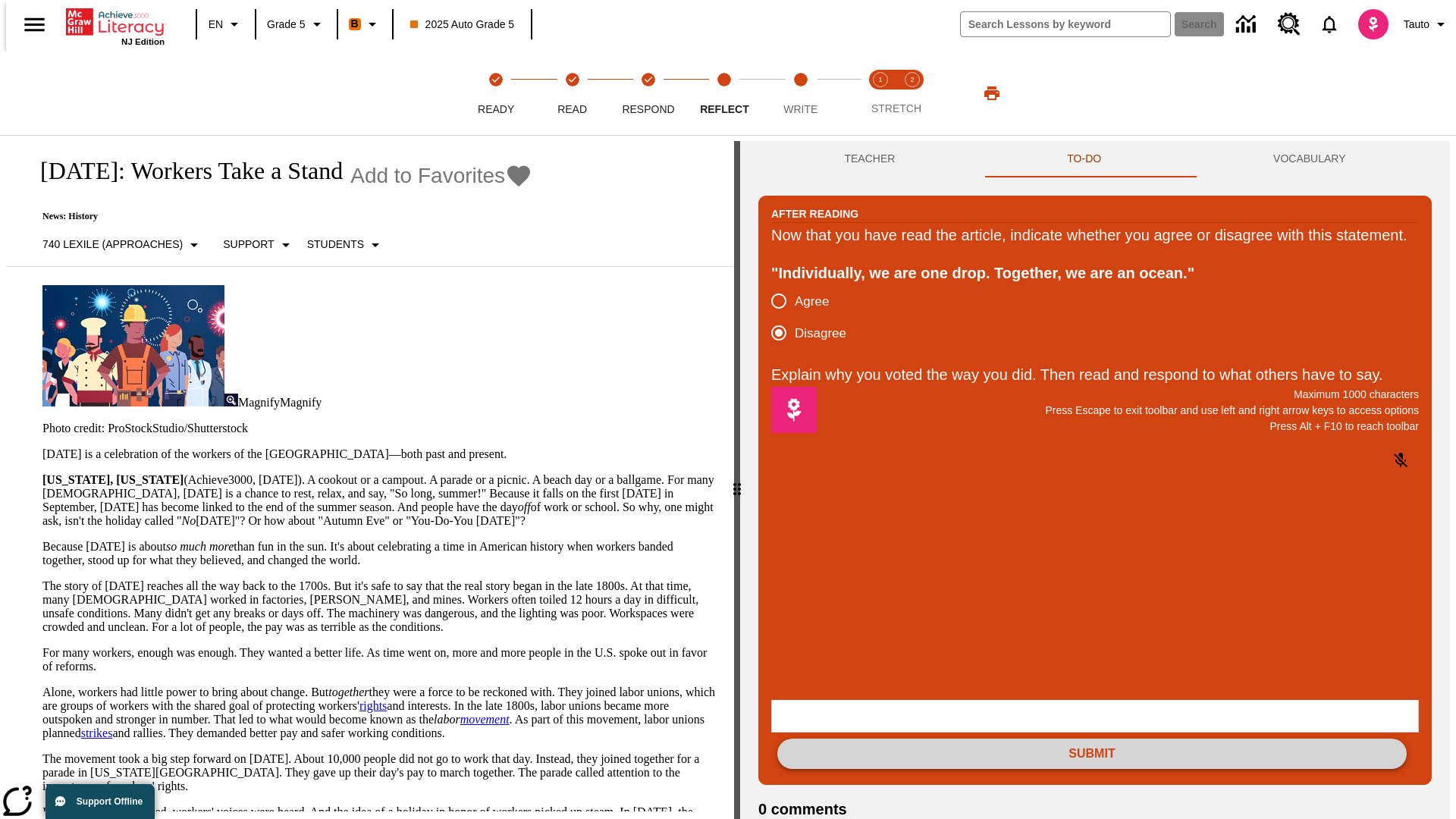
click at [1092, 738] on button "Submit" at bounding box center [1092, 753] width 630 height 30
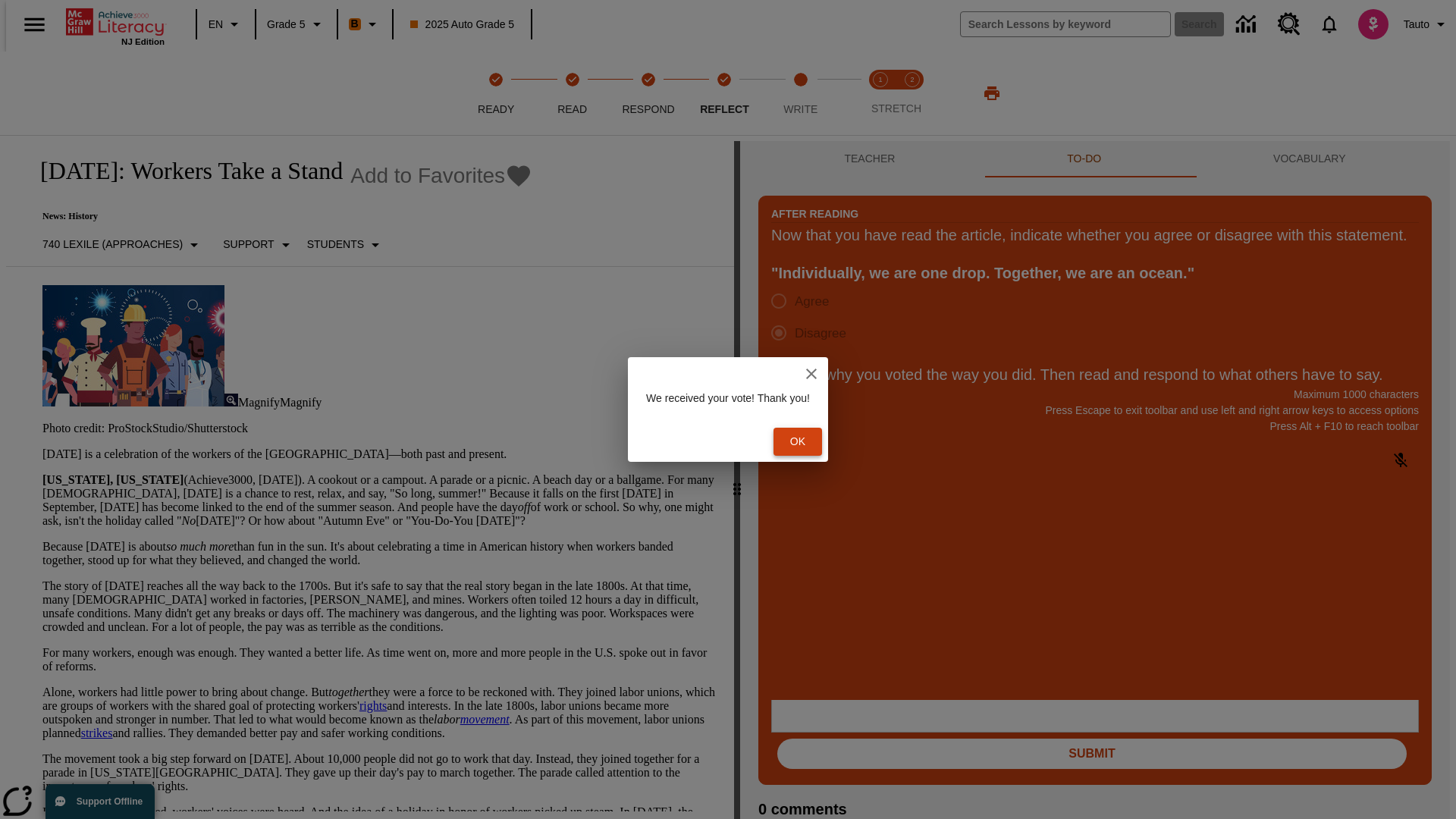
click at [806, 441] on button "Ok" at bounding box center [798, 441] width 49 height 28
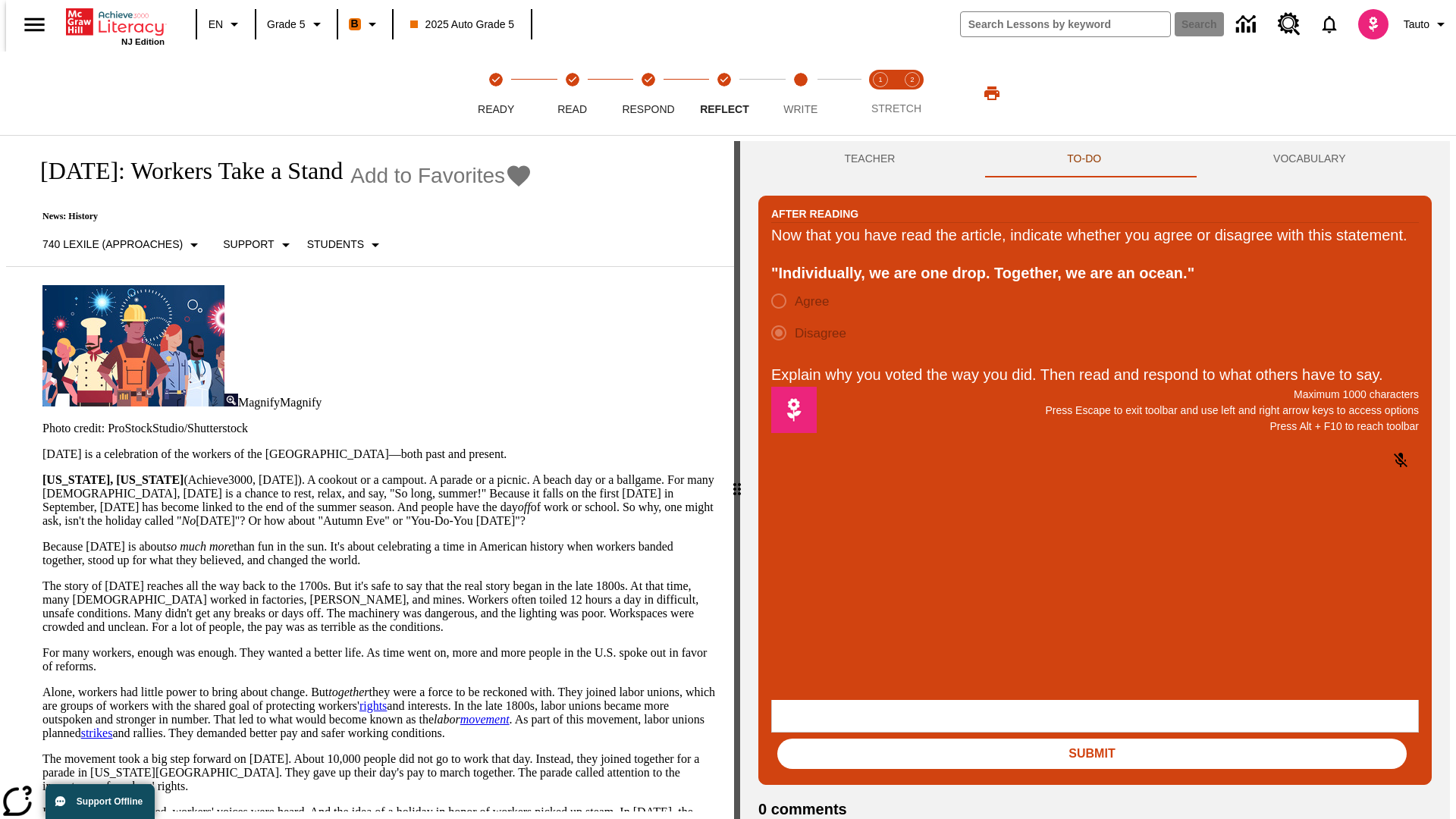
scroll to position [23, 0]
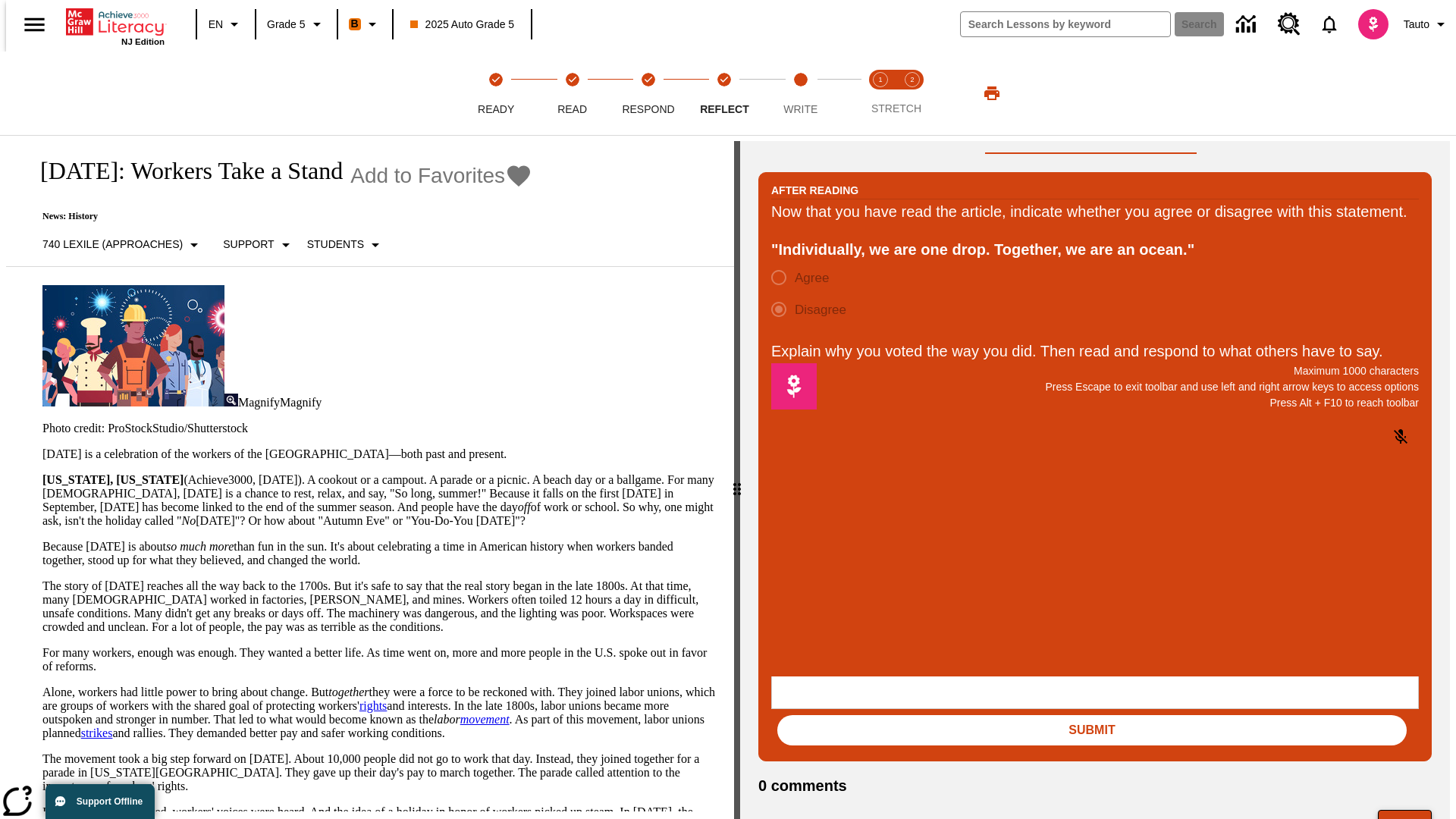
click at [1411, 810] on button "Next" at bounding box center [1404, 824] width 54 height 29
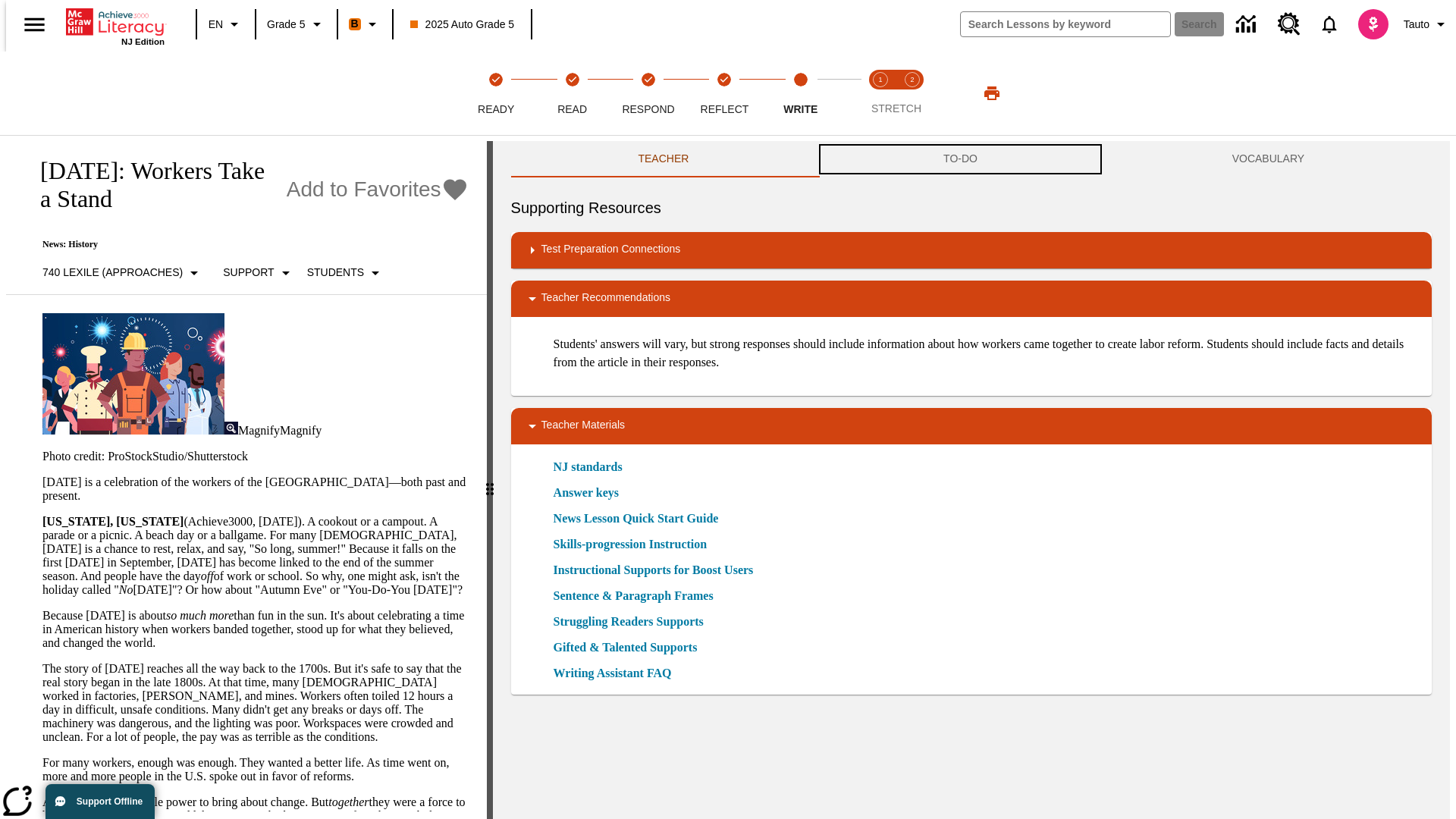
scroll to position [1, 0]
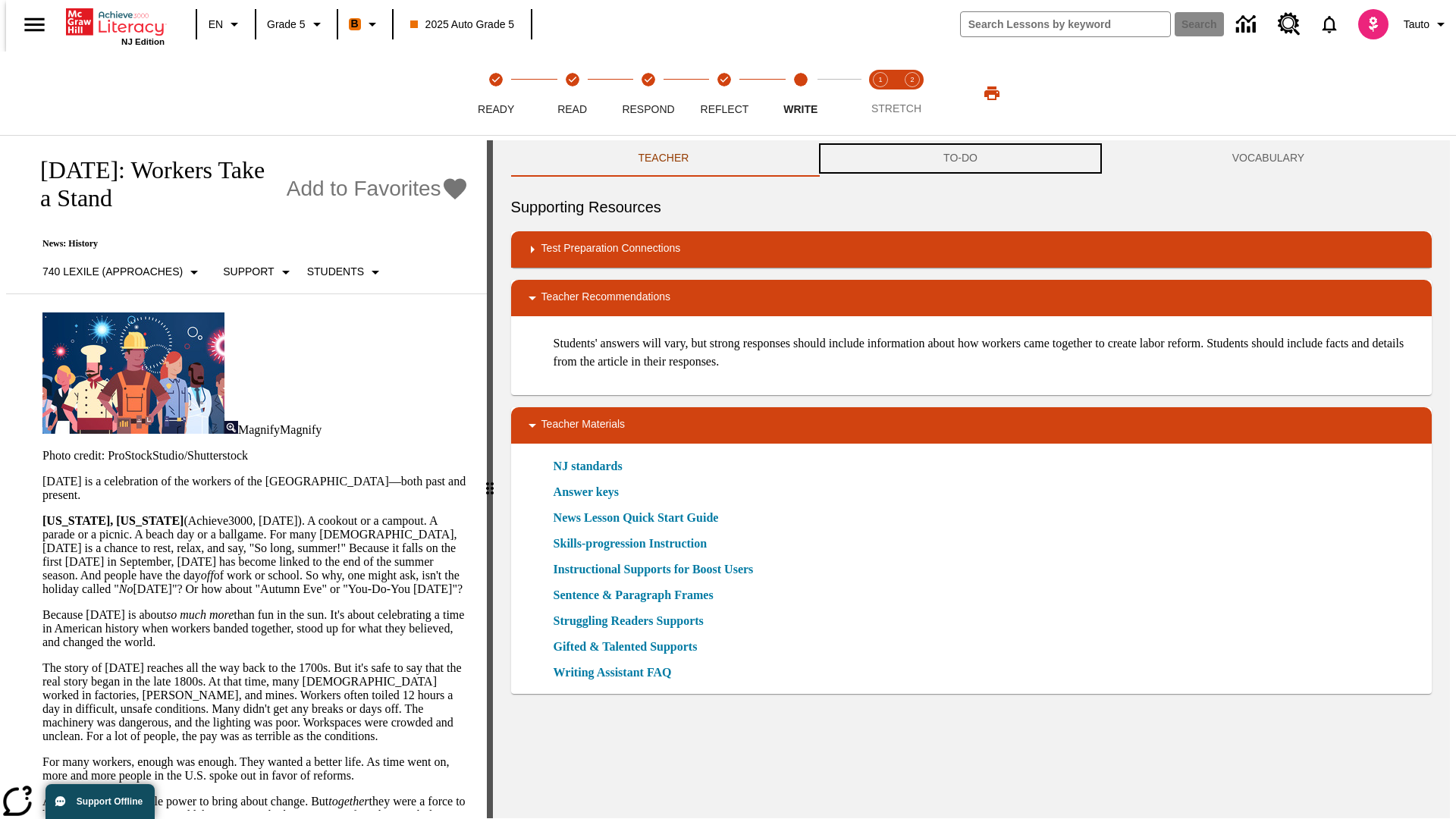
click at [961, 159] on button "TO-DO" at bounding box center [960, 158] width 289 height 36
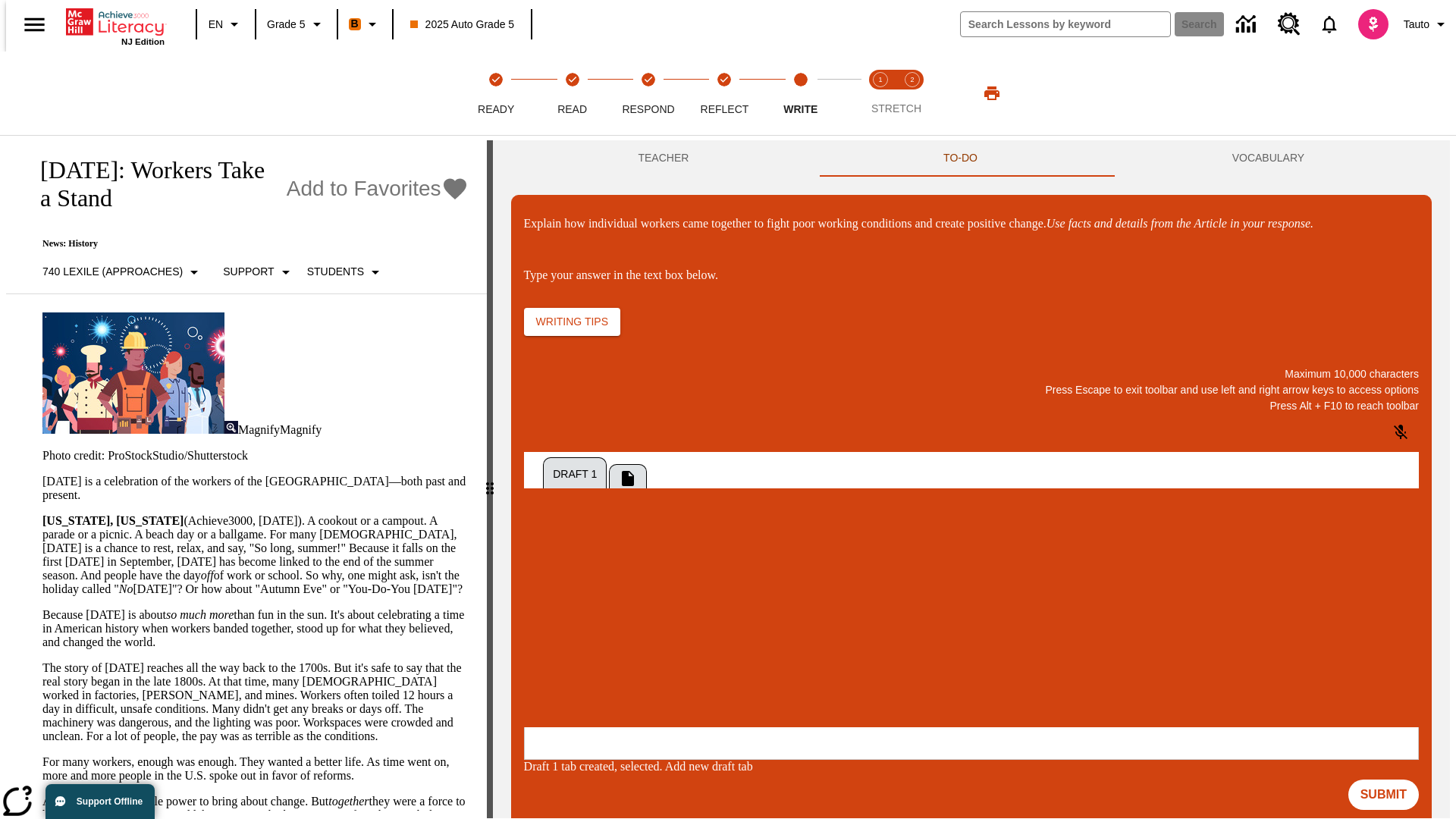
scroll to position [0, 0]
click at [745, 628] on p "\a\9Explain how individual workers came together to fight poor working conditio…" at bounding box center [637, 627] width 216 height 14
click at [1390, 780] on button "Submit" at bounding box center [1384, 794] width 70 height 30
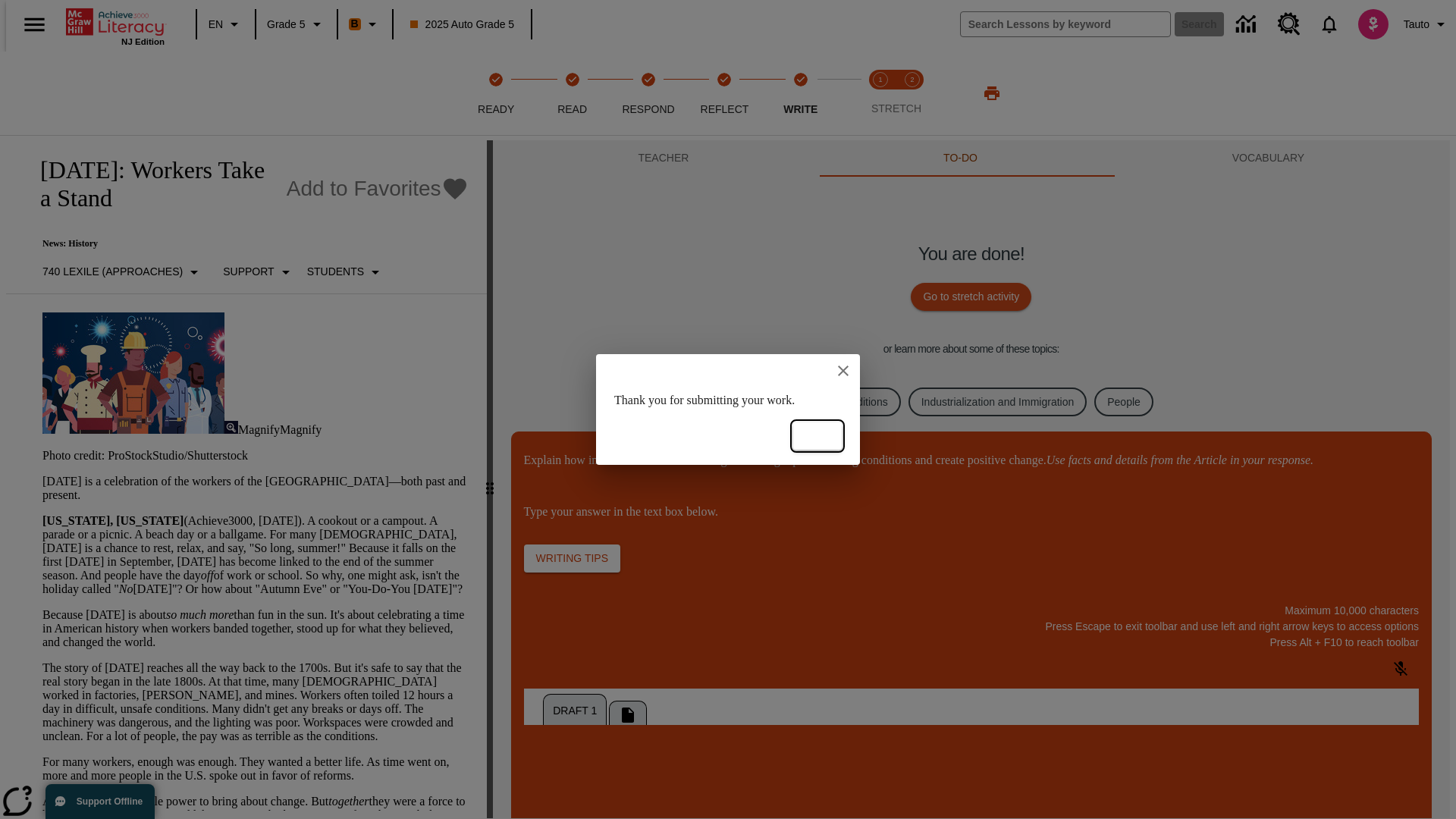
click at [818, 436] on button "Ok" at bounding box center [818, 436] width 49 height 28
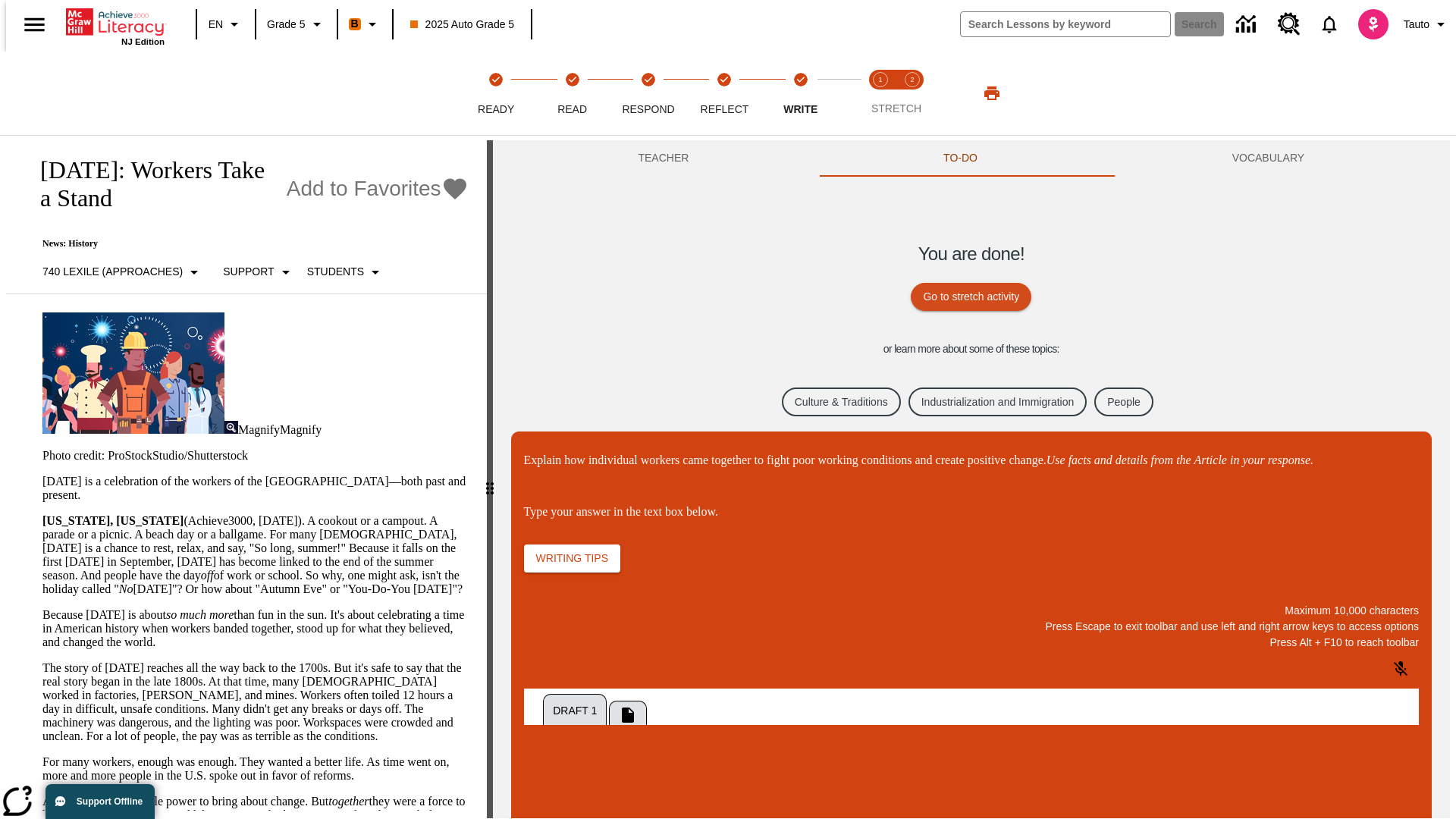
click at [829, 401] on link "Culture & Traditions" at bounding box center [841, 402] width 119 height 29
